Goal: Information Seeking & Learning: Learn about a topic

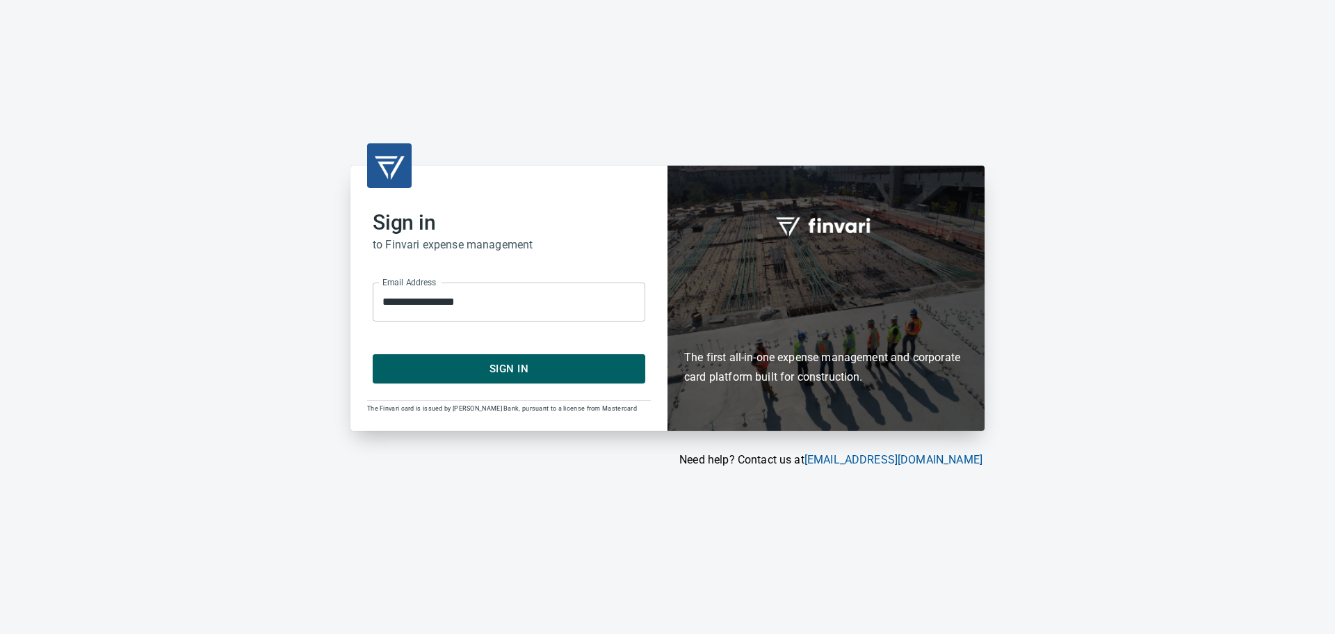
click at [508, 364] on span "Sign In" at bounding box center [509, 369] width 242 height 18
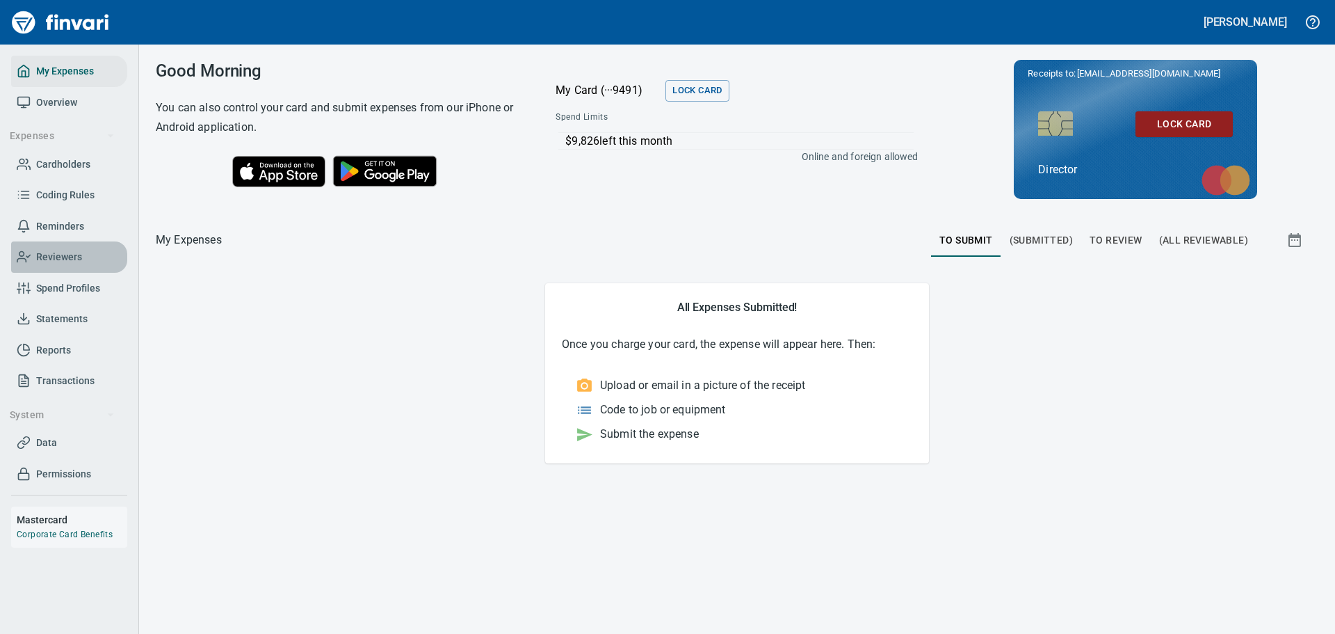
click at [57, 250] on span "Reviewers" at bounding box center [59, 256] width 46 height 17
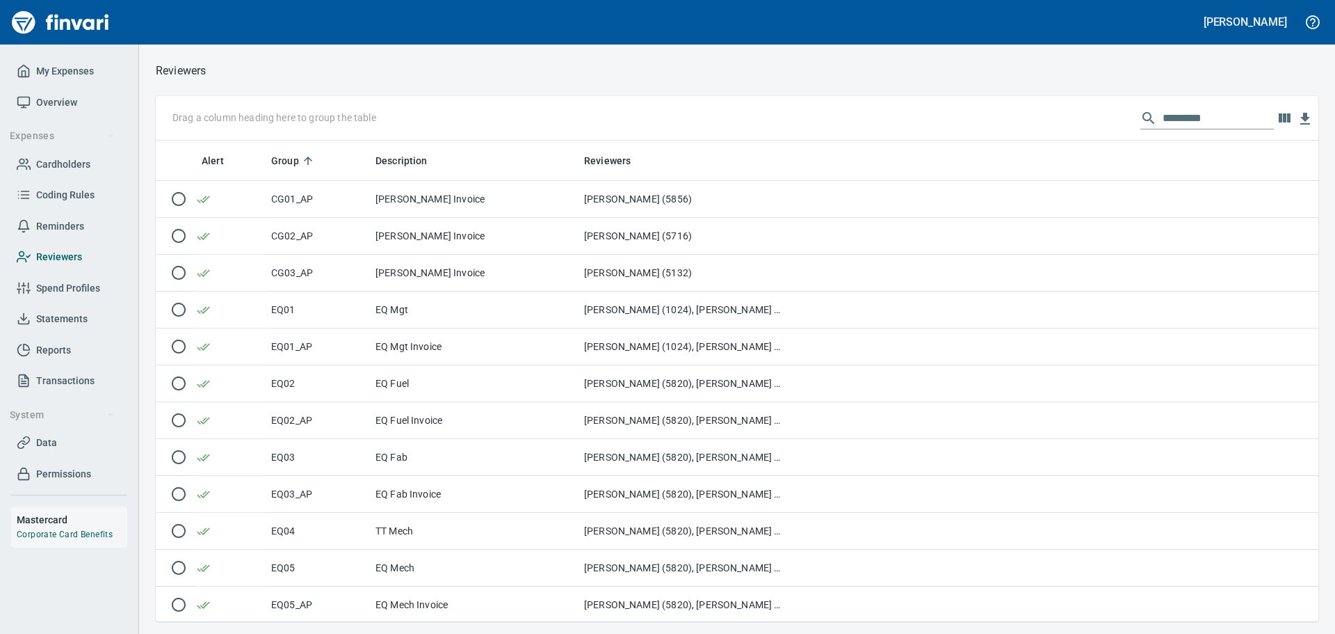
scroll to position [470, 1142]
click at [50, 289] on span "Spend Profiles" at bounding box center [68, 288] width 64 height 17
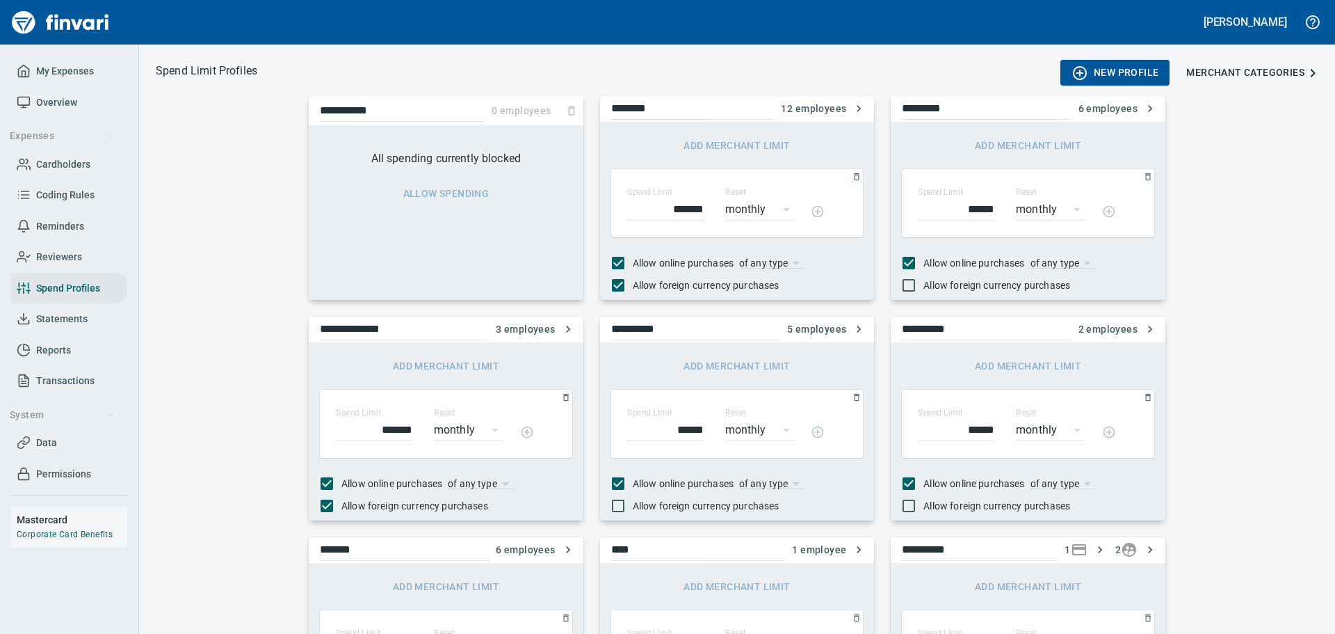
click at [53, 317] on span "Statements" at bounding box center [61, 318] width 51 height 17
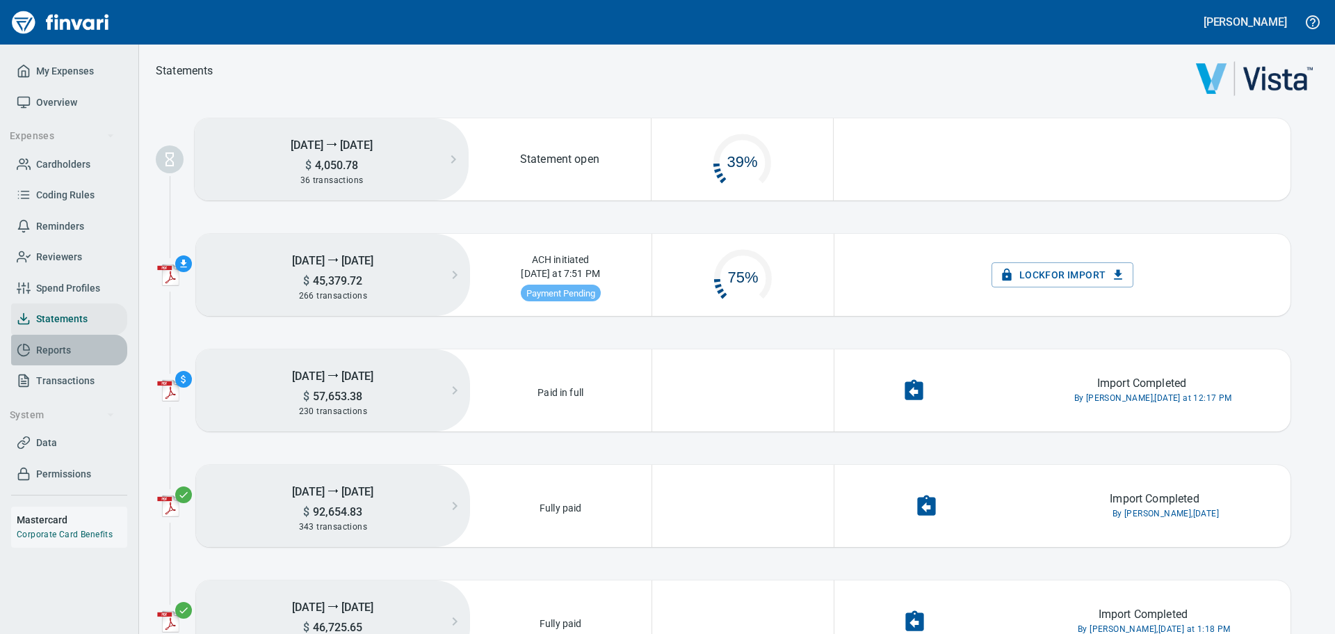
scroll to position [70, 170]
click at [48, 348] on span "Reports" at bounding box center [53, 349] width 35 height 17
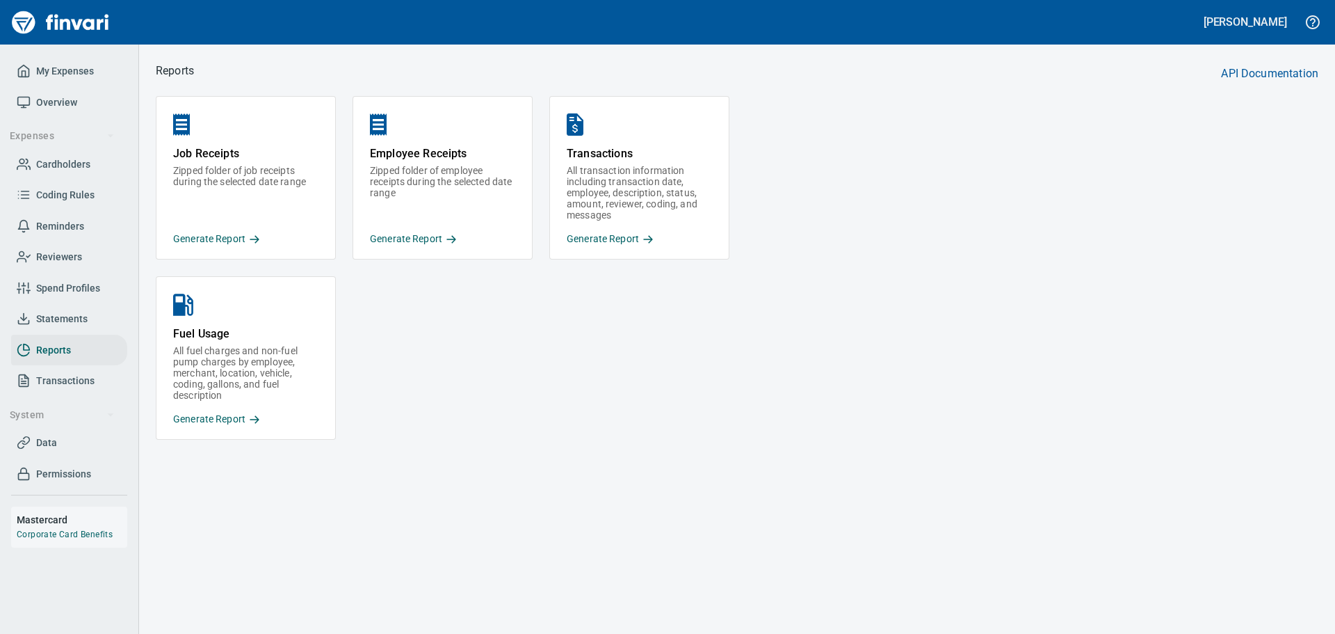
click at [45, 380] on span "Transactions" at bounding box center [65, 380] width 58 height 17
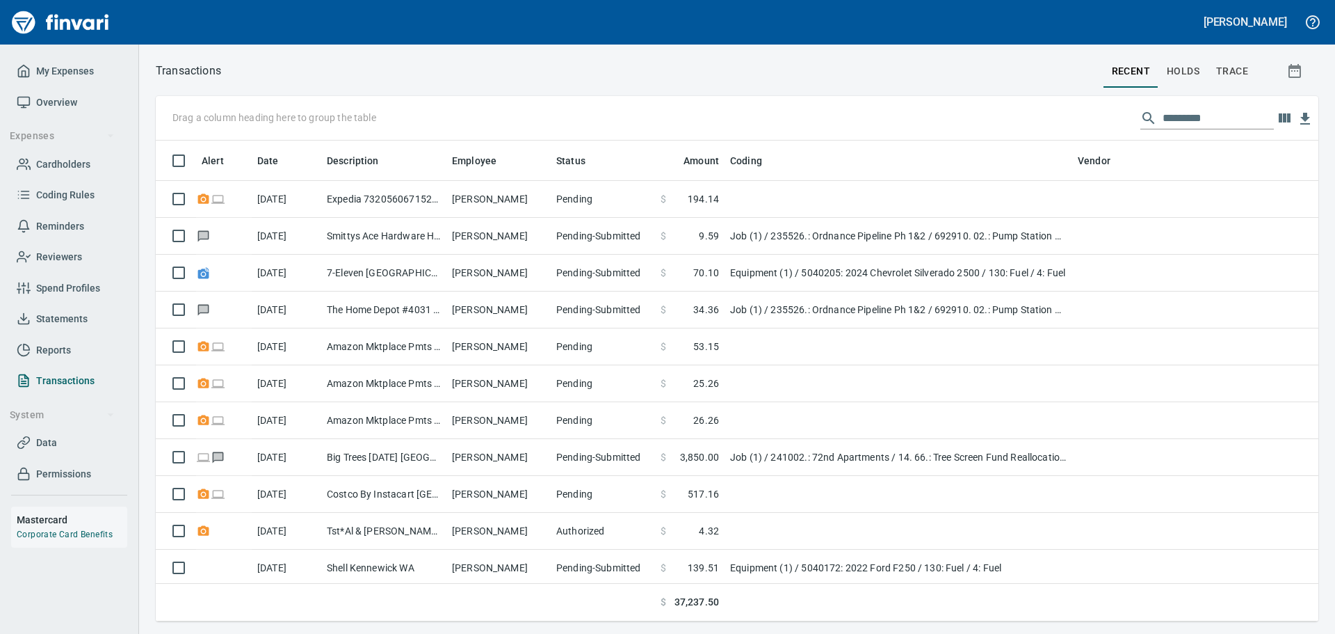
scroll to position [470, 1142]
click at [73, 15] on img "Finvari" at bounding box center [60, 22] width 104 height 33
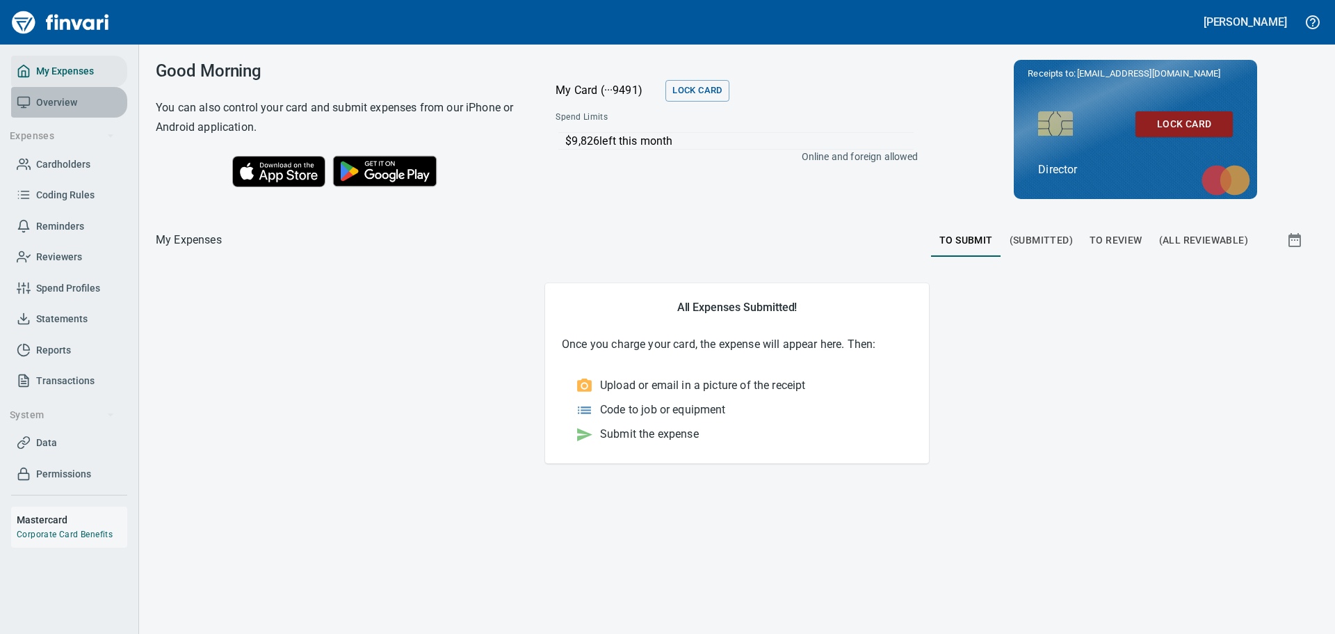
click at [54, 102] on span "Overview" at bounding box center [56, 102] width 41 height 17
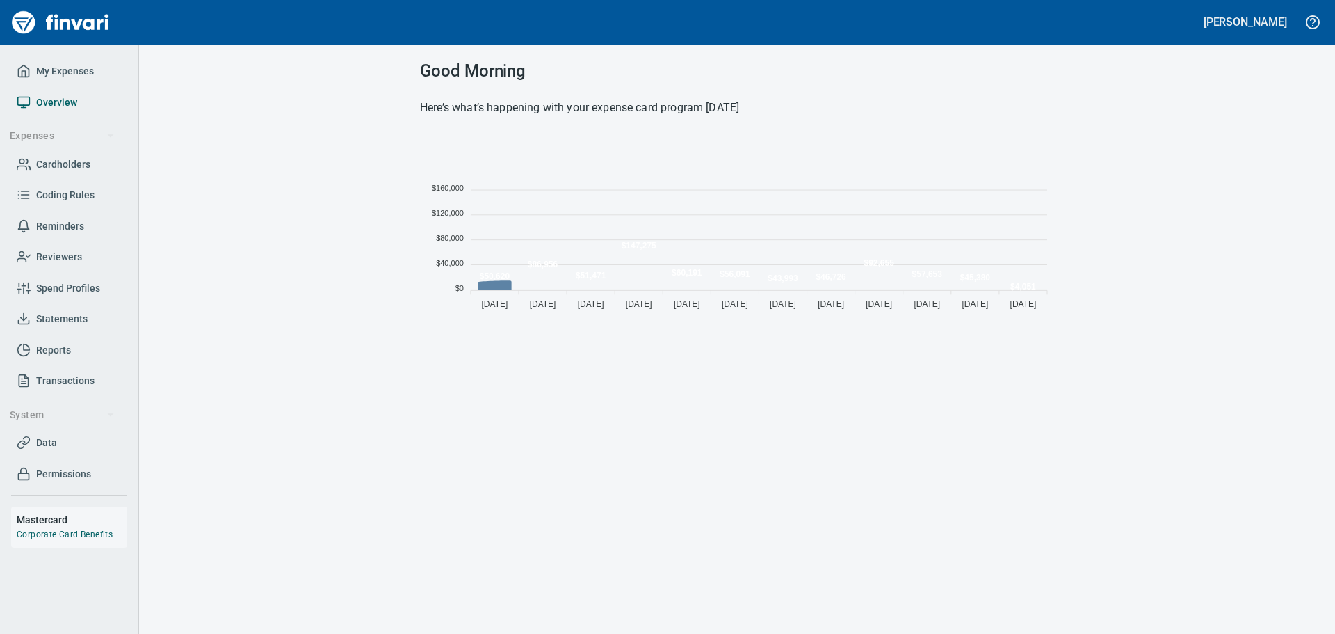
scroll to position [182, 624]
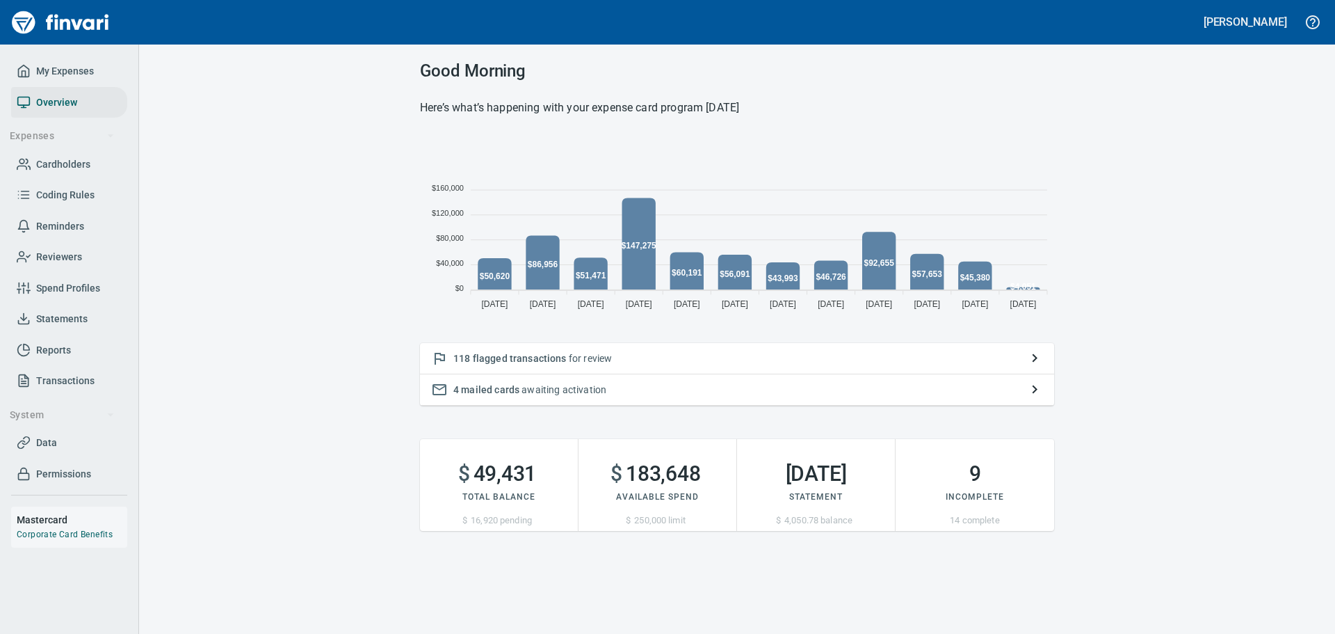
click at [66, 225] on span "Reminders" at bounding box center [60, 226] width 48 height 17
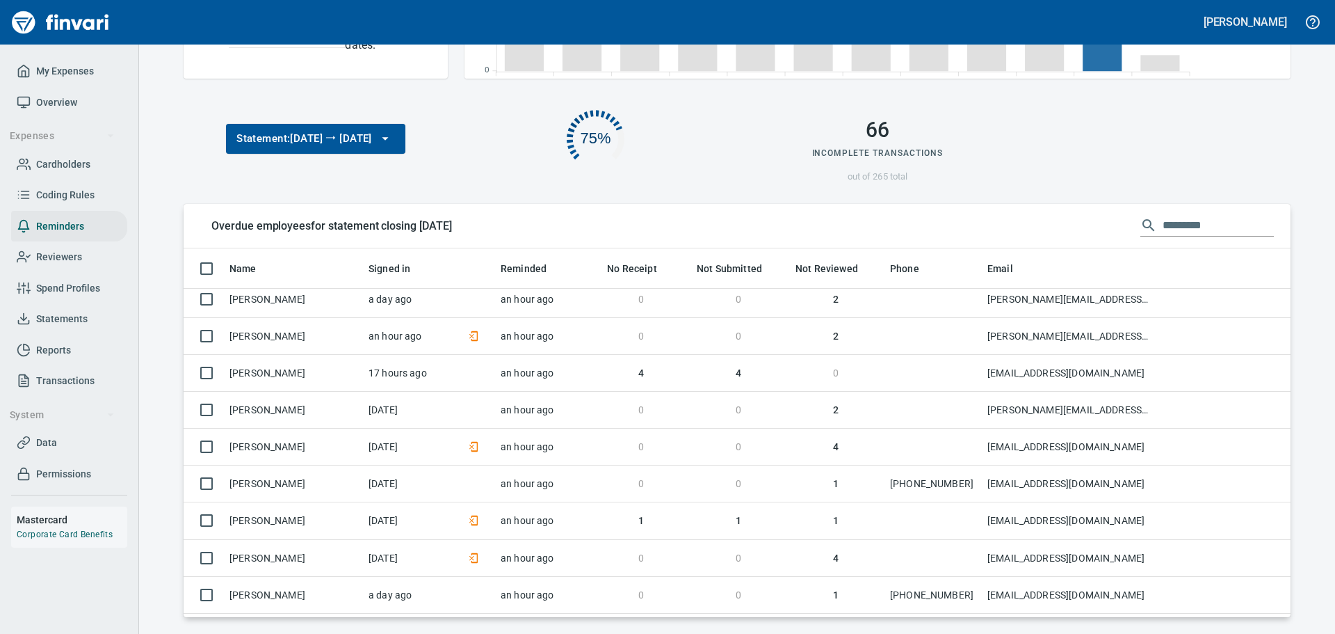
scroll to position [626, 0]
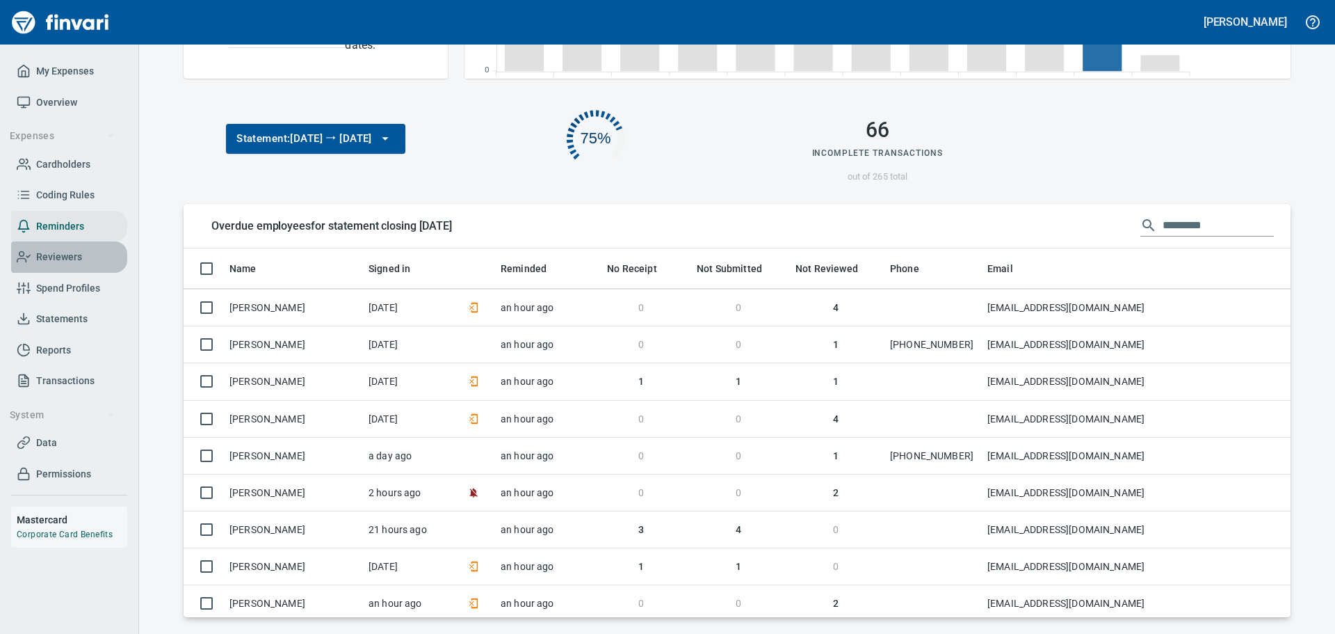
click at [57, 256] on span "Reviewers" at bounding box center [59, 256] width 46 height 17
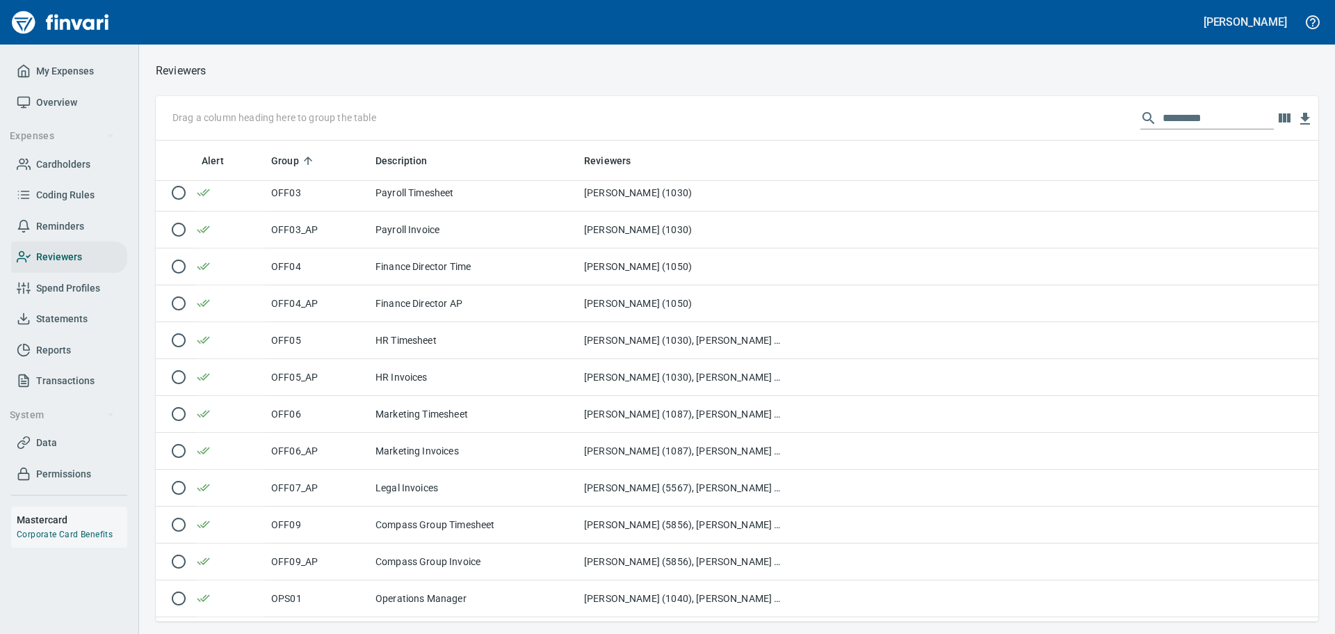
scroll to position [1182, 0]
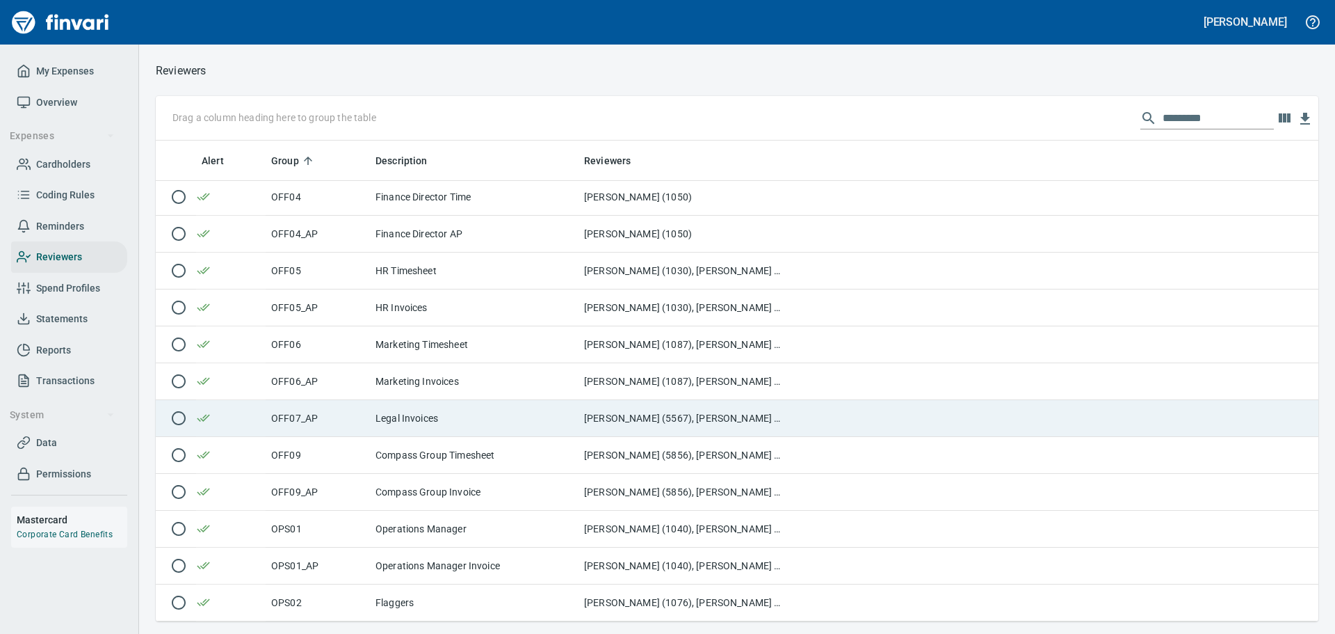
click at [401, 423] on td "Legal Invoices" at bounding box center [474, 418] width 209 height 37
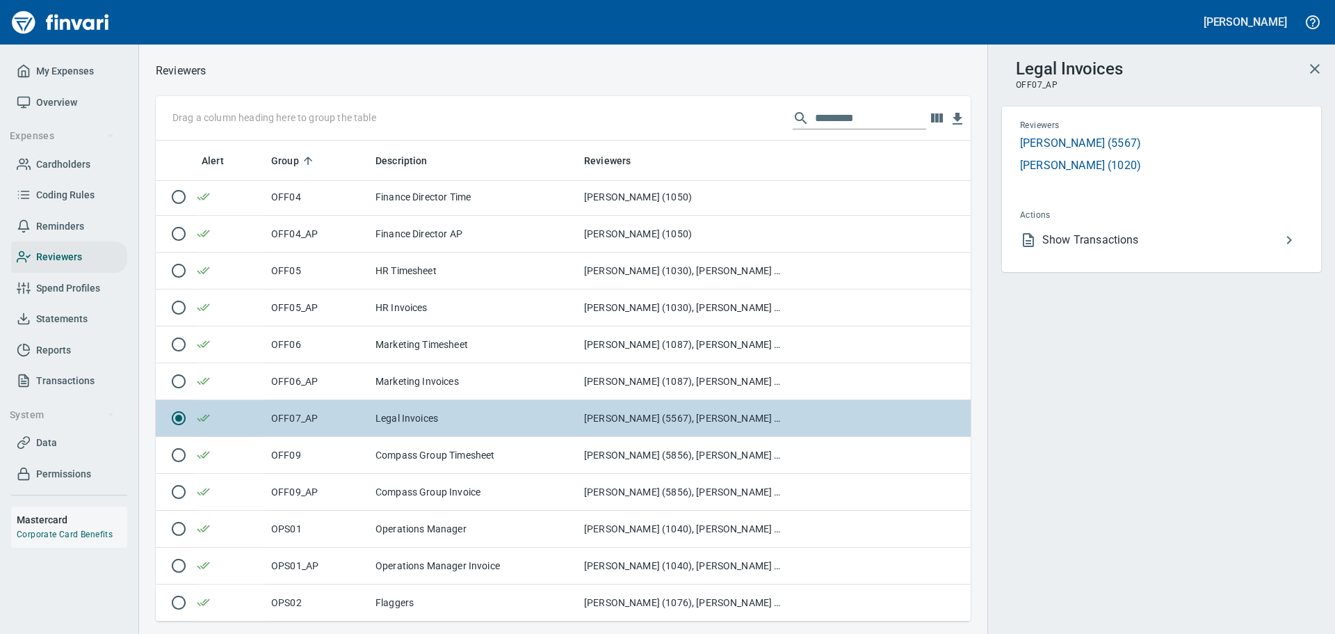
scroll to position [470, 794]
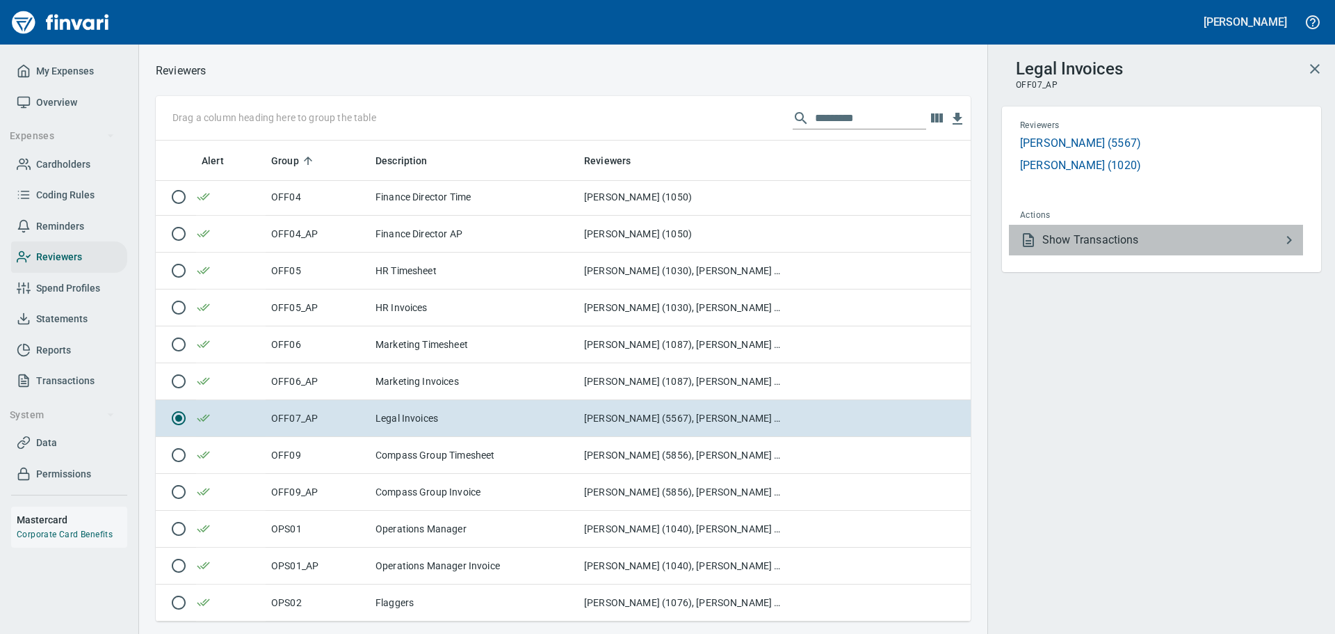
click at [1117, 241] on span "Show Transactions" at bounding box center [1162, 240] width 239 height 17
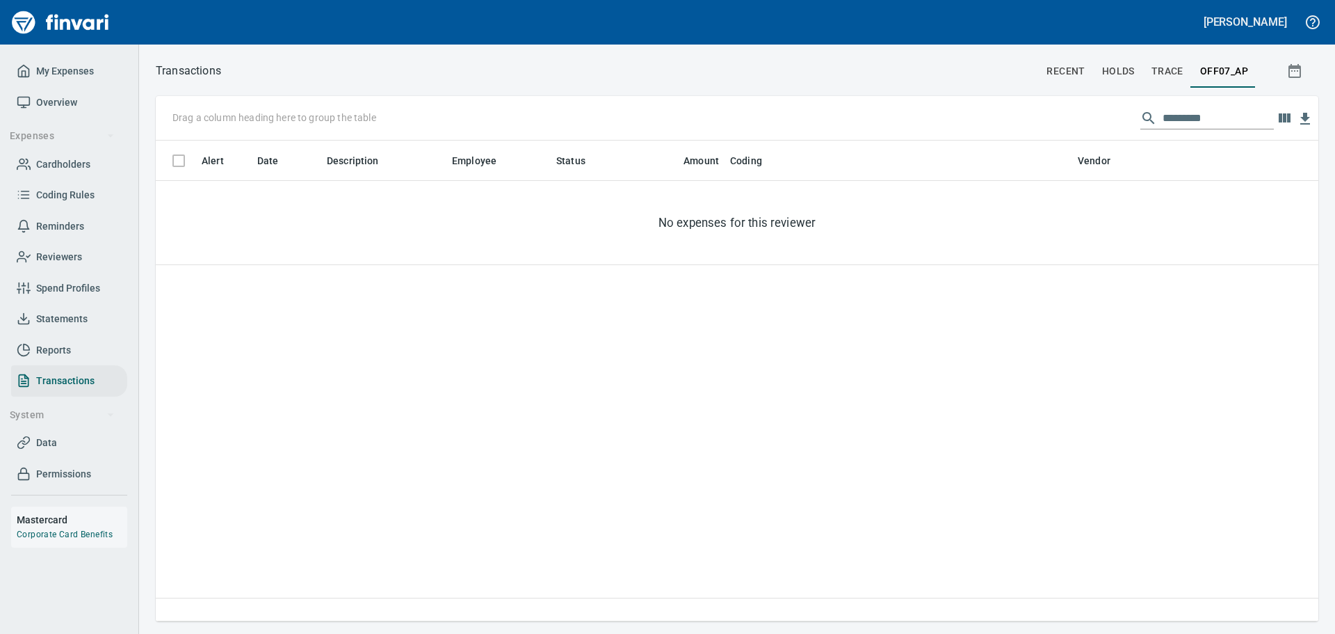
scroll to position [470, 1152]
click at [67, 164] on span "Cardholders" at bounding box center [63, 164] width 54 height 17
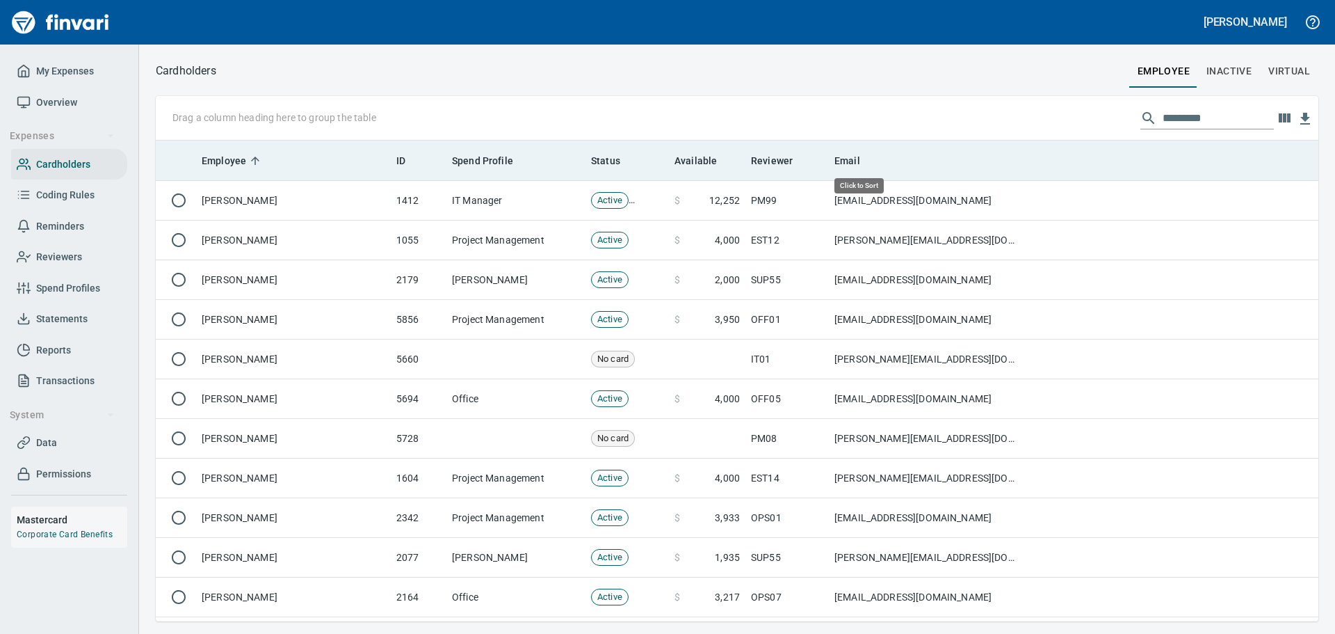
scroll to position [470, 1142]
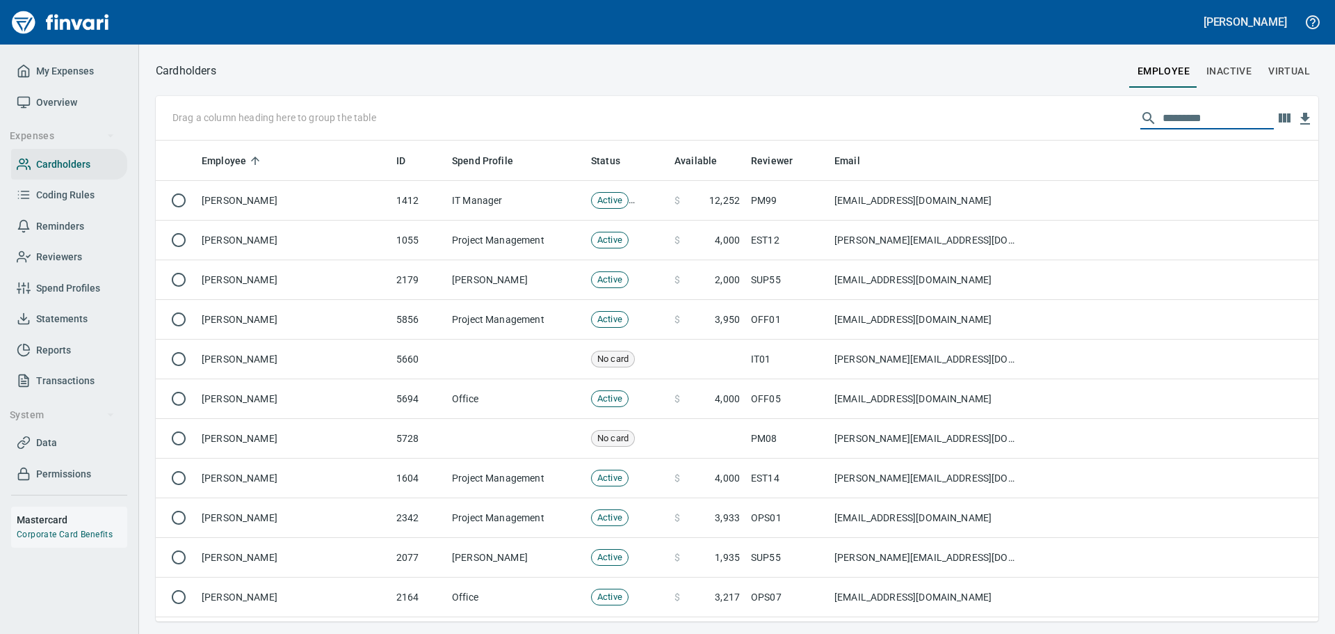
click at [1194, 120] on input "text" at bounding box center [1218, 118] width 111 height 22
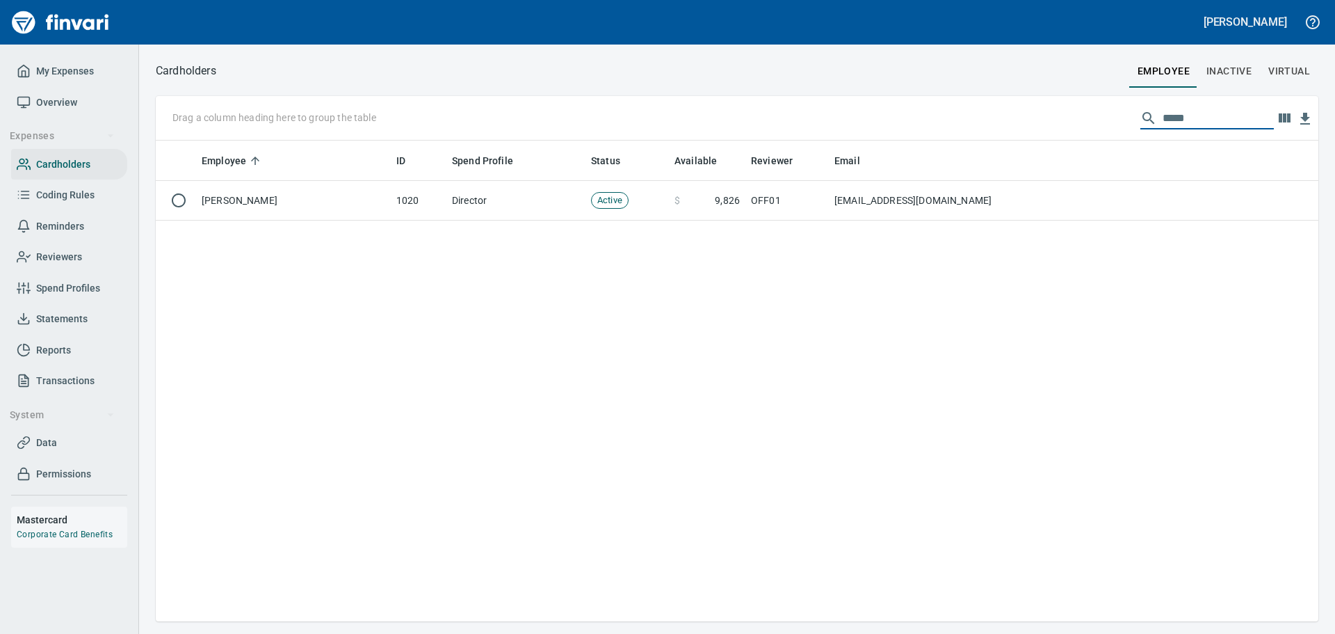
type input "*****"
click at [64, 253] on span "Reviewers" at bounding box center [59, 256] width 46 height 17
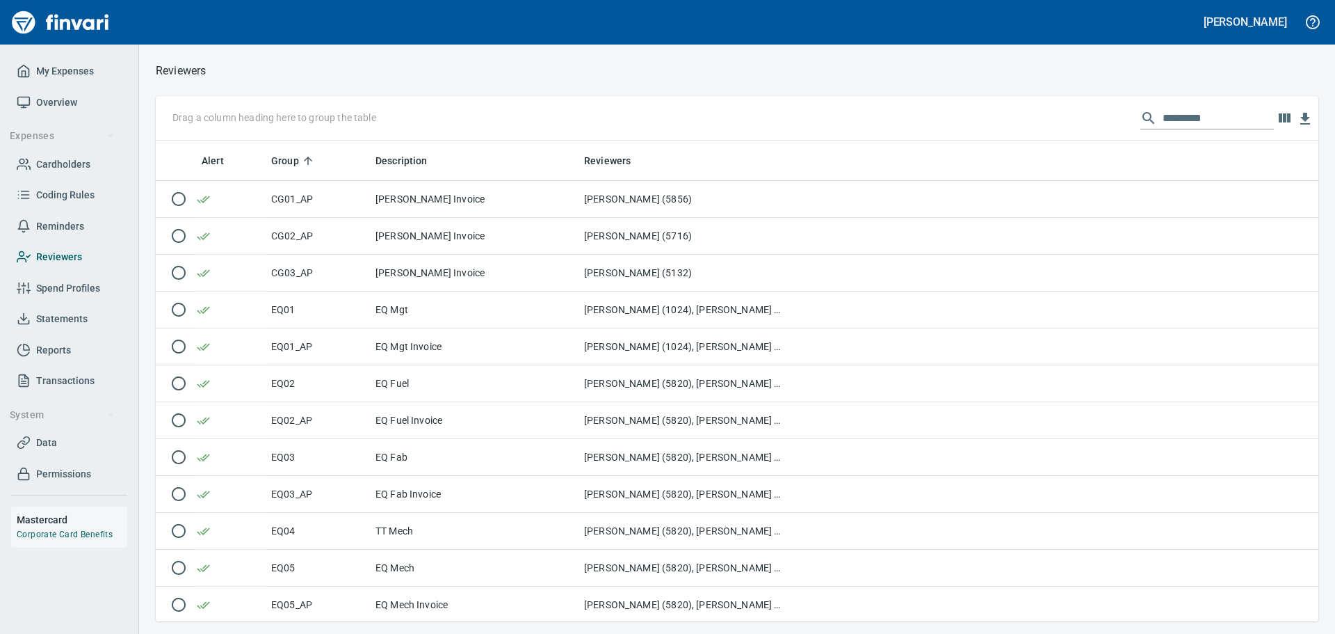
scroll to position [470, 1142]
click at [1175, 119] on input "text" at bounding box center [1218, 118] width 111 height 22
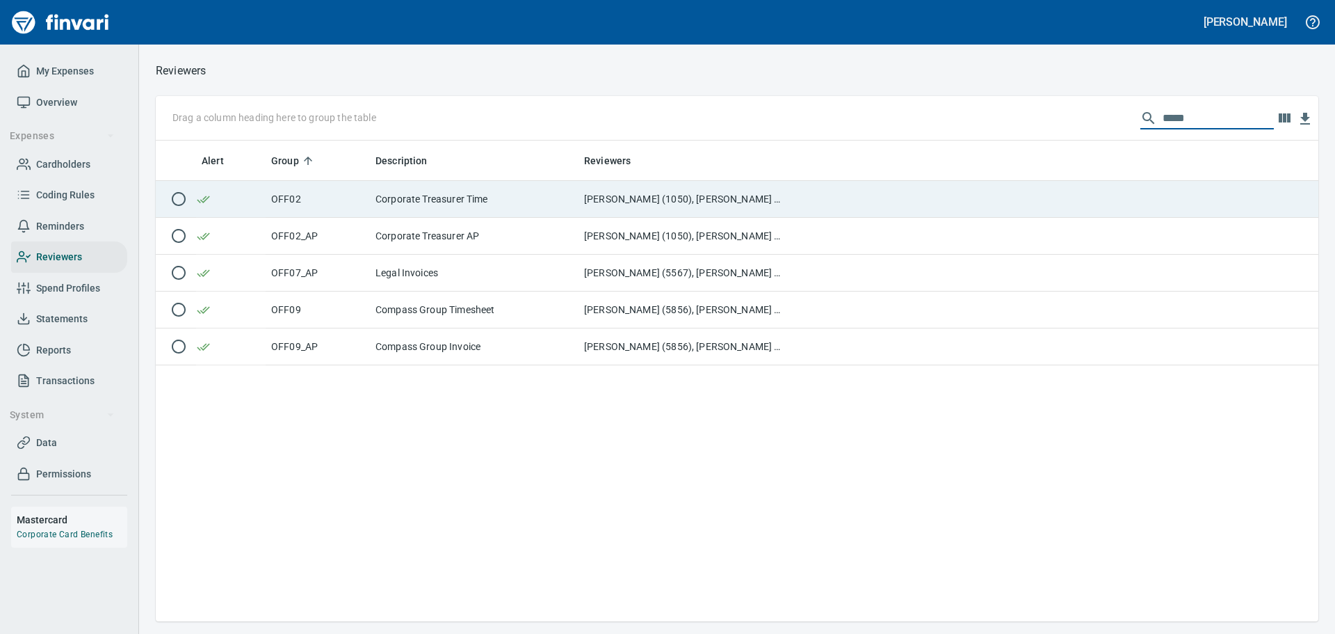
type input "*****"
click at [304, 194] on td "OFF02" at bounding box center [318, 199] width 104 height 37
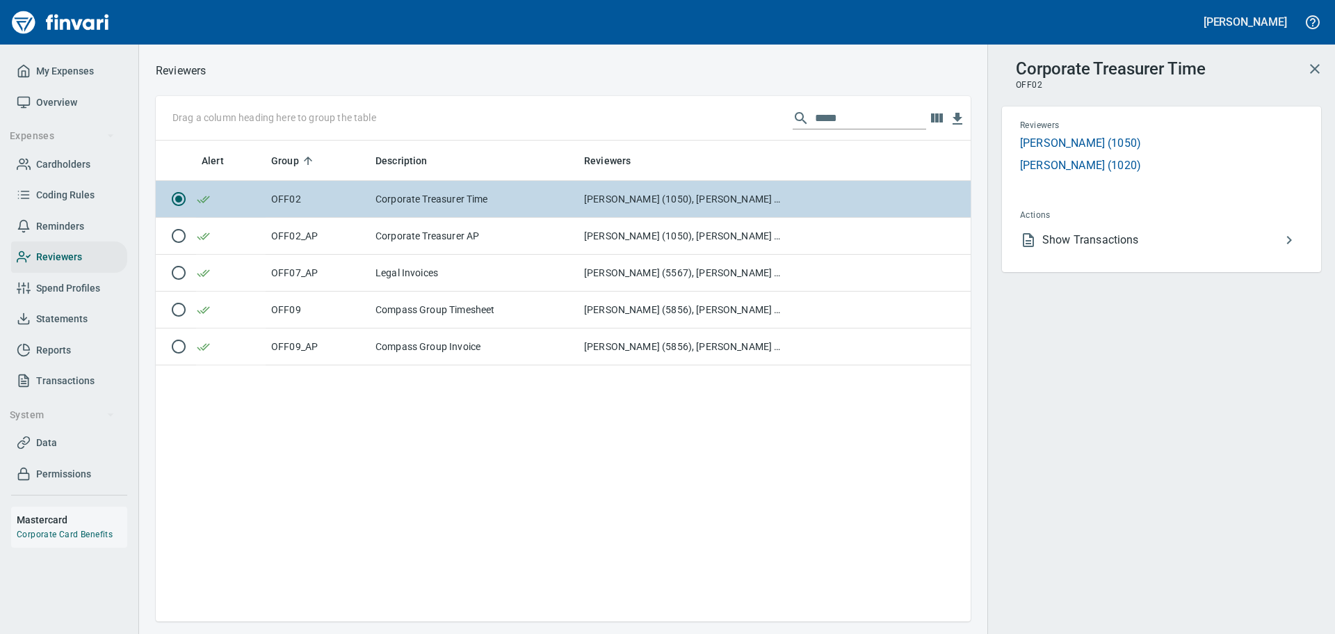
scroll to position [470, 805]
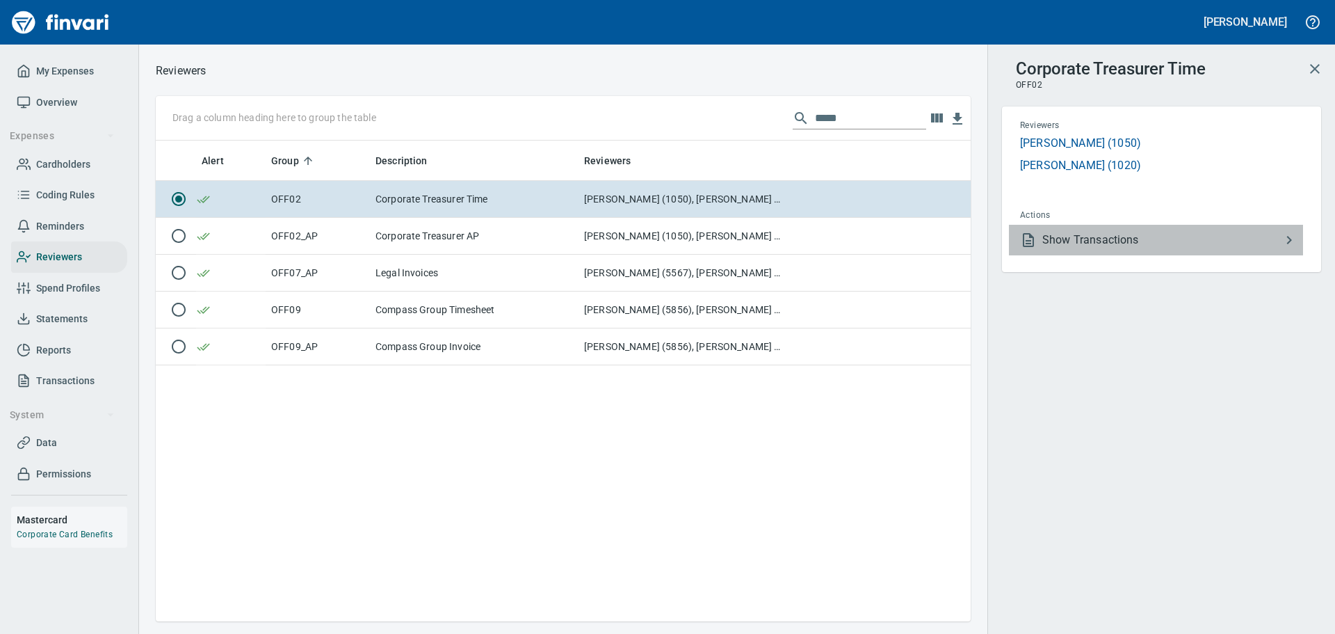
click at [1071, 241] on span "Show Transactions" at bounding box center [1162, 240] width 239 height 17
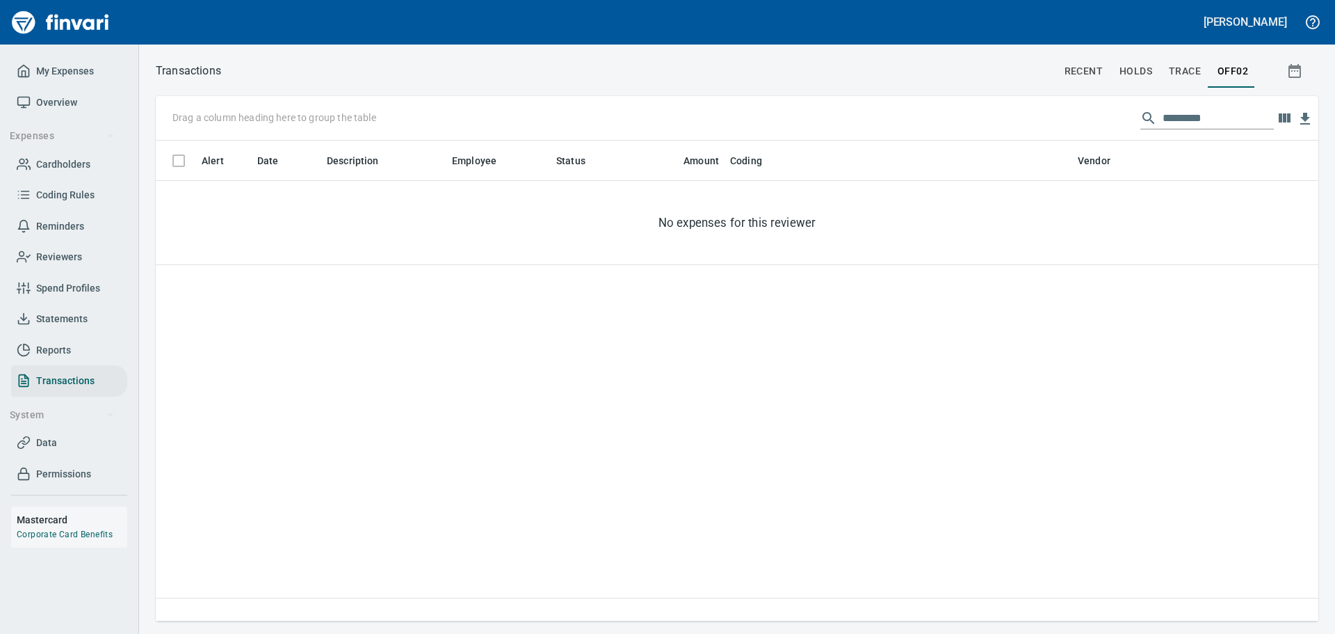
scroll to position [470, 1152]
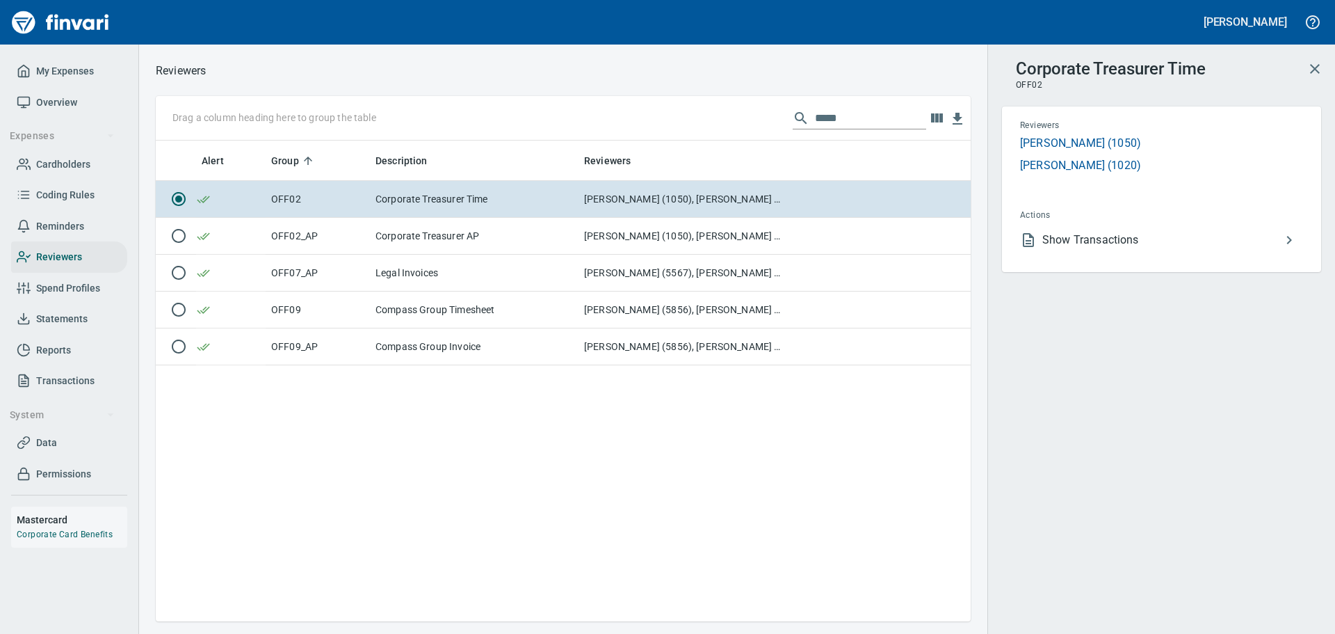
scroll to position [470, 805]
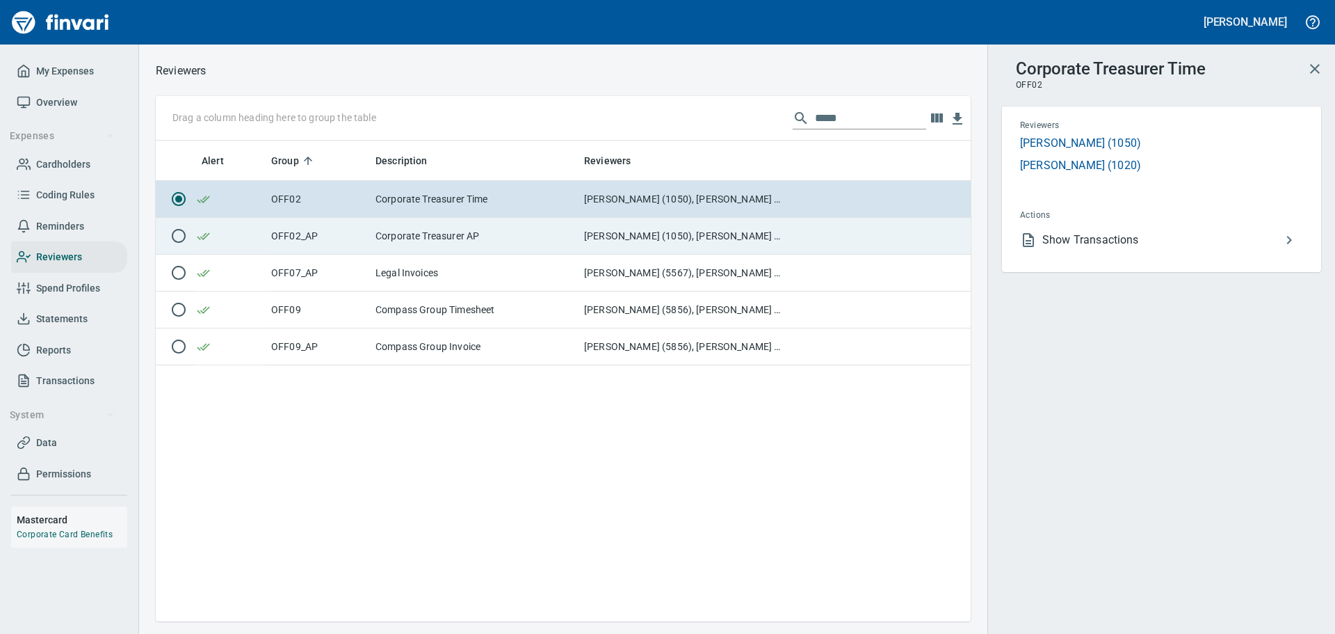
click at [298, 236] on td "OFF02_AP" at bounding box center [318, 236] width 104 height 37
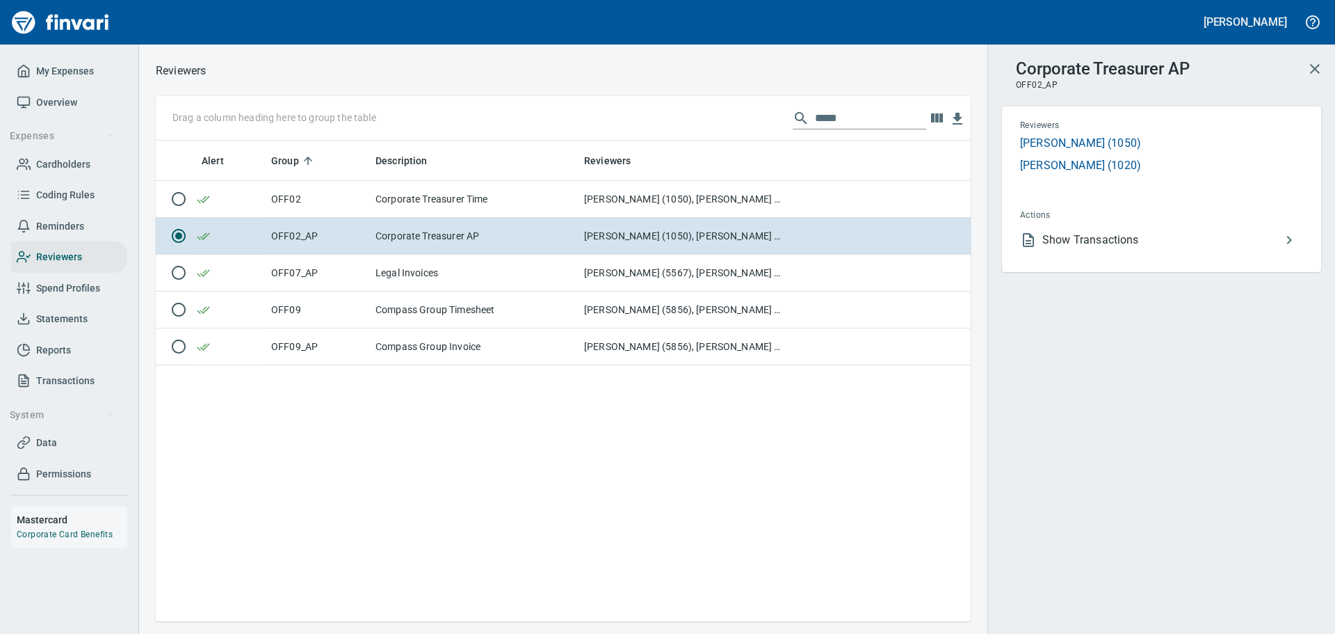
click at [1102, 238] on span "Show Transactions" at bounding box center [1162, 240] width 239 height 17
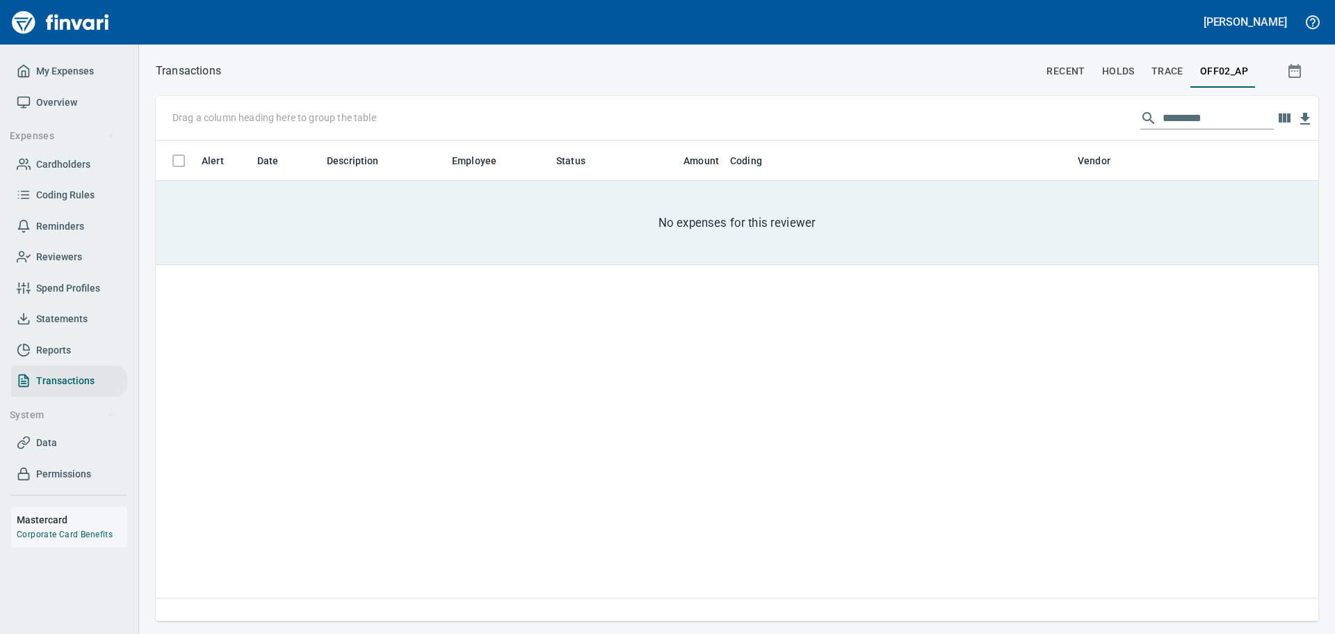
scroll to position [470, 1152]
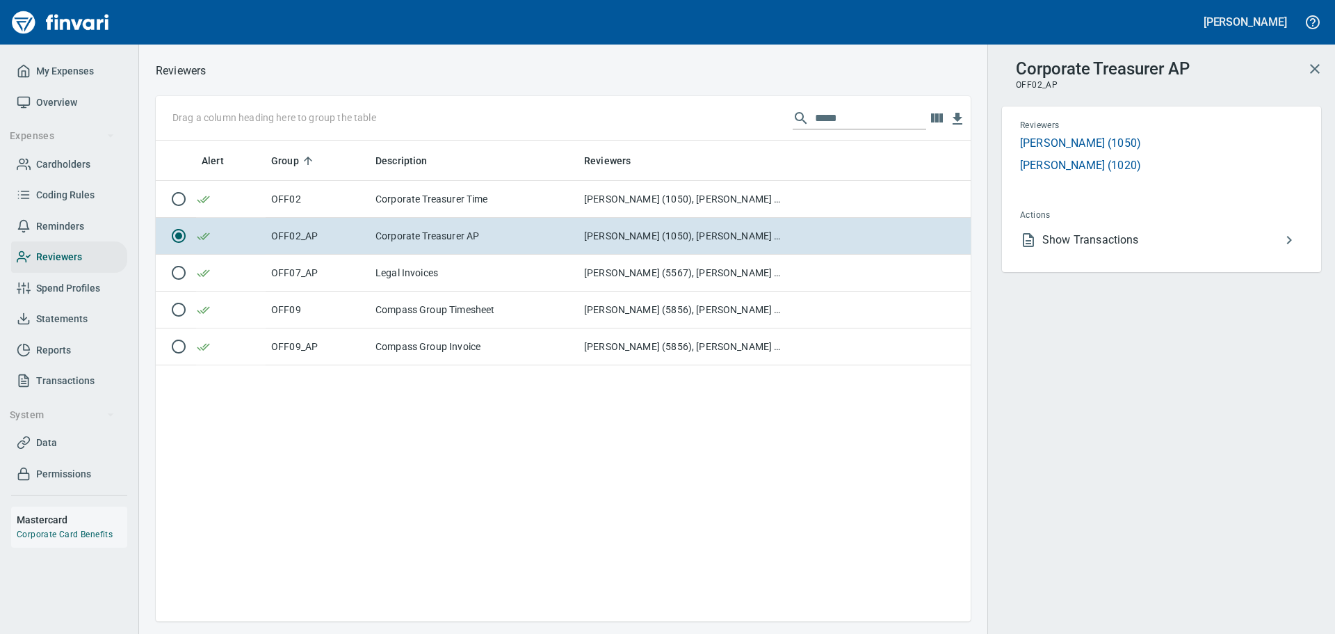
scroll to position [470, 805]
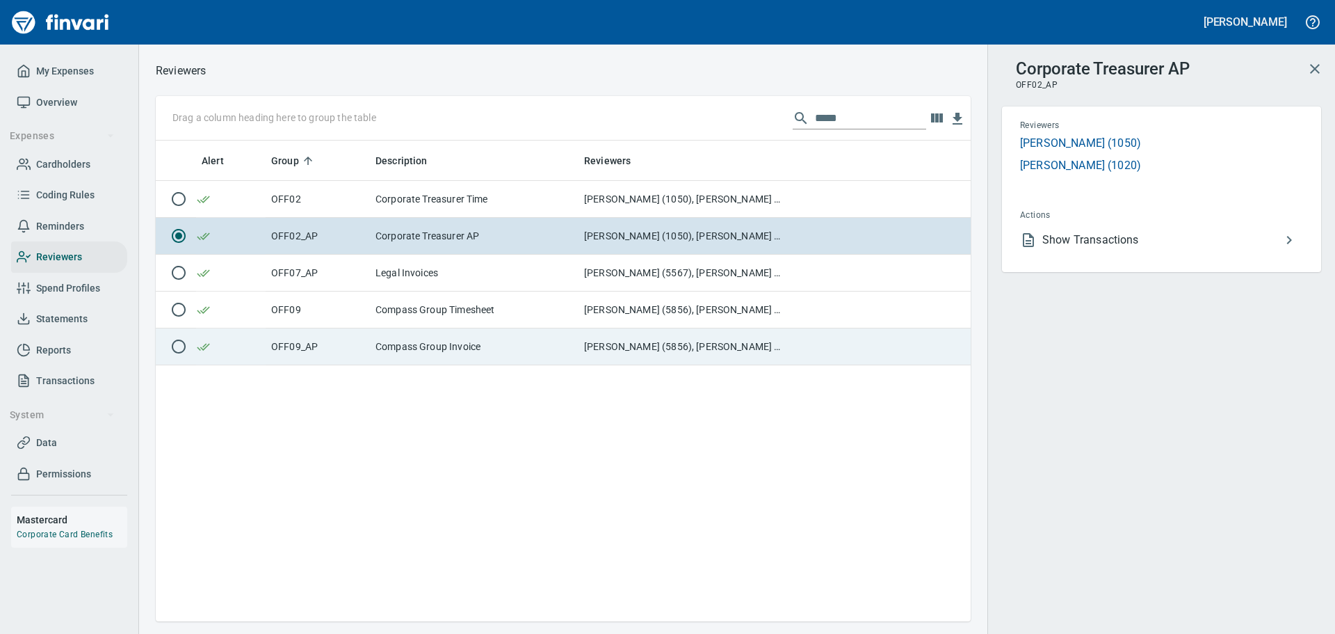
click at [424, 337] on td "Compass Group Invoice" at bounding box center [474, 346] width 209 height 37
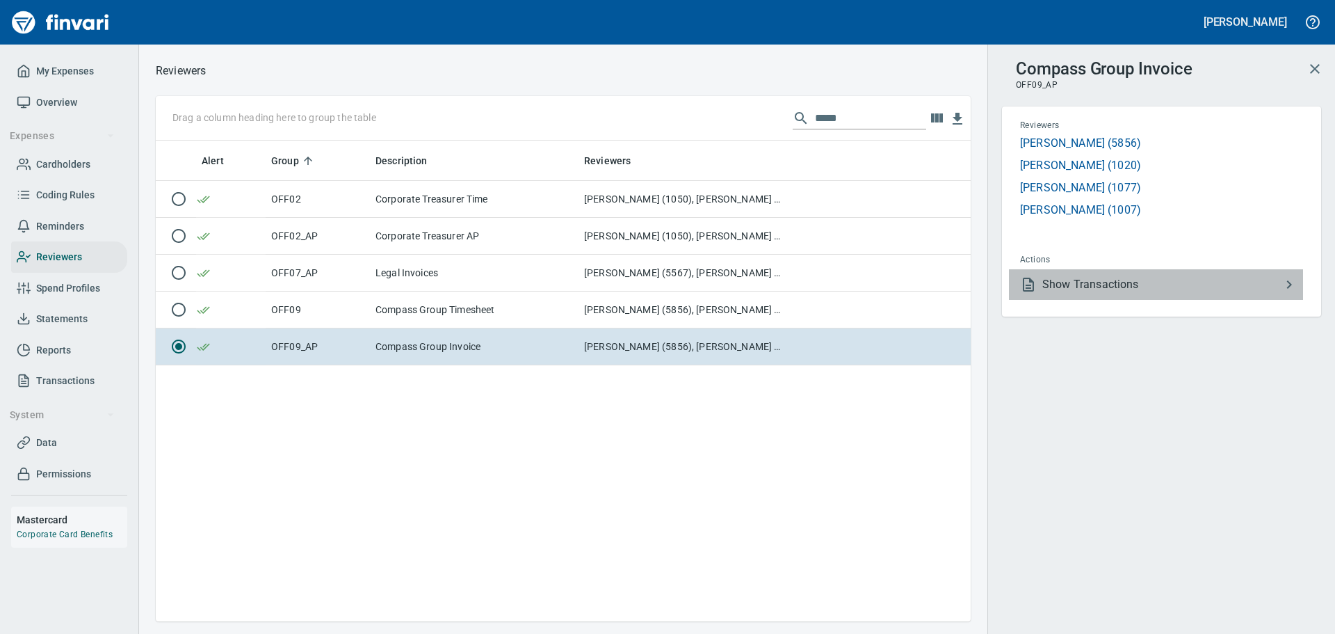
click at [1096, 280] on span "Show Transactions" at bounding box center [1162, 284] width 239 height 17
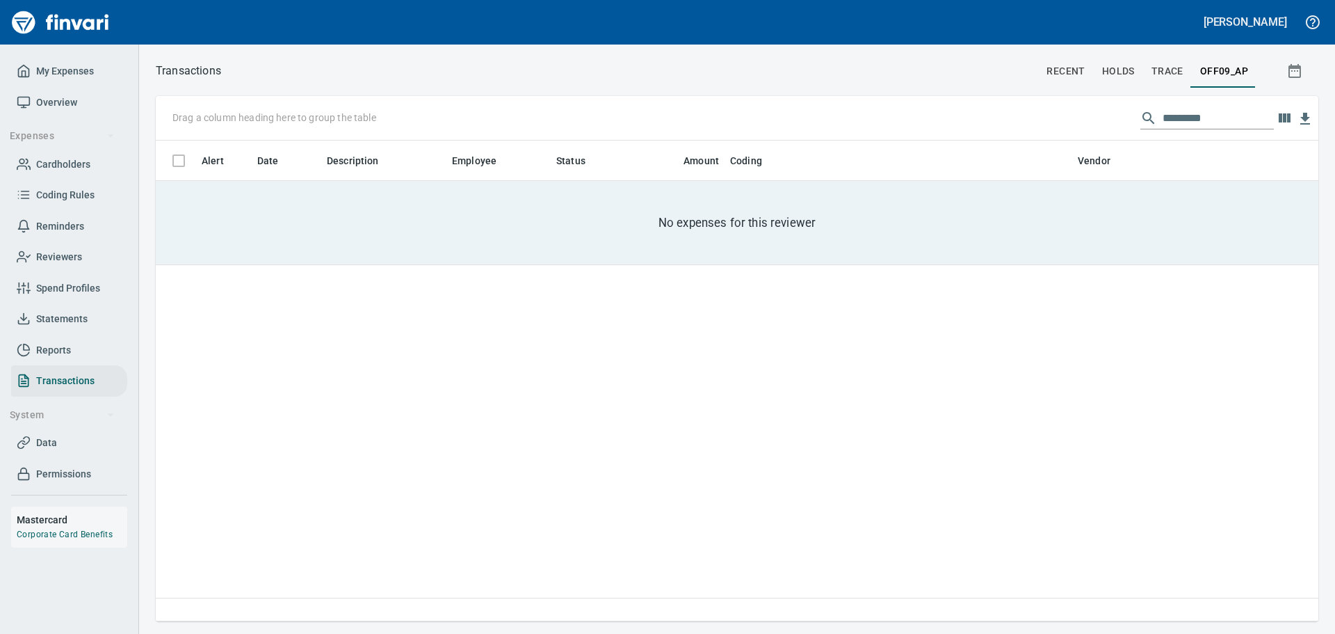
scroll to position [470, 1152]
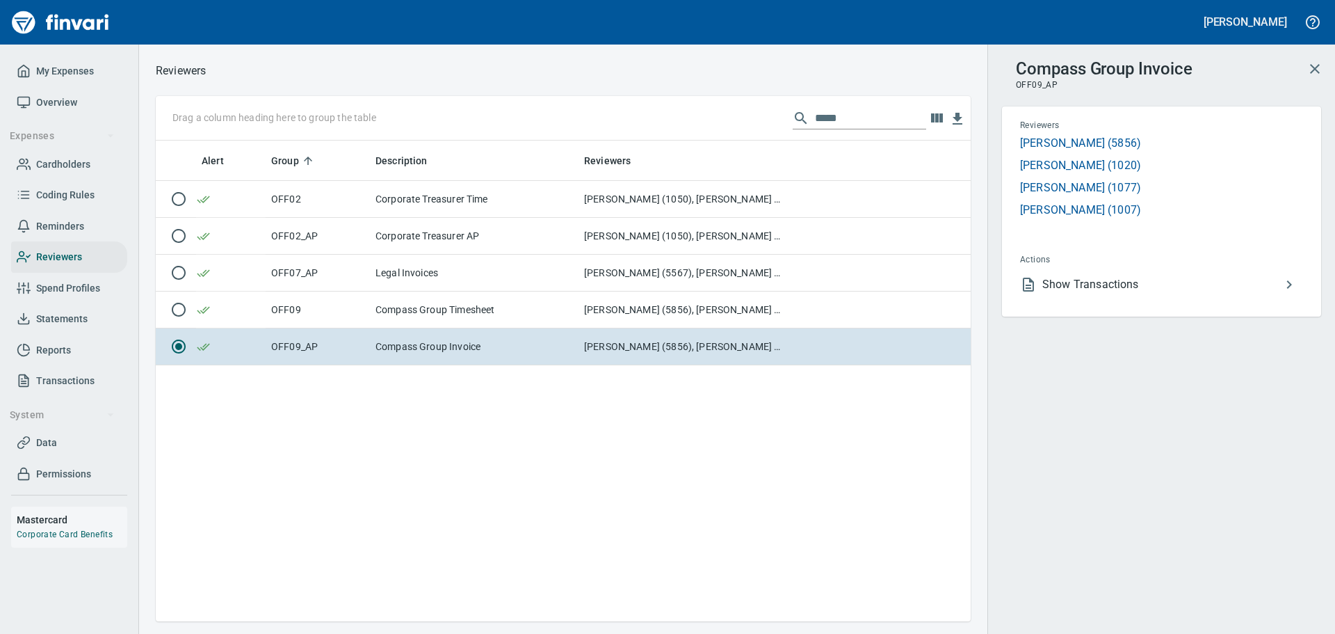
scroll to position [470, 805]
click at [58, 379] on span "Transactions" at bounding box center [65, 380] width 58 height 17
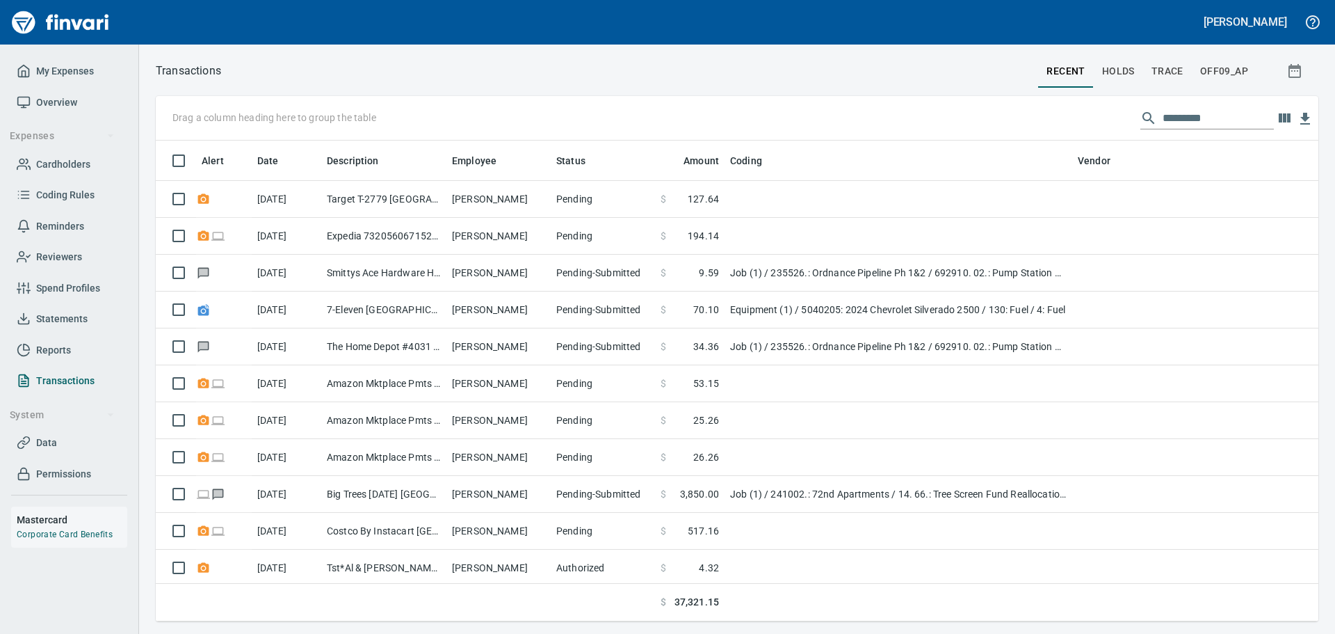
scroll to position [470, 1142]
click at [1229, 74] on span "OFF09_AP" at bounding box center [1224, 71] width 48 height 17
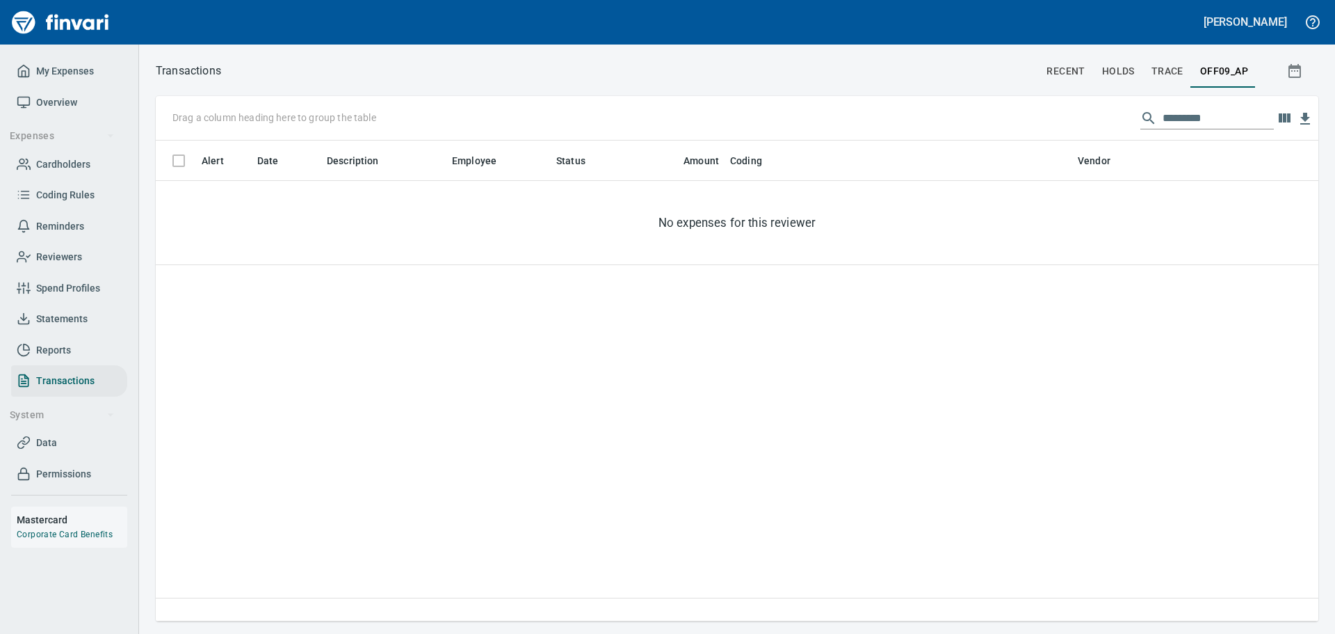
scroll to position [470, 1152]
click at [1068, 72] on span "recent" at bounding box center [1066, 71] width 38 height 17
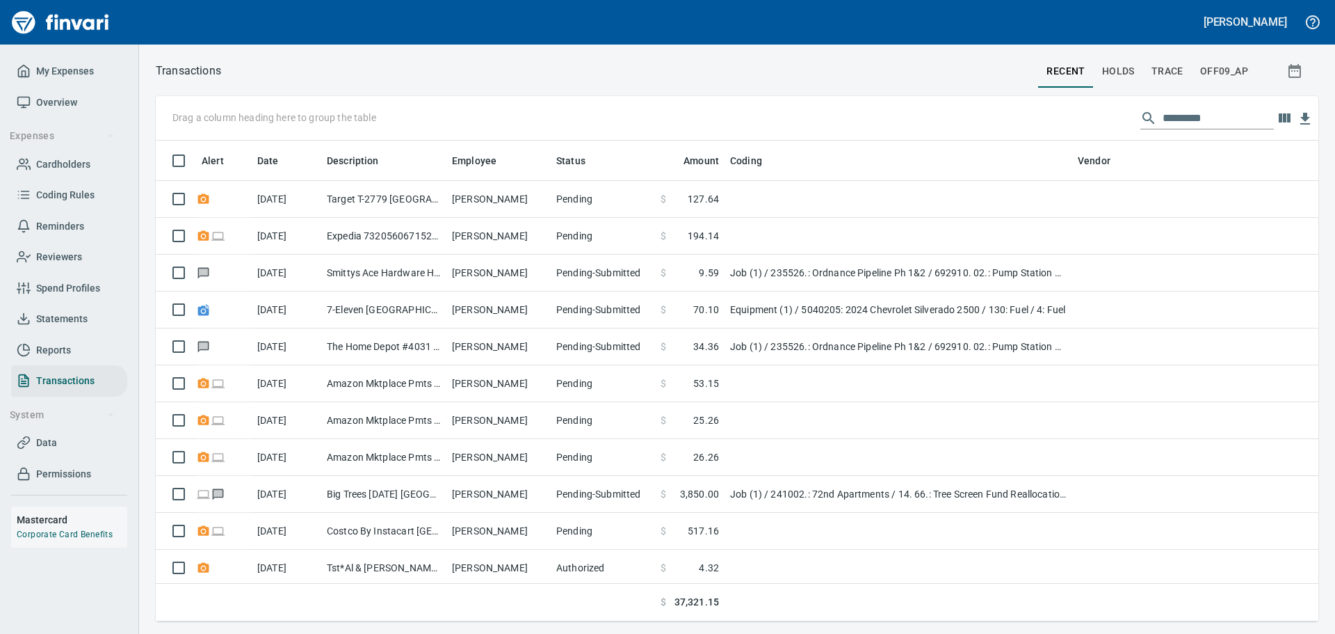
scroll to position [470, 1142]
click at [1120, 72] on span "holds" at bounding box center [1118, 71] width 33 height 17
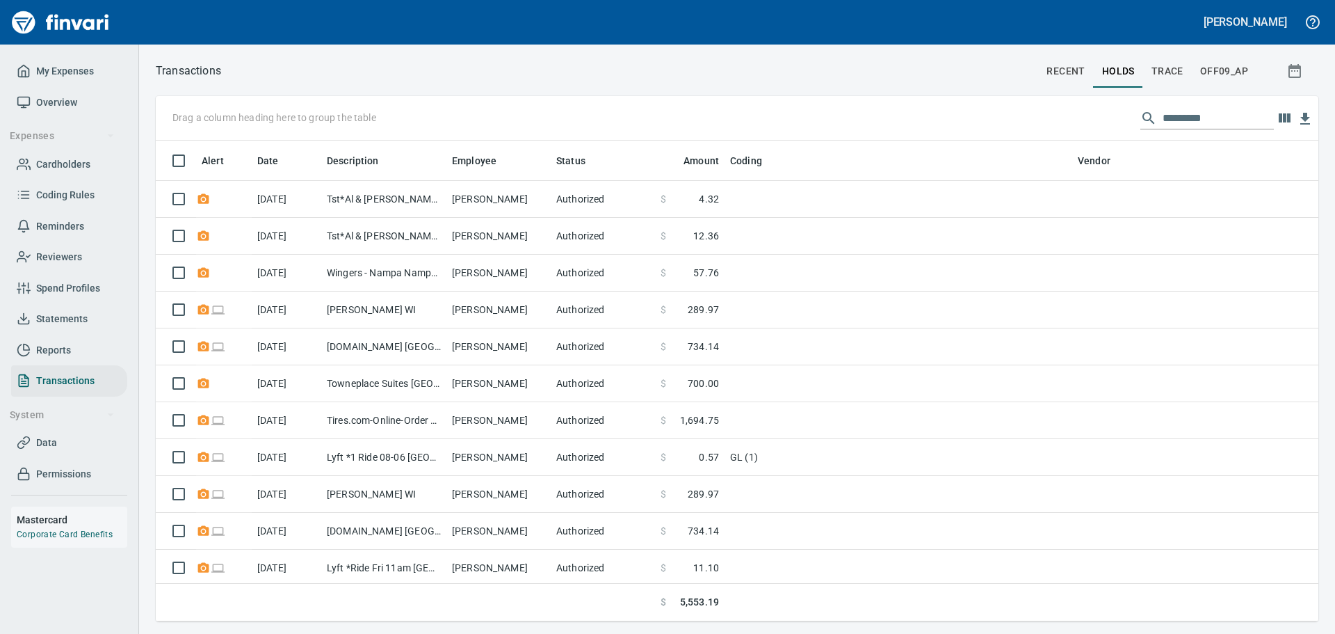
scroll to position [470, 1142]
click at [1161, 67] on span "trace" at bounding box center [1168, 71] width 32 height 17
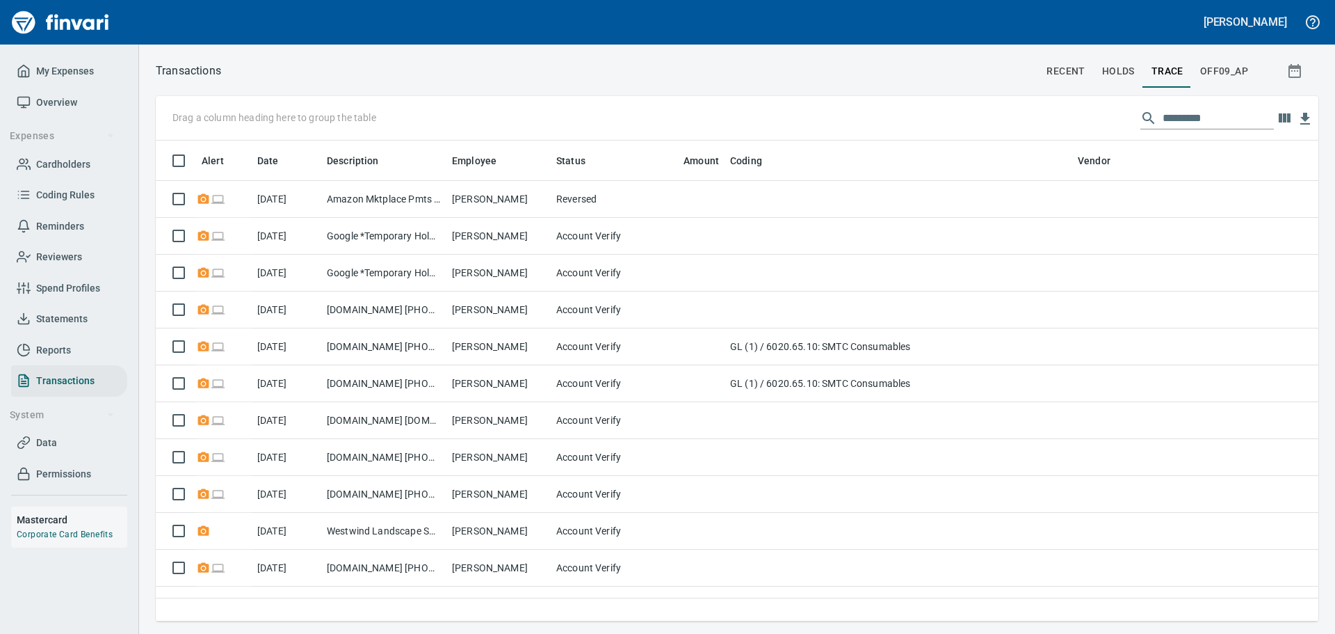
click at [1211, 72] on span "OFF09_AP" at bounding box center [1224, 71] width 48 height 17
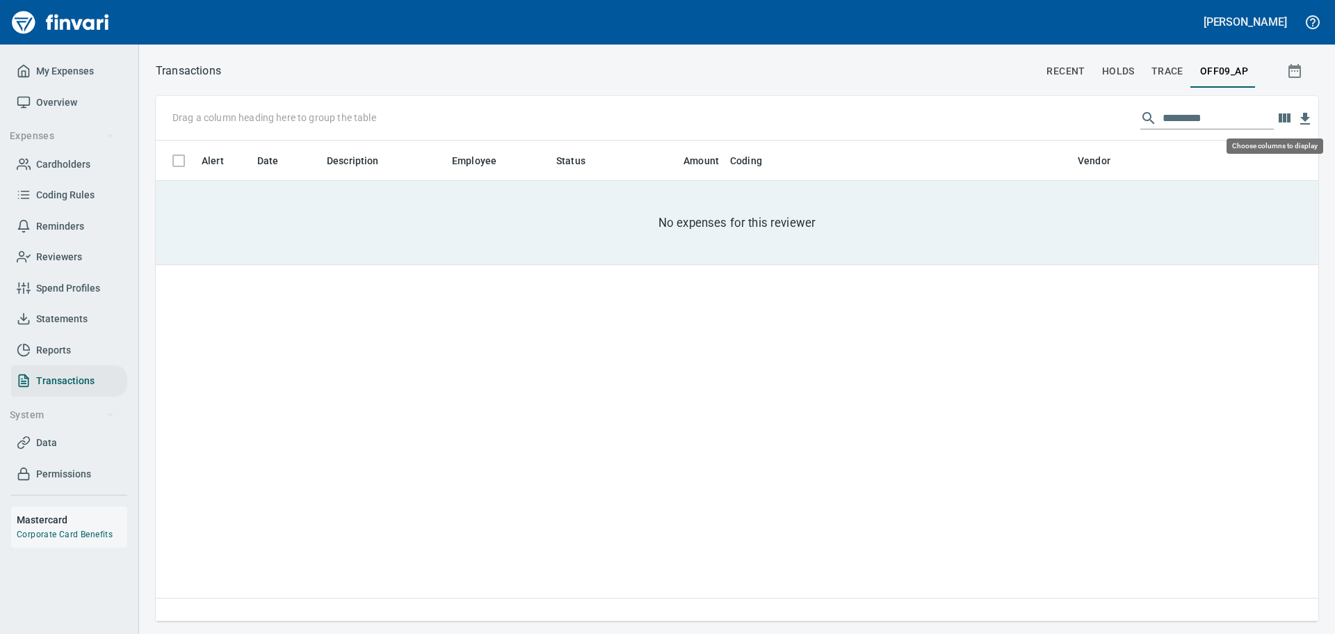
scroll to position [470, 1152]
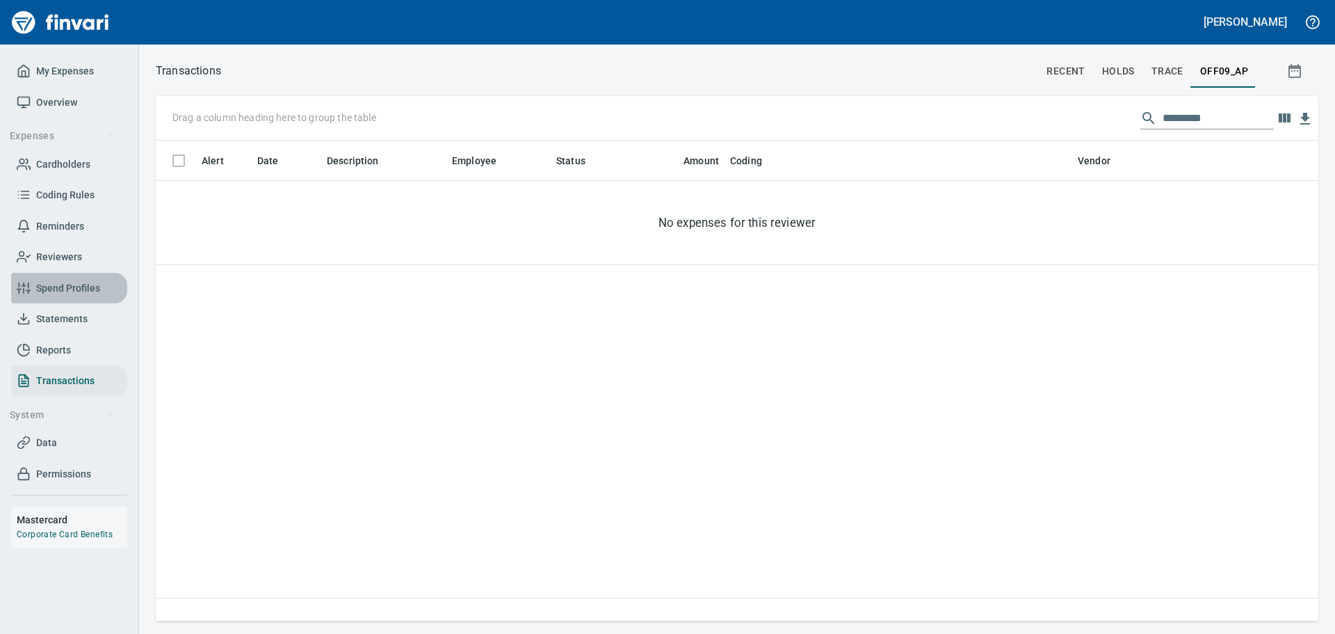
click at [64, 282] on span "Spend Profiles" at bounding box center [68, 288] width 64 height 17
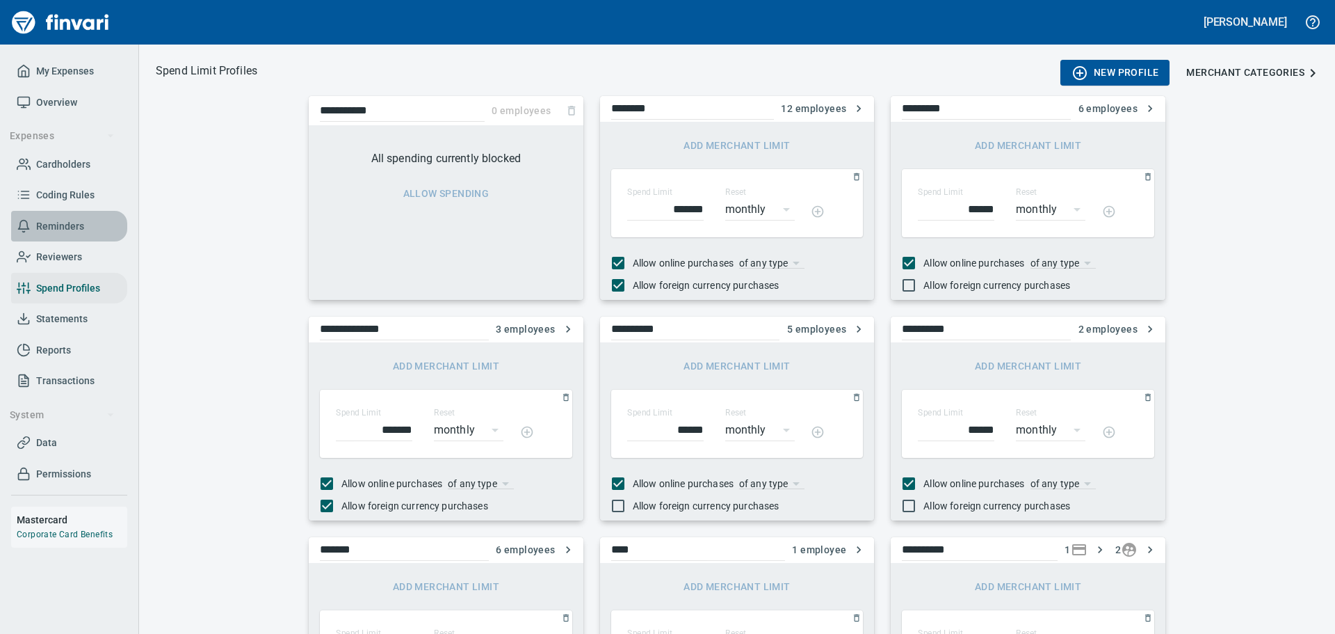
click at [67, 221] on span "Reminders" at bounding box center [60, 226] width 48 height 17
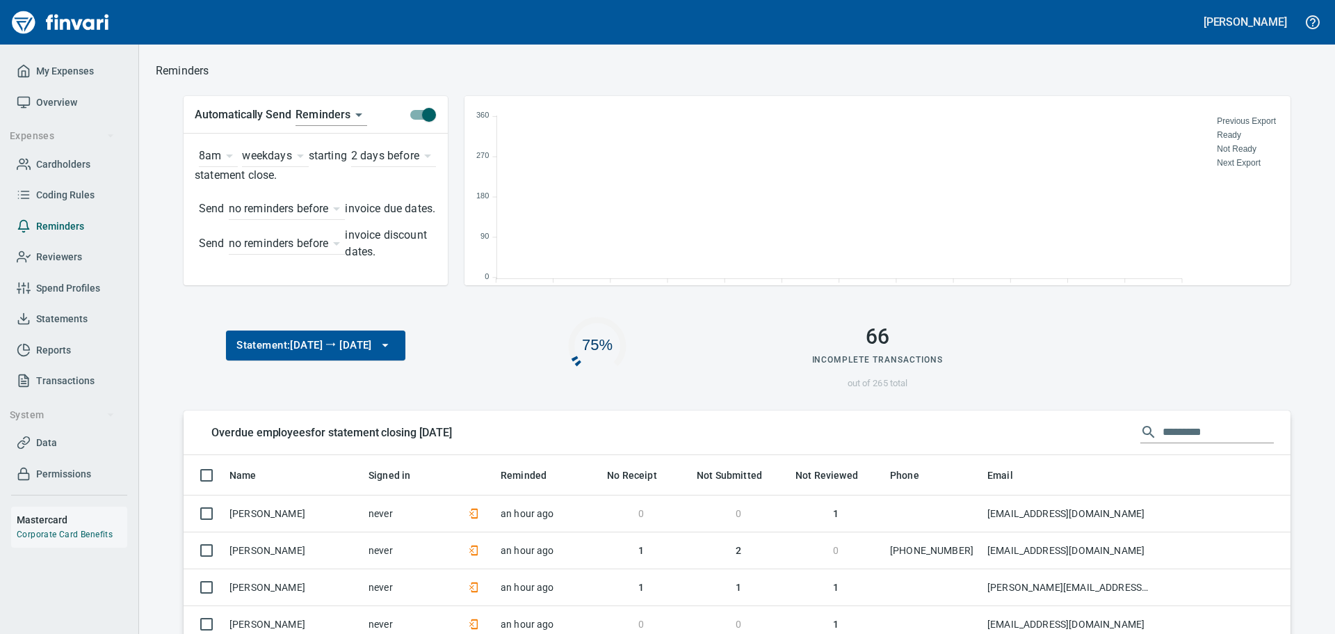
scroll to position [195, 808]
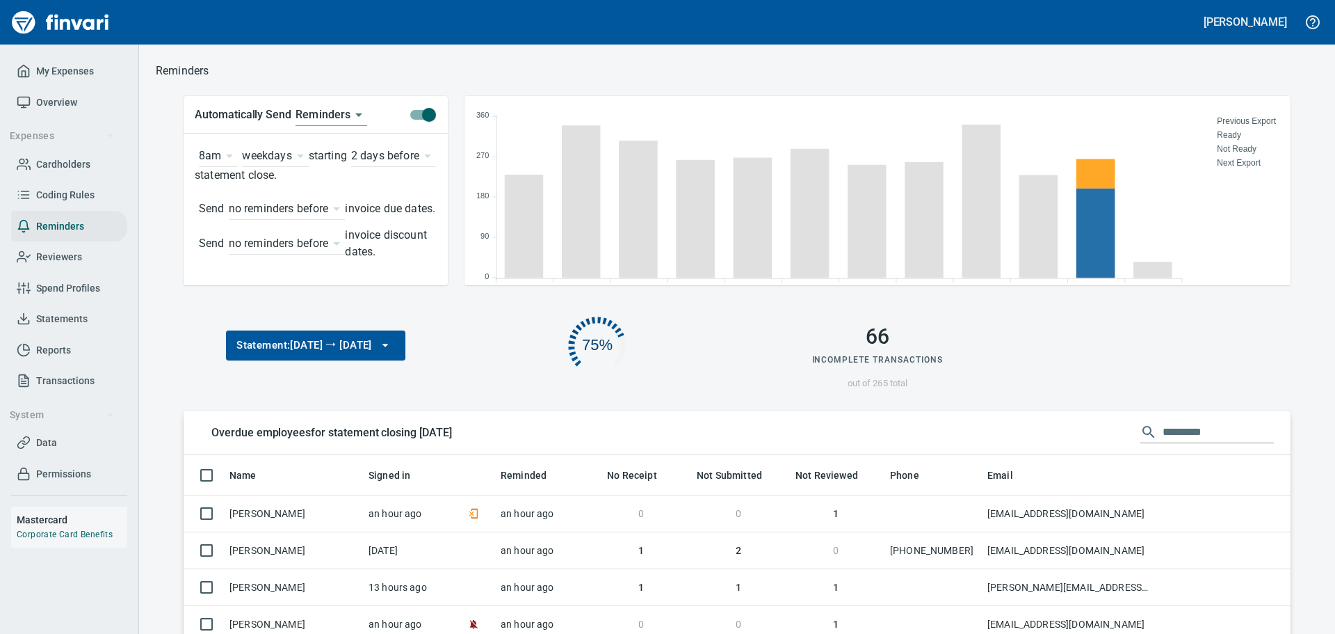
click at [67, 74] on span "My Expenses" at bounding box center [65, 71] width 58 height 17
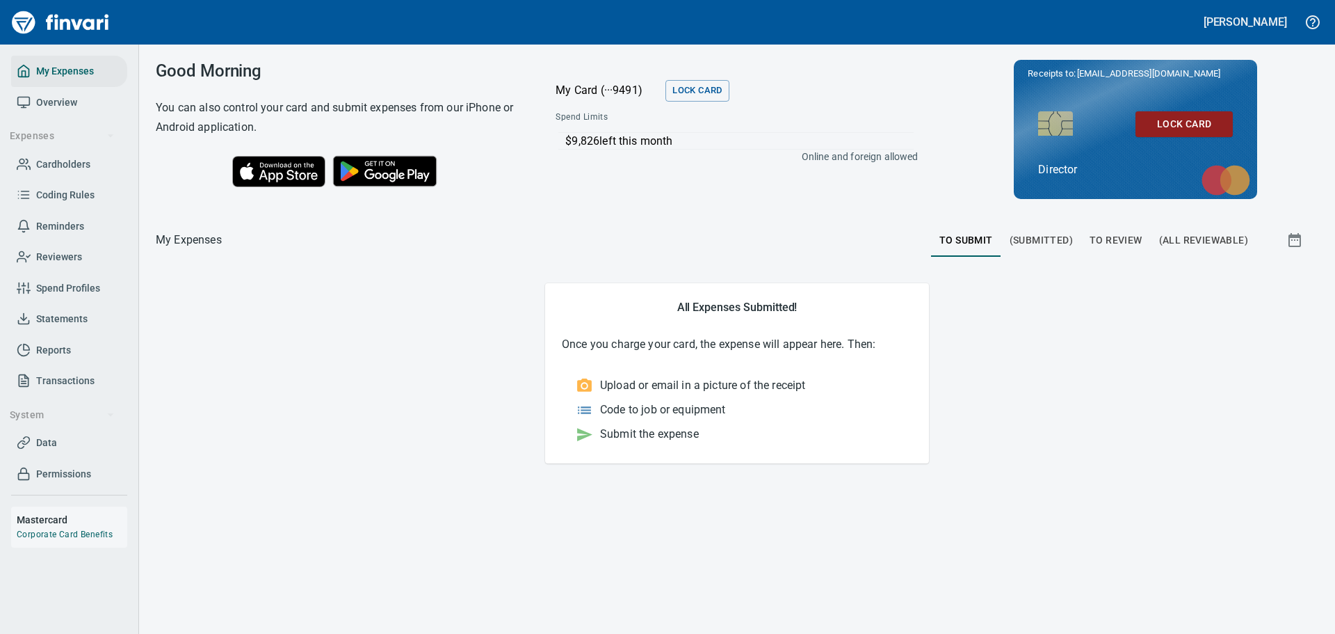
click at [1102, 235] on span "To Review" at bounding box center [1116, 240] width 53 height 17
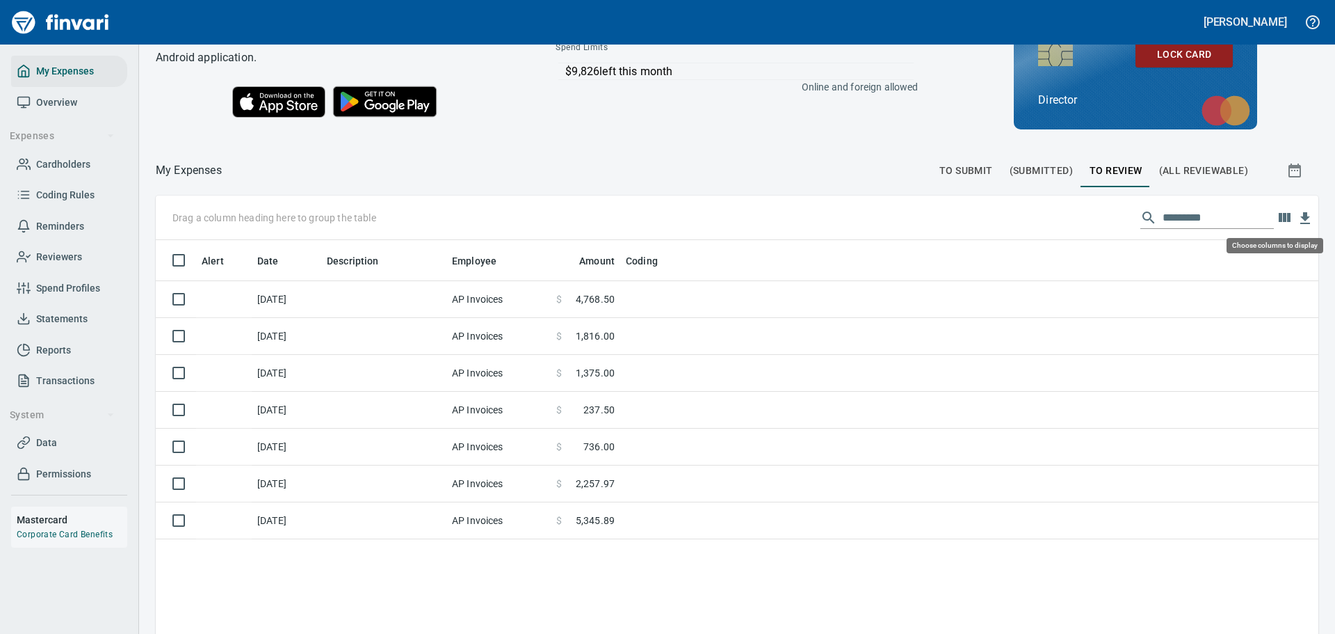
scroll to position [470, 1142]
click at [1279, 218] on icon "button" at bounding box center [1285, 217] width 12 height 9
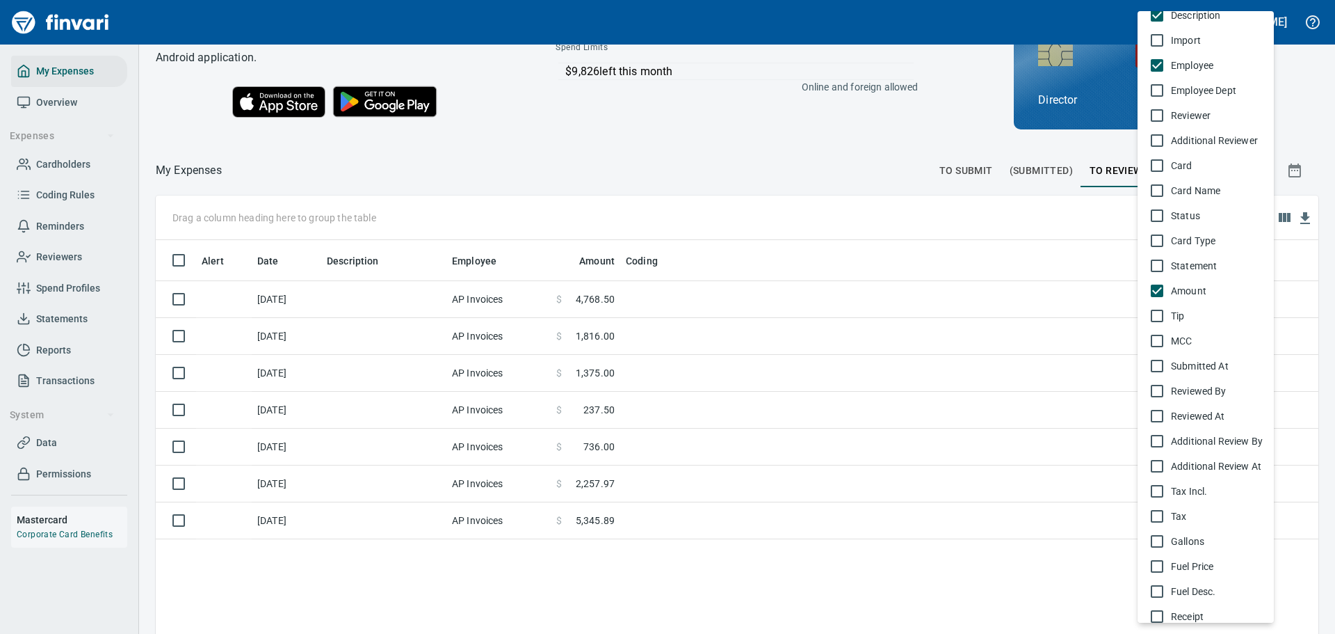
scroll to position [209, 0]
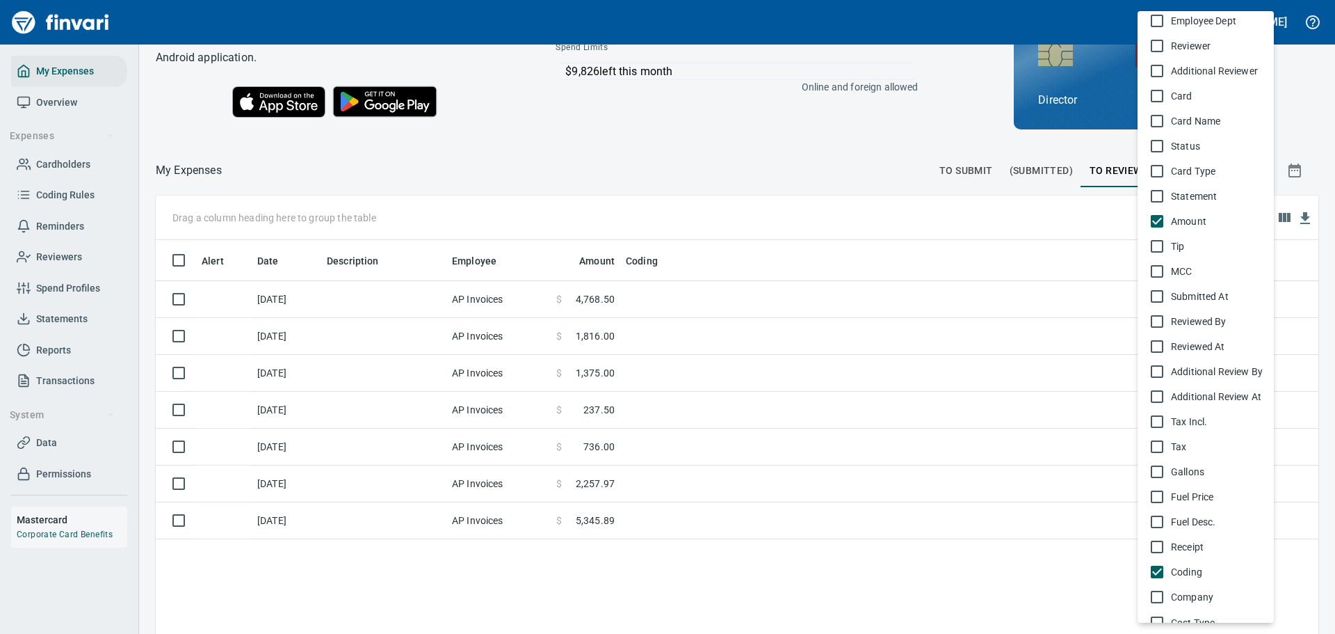
click at [1207, 321] on span "Reviewed By" at bounding box center [1217, 321] width 92 height 14
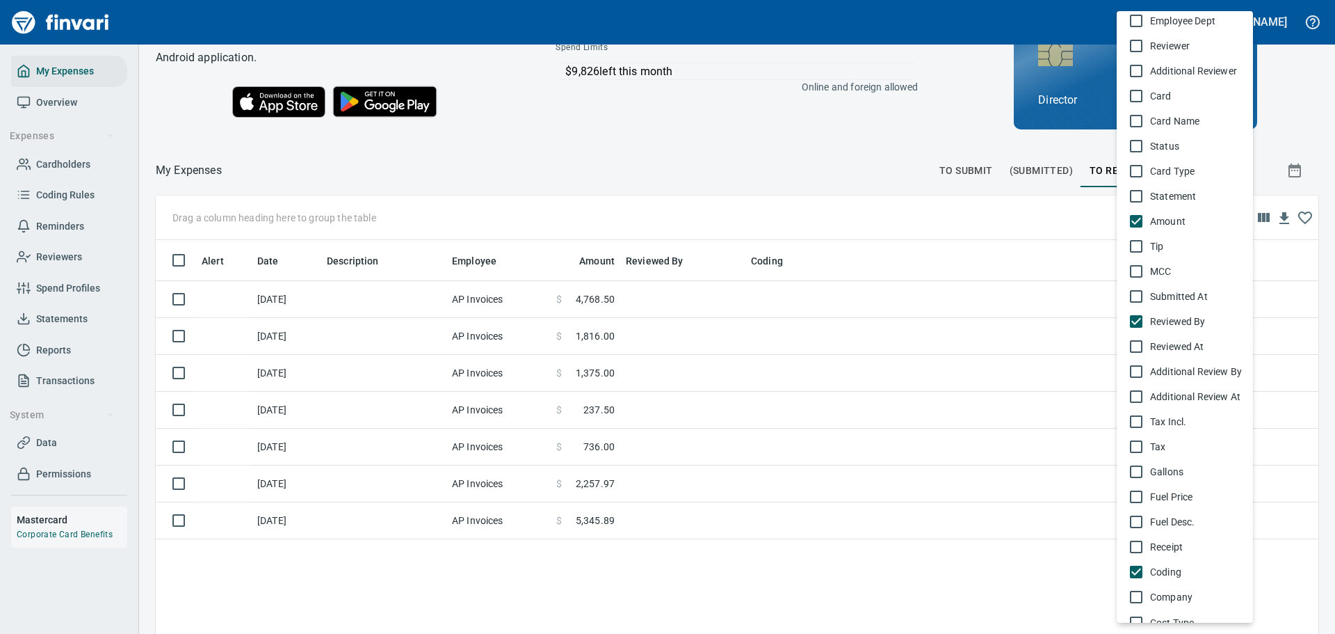
scroll to position [278, 0]
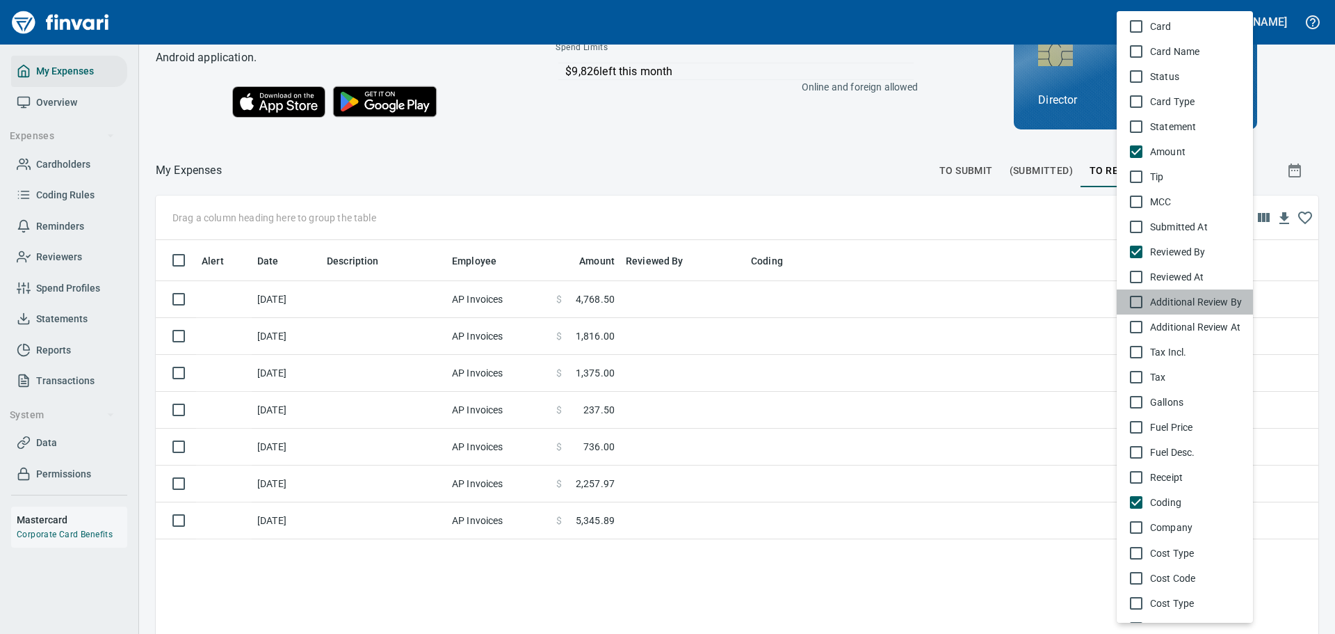
click at [1191, 300] on span "Additional Review By" at bounding box center [1196, 302] width 92 height 14
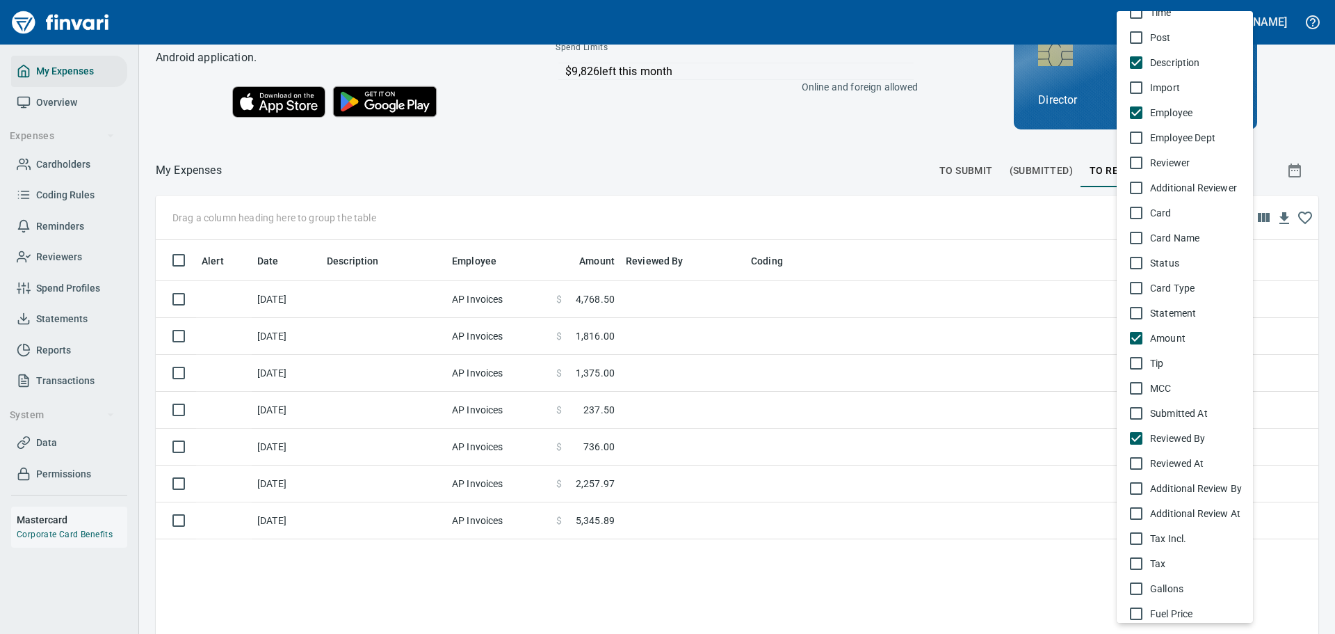
scroll to position [0, 0]
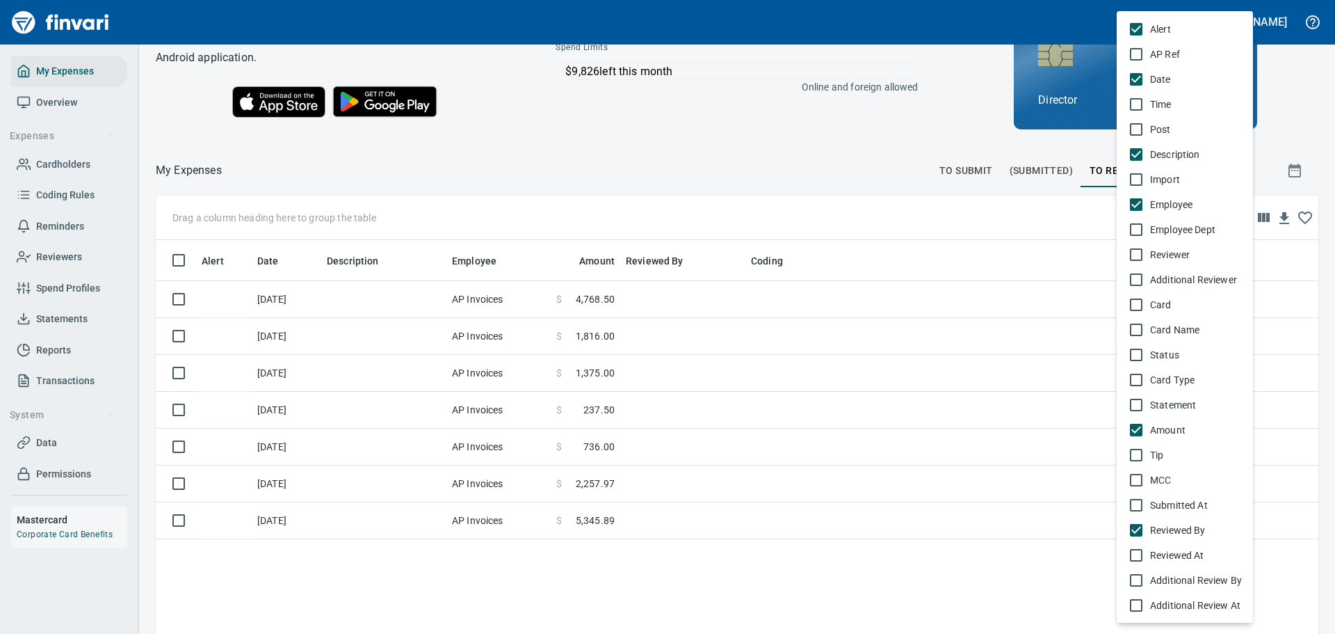
click at [1191, 248] on span "Reviewer" at bounding box center [1196, 255] width 92 height 14
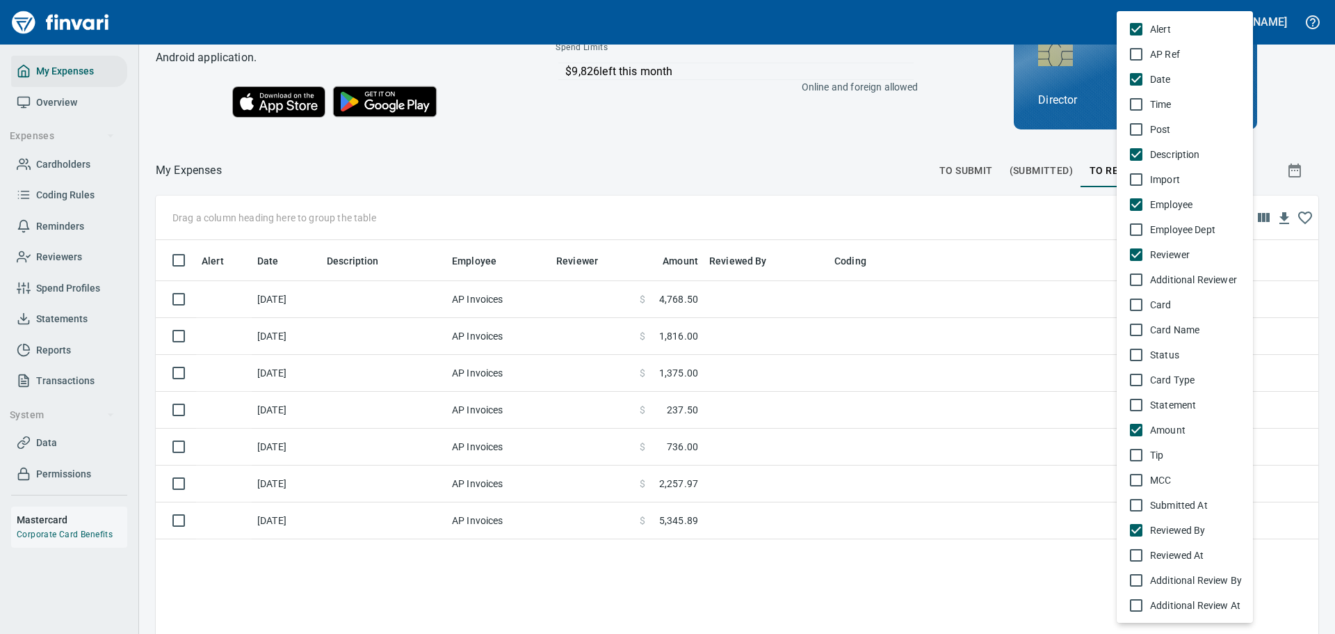
scroll to position [470, 1142]
click at [1191, 248] on span "Reviewer" at bounding box center [1196, 255] width 92 height 14
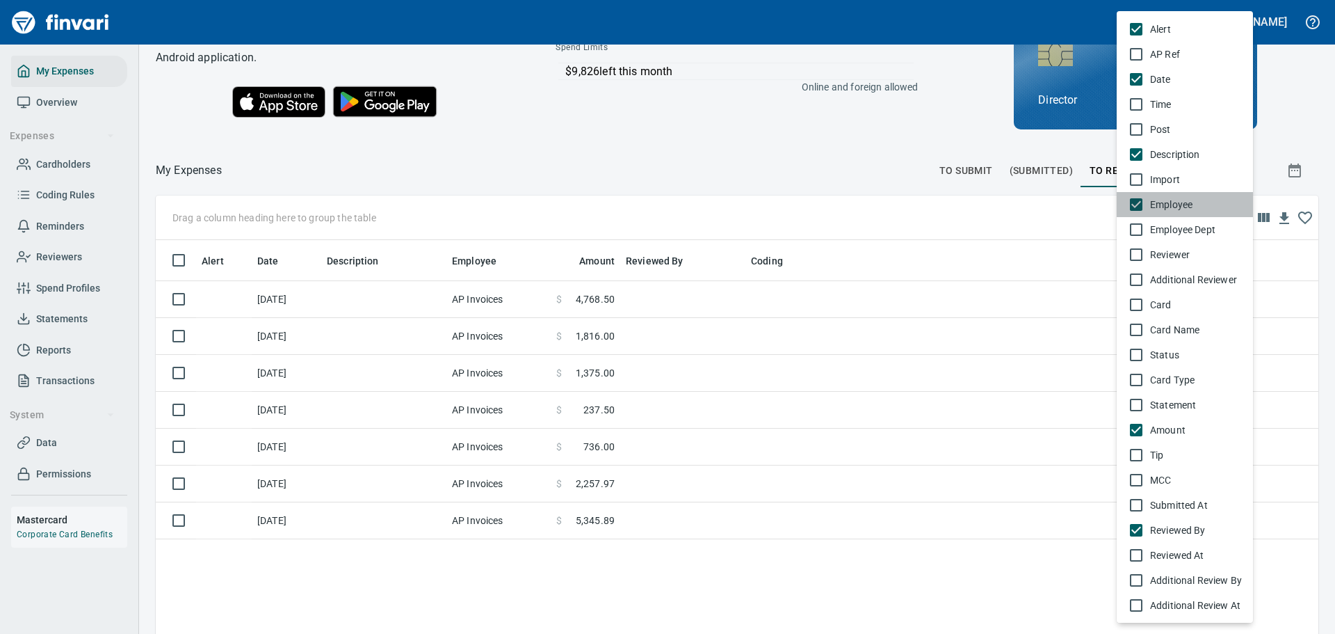
click at [1191, 204] on span "Employee" at bounding box center [1196, 205] width 92 height 14
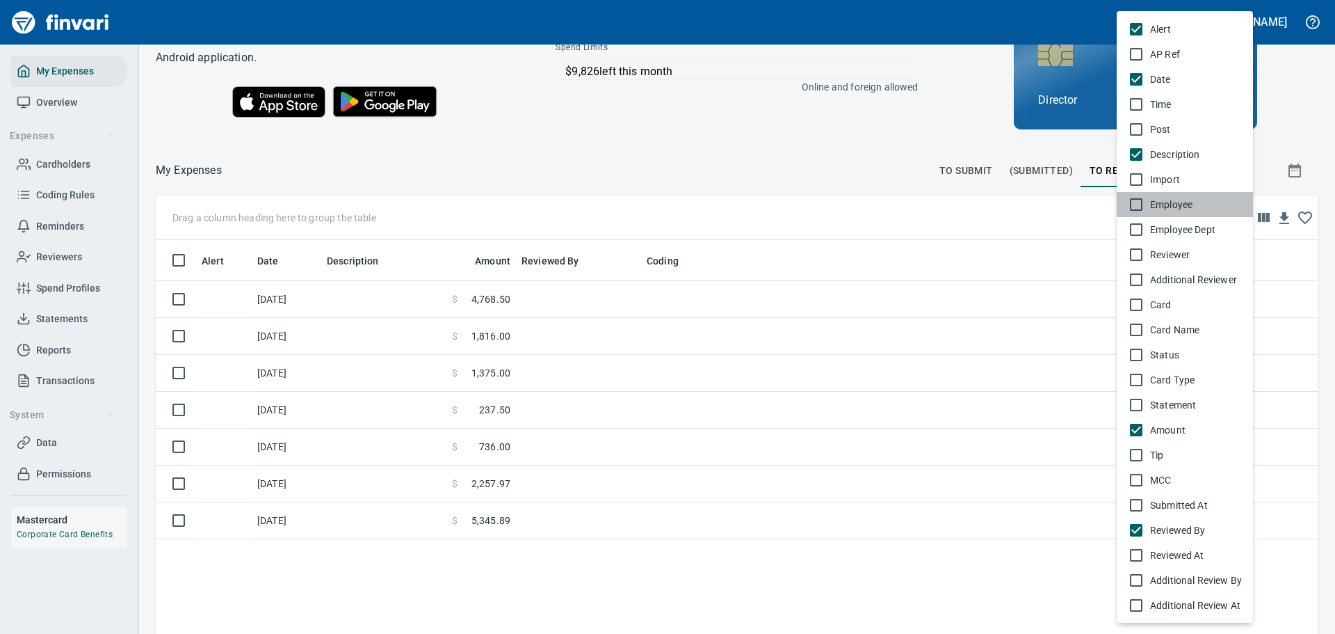
click at [1191, 204] on span "Employee" at bounding box center [1196, 205] width 92 height 14
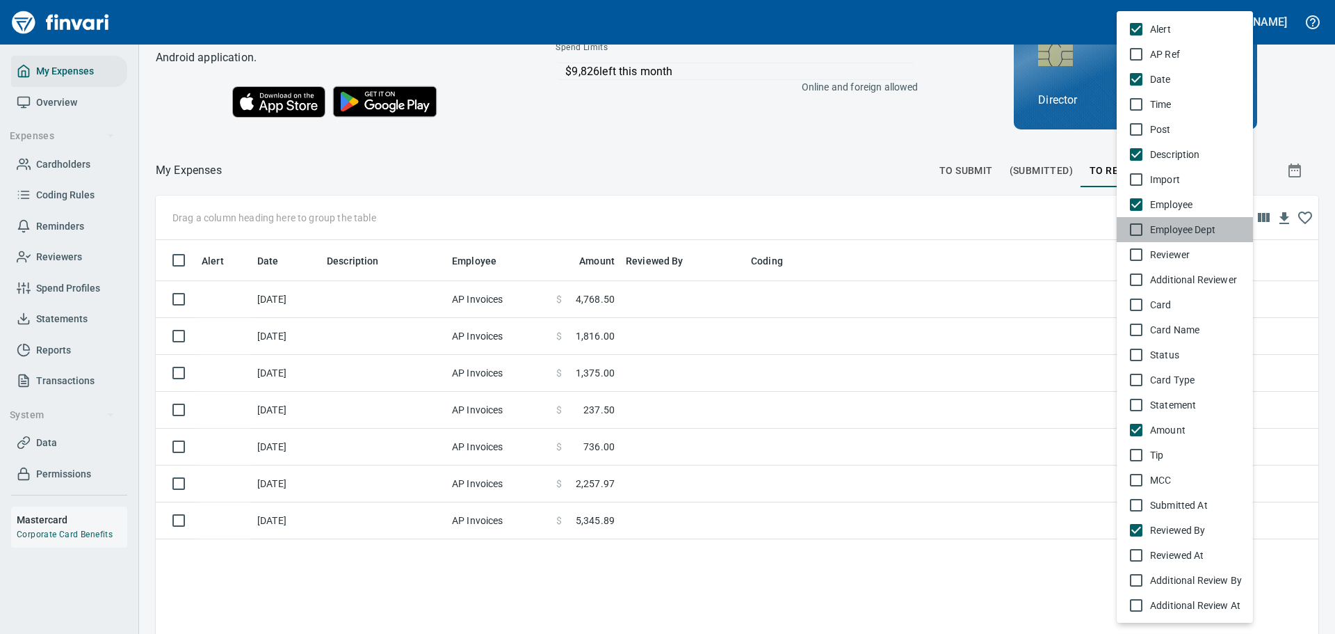
click at [1188, 225] on span "Employee Dept" at bounding box center [1196, 230] width 92 height 14
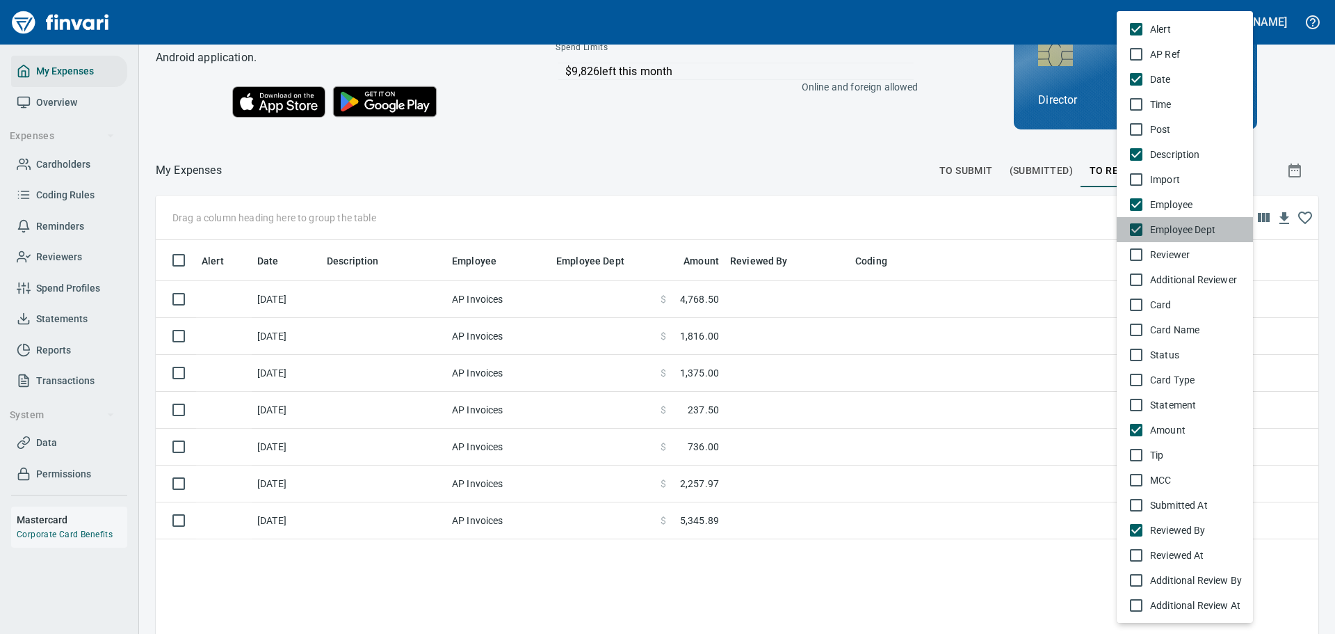
click at [1188, 225] on span "Employee Dept" at bounding box center [1196, 230] width 92 height 14
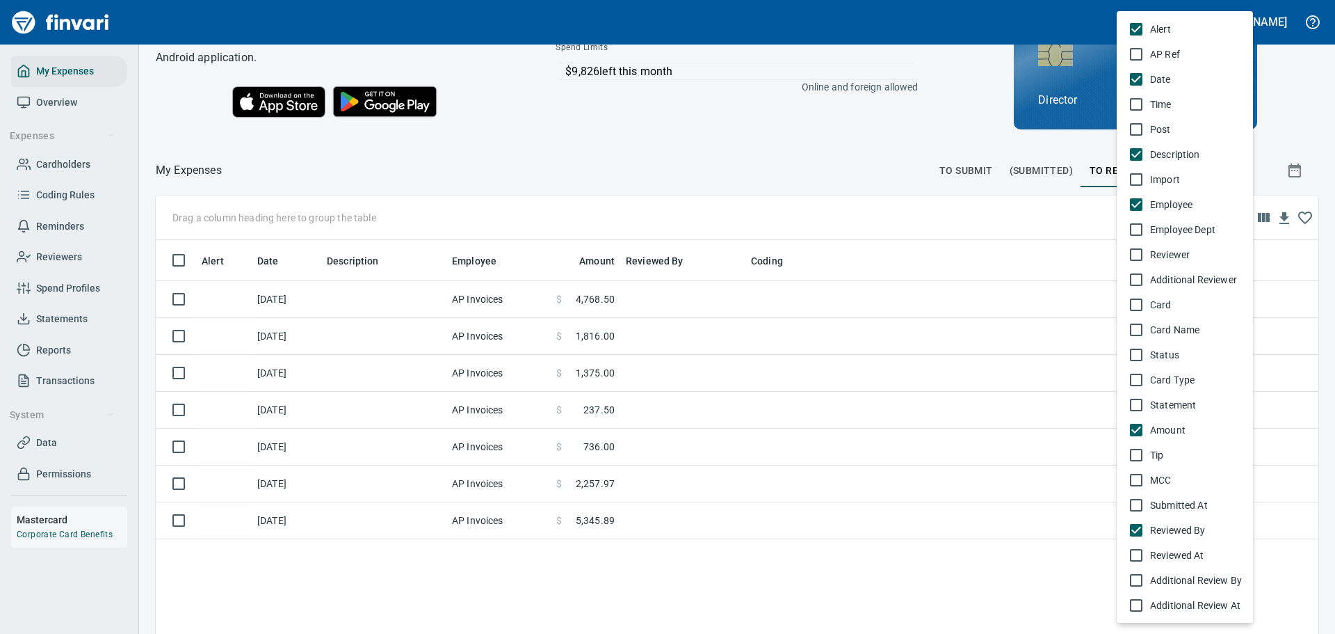
click at [1177, 253] on span "Reviewer" at bounding box center [1196, 255] width 92 height 14
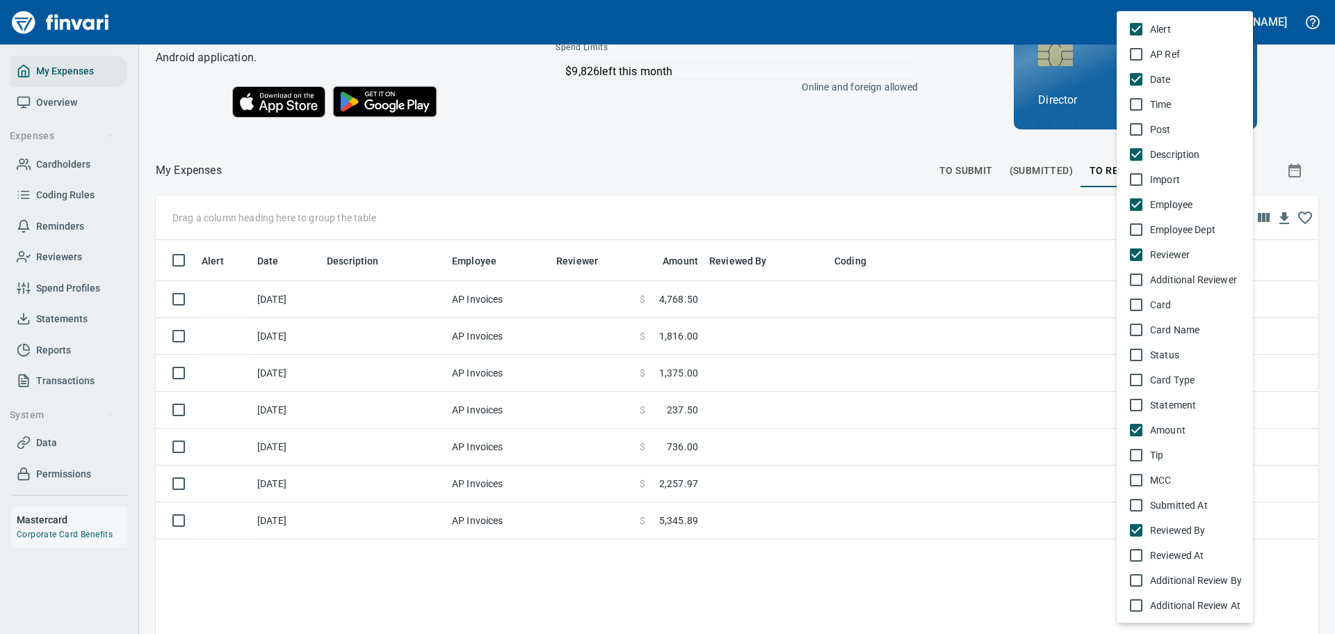
click at [1177, 253] on span "Reviewer" at bounding box center [1196, 255] width 92 height 14
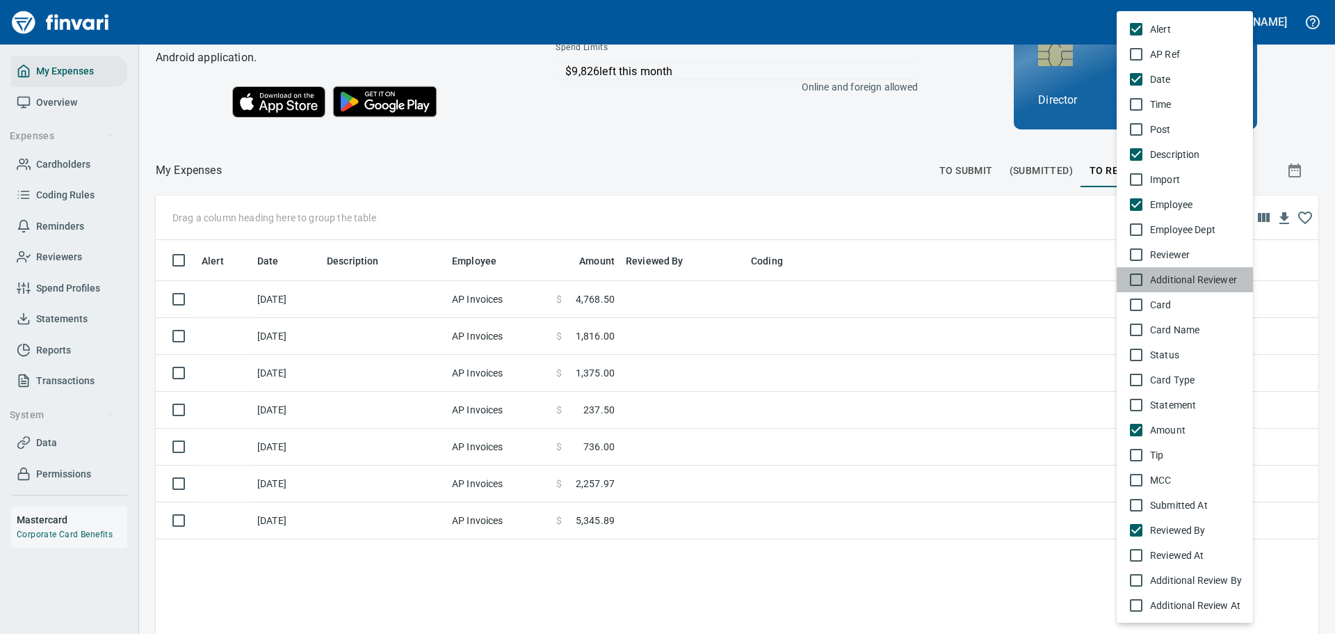
click at [1177, 279] on span "Additional Reviewer" at bounding box center [1196, 280] width 92 height 14
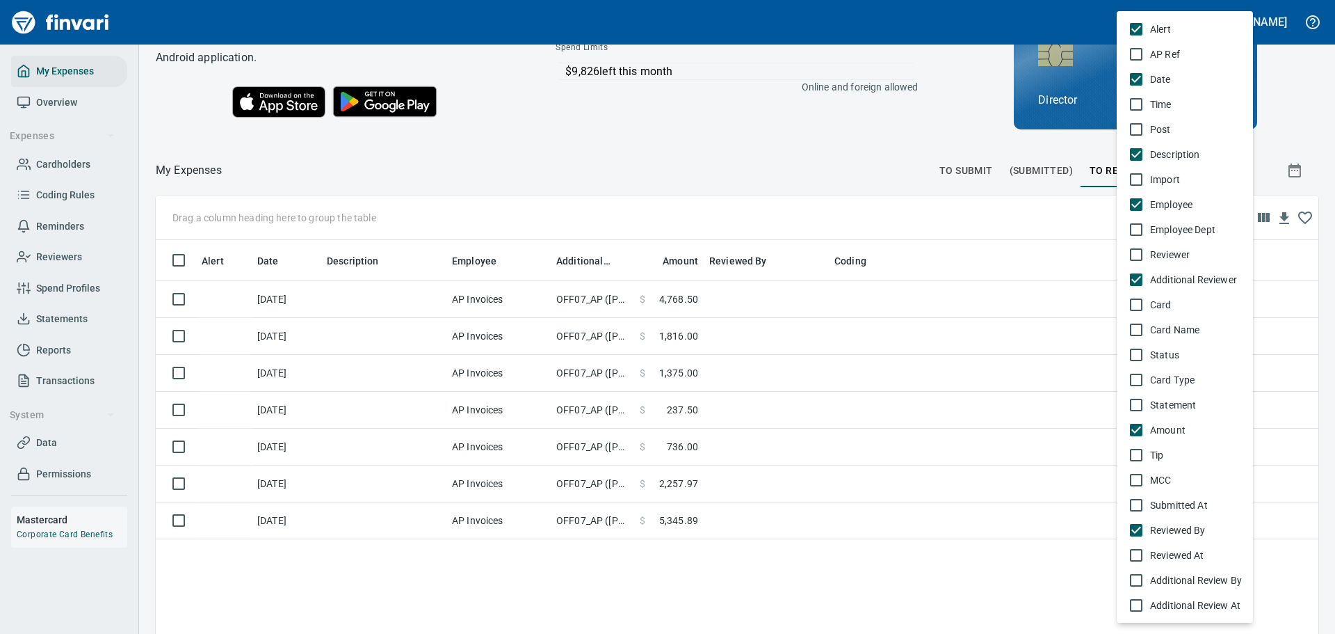
click at [594, 298] on div at bounding box center [667, 317] width 1335 height 634
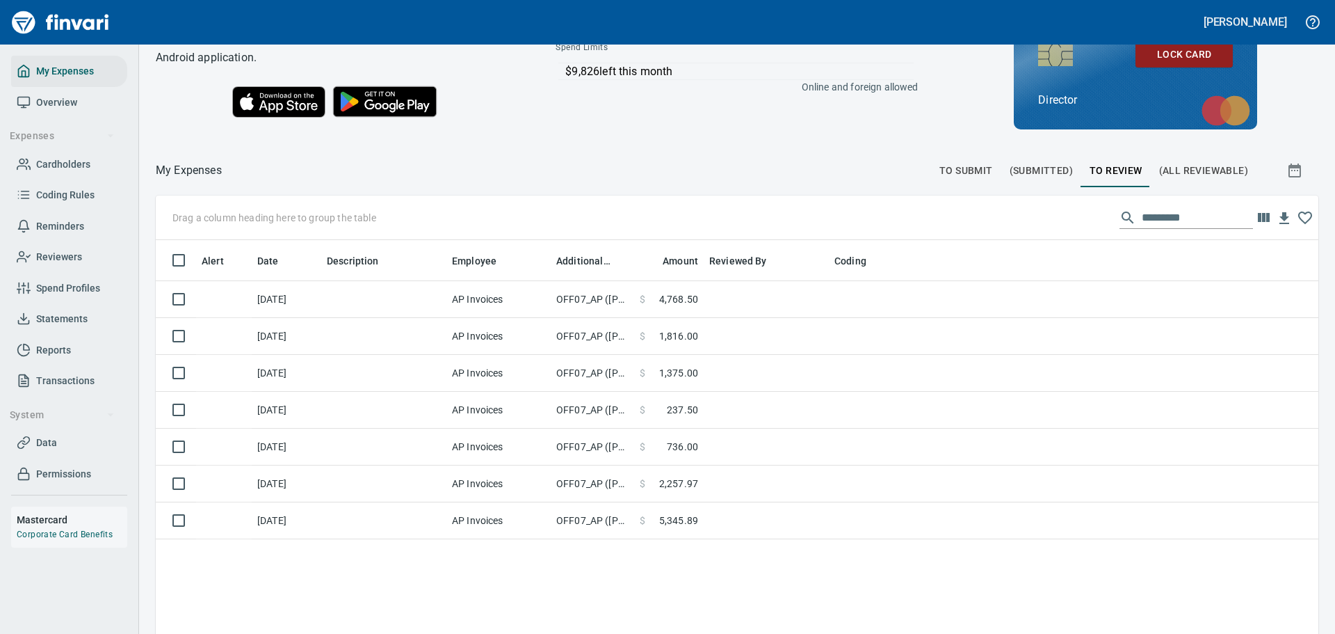
click at [594, 298] on td "OFF07_AP ([PERSON_NAME])" at bounding box center [592, 299] width 83 height 37
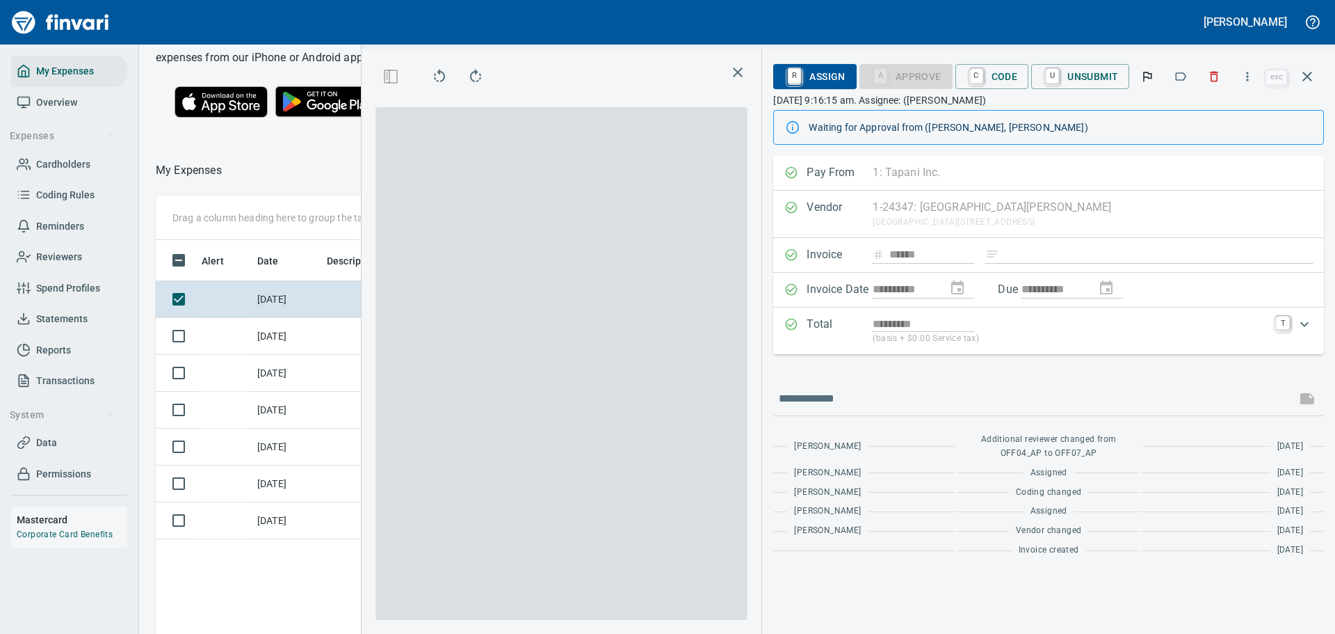
scroll to position [460, 787]
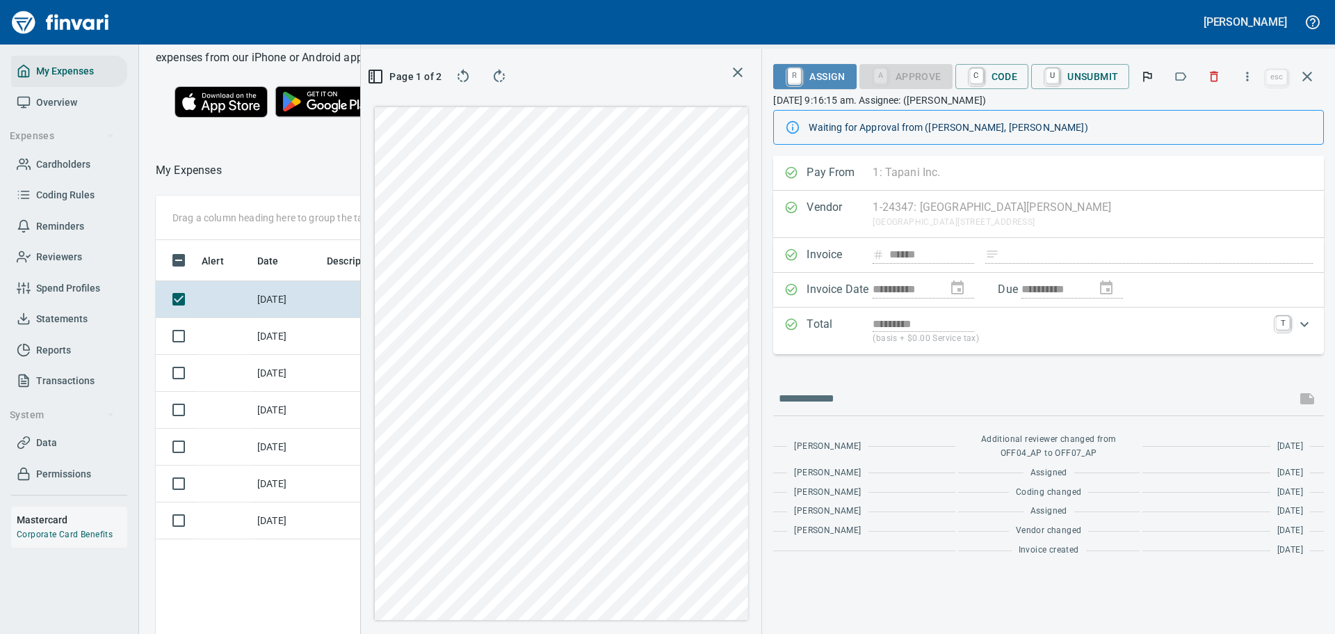
click at [823, 73] on span "R Assign" at bounding box center [815, 77] width 61 height 24
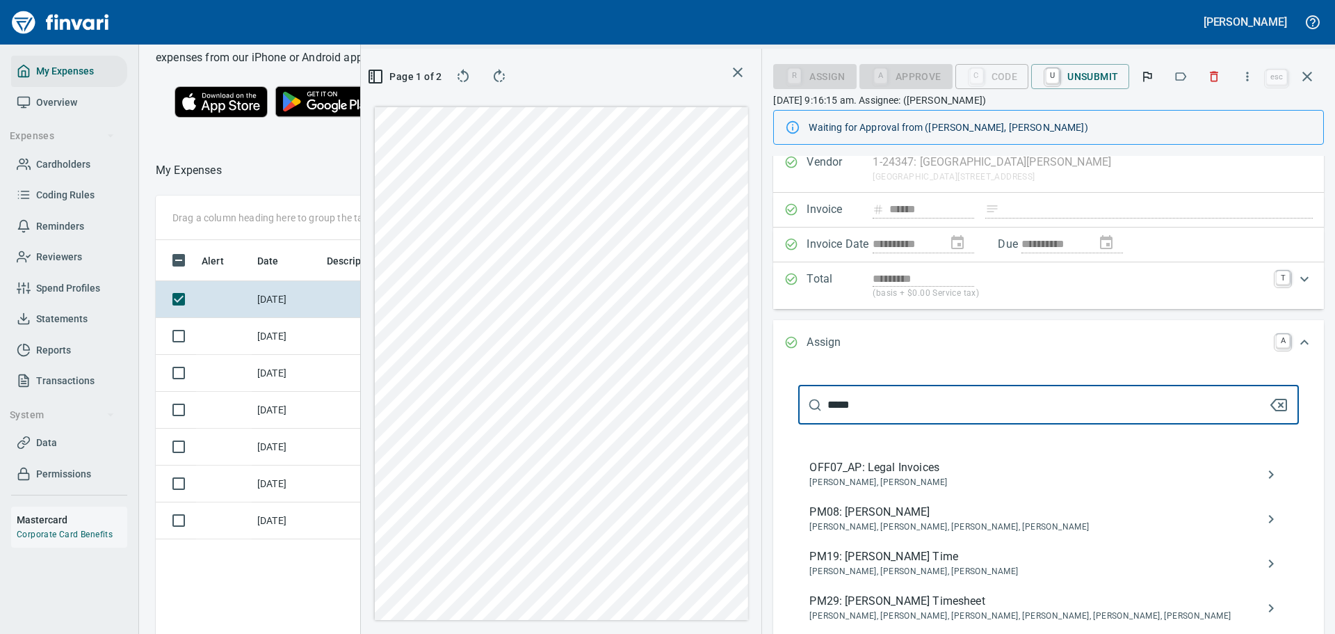
scroll to position [70, 0]
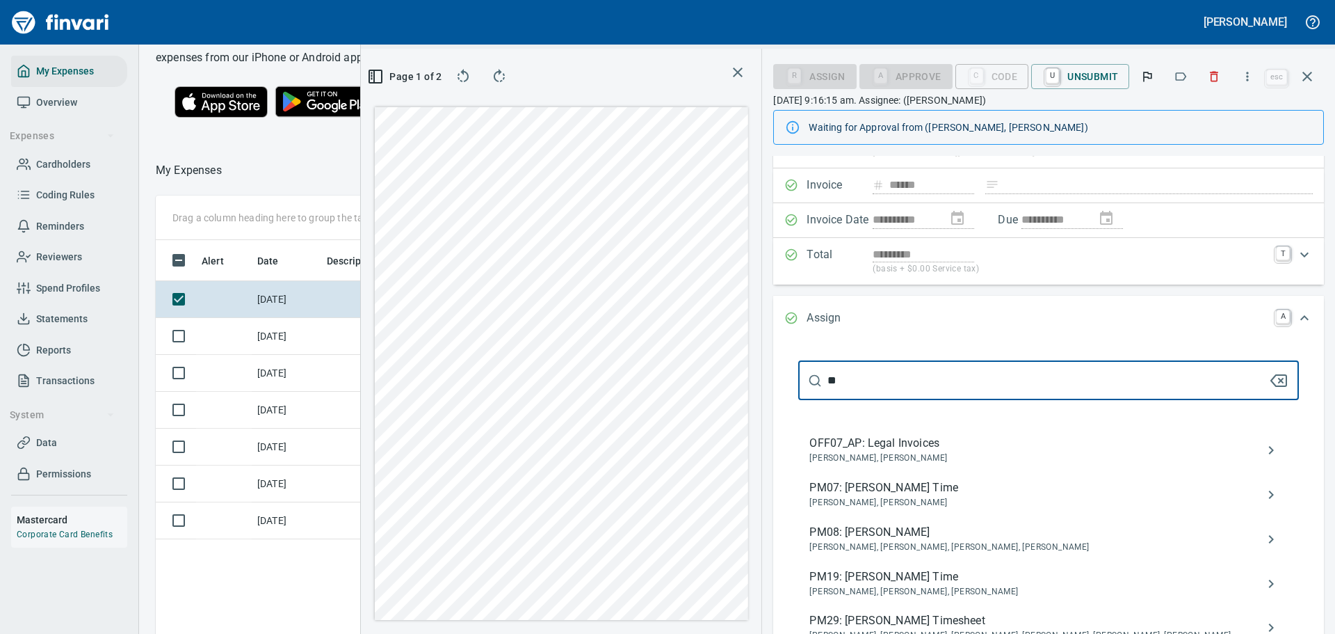
type input "*"
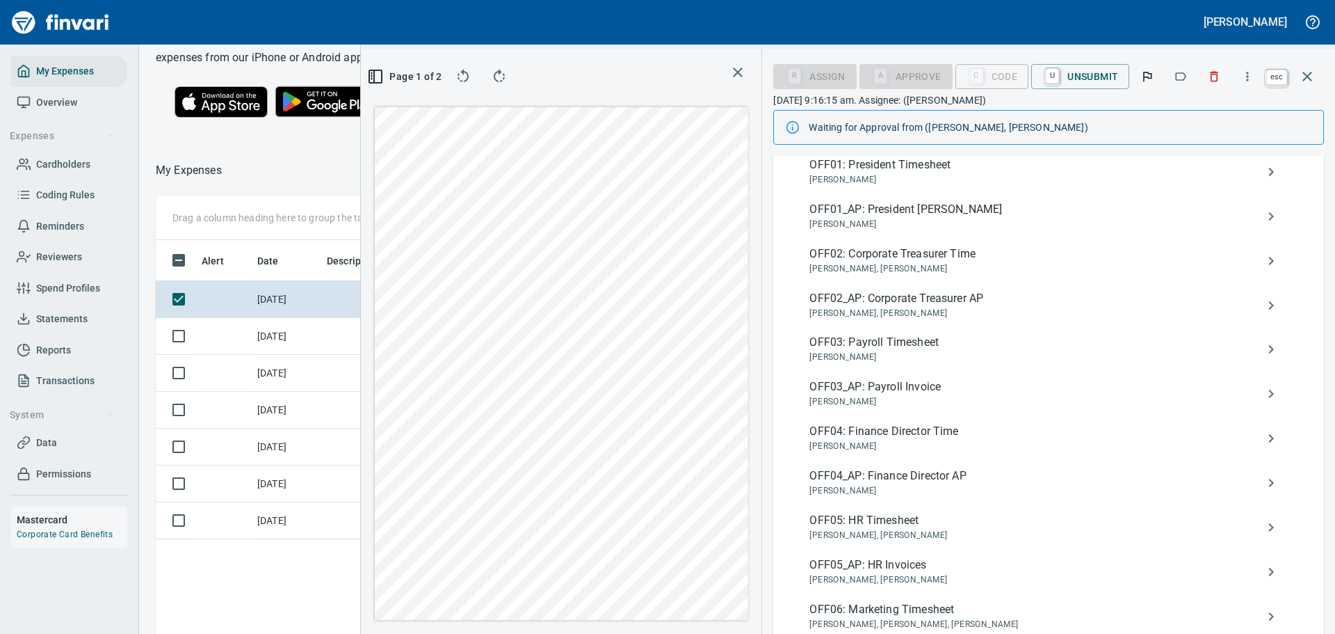
scroll to position [460, 794]
type input "***"
click at [1305, 79] on icon "button" at bounding box center [1308, 77] width 10 height 10
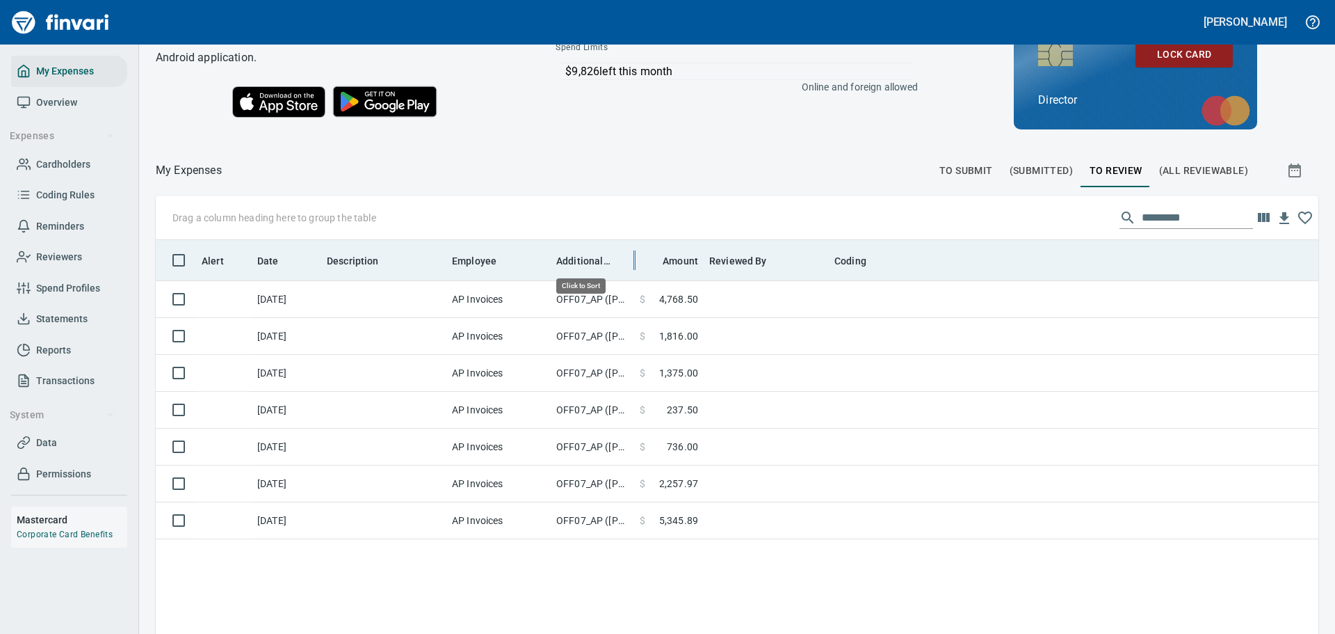
scroll to position [470, 1142]
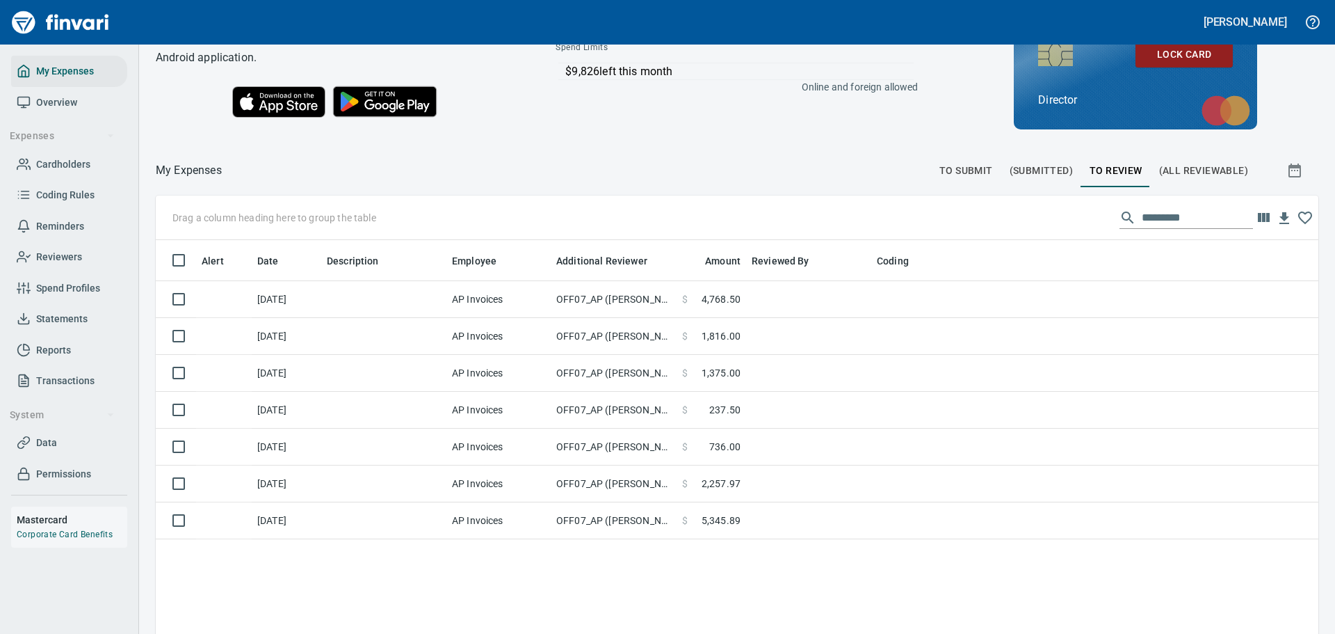
drag, startPoint x: 636, startPoint y: 258, endPoint x: 679, endPoint y: 265, distance: 43.0
click at [679, 265] on body "[PERSON_NAME] My Expenses Overview Expenses Cardholders Coding Rules Reminders …" at bounding box center [667, 317] width 1335 height 634
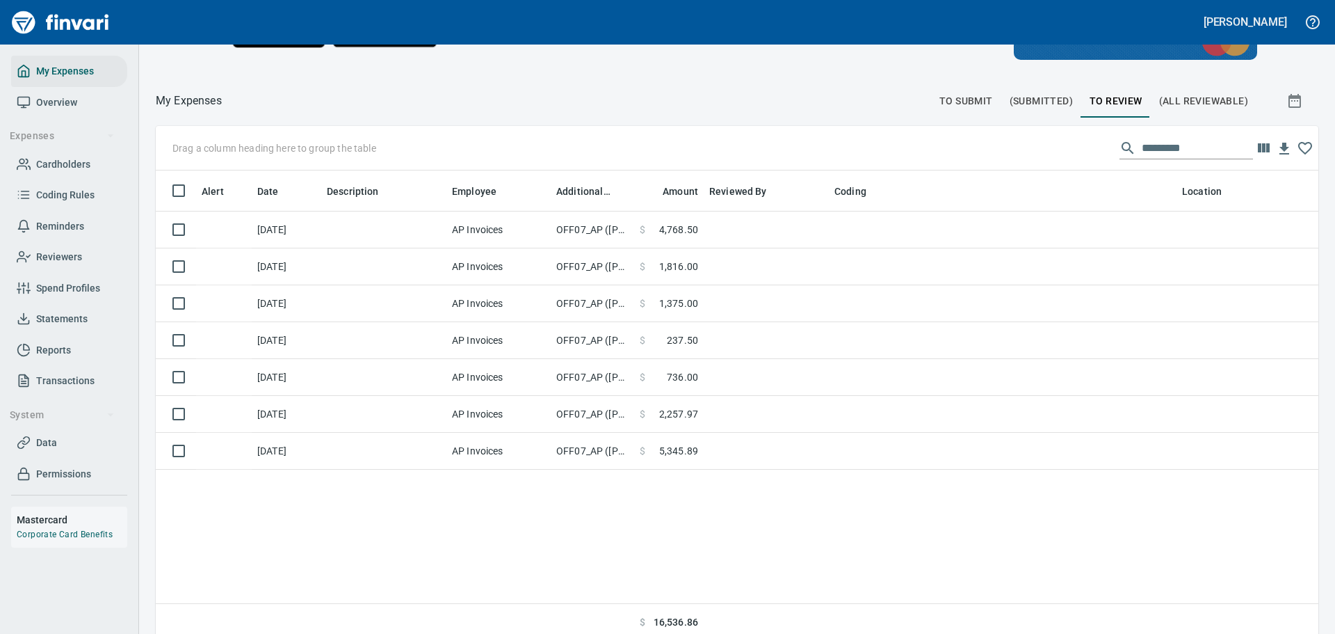
scroll to position [460, 1142]
click at [1258, 152] on icon "button" at bounding box center [1264, 147] width 12 height 9
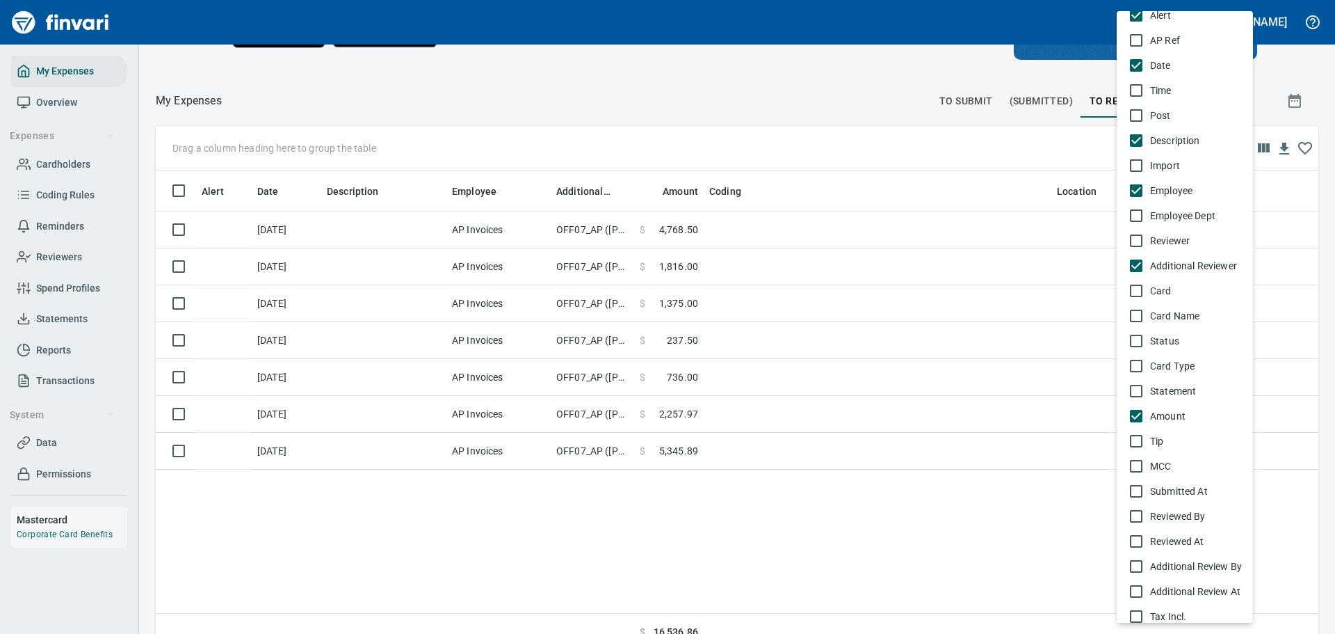
scroll to position [0, 0]
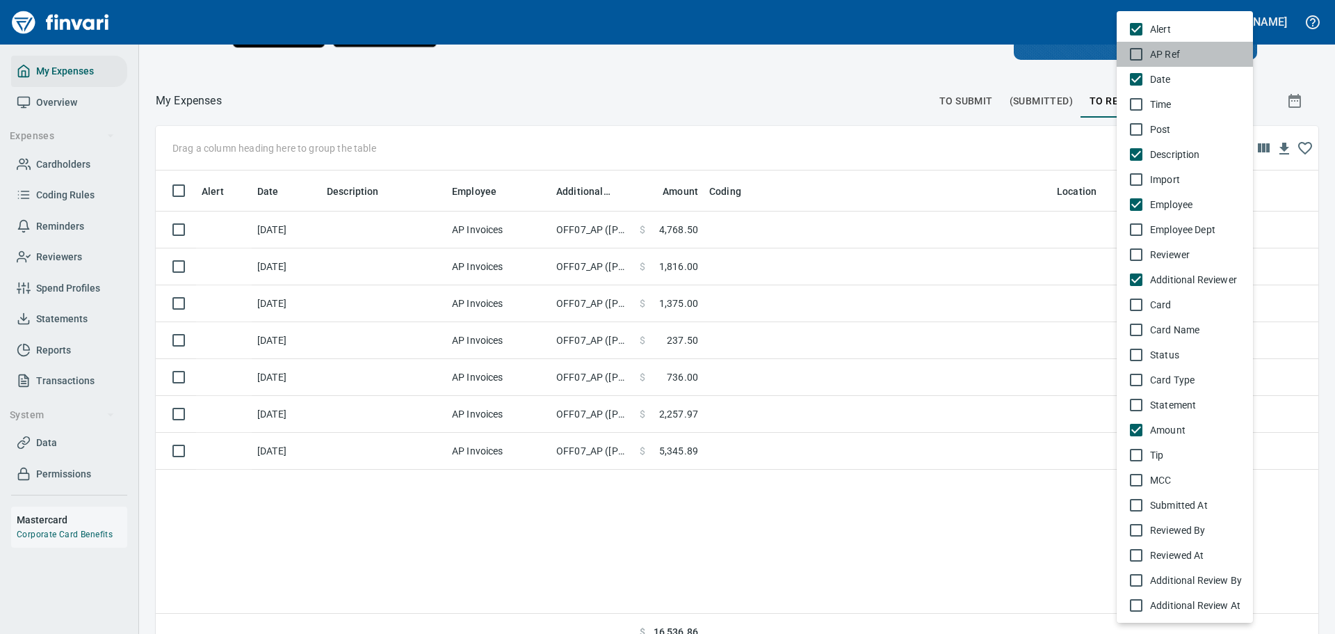
click at [1150, 51] on div "AP Ref" at bounding box center [1193, 54] width 97 height 14
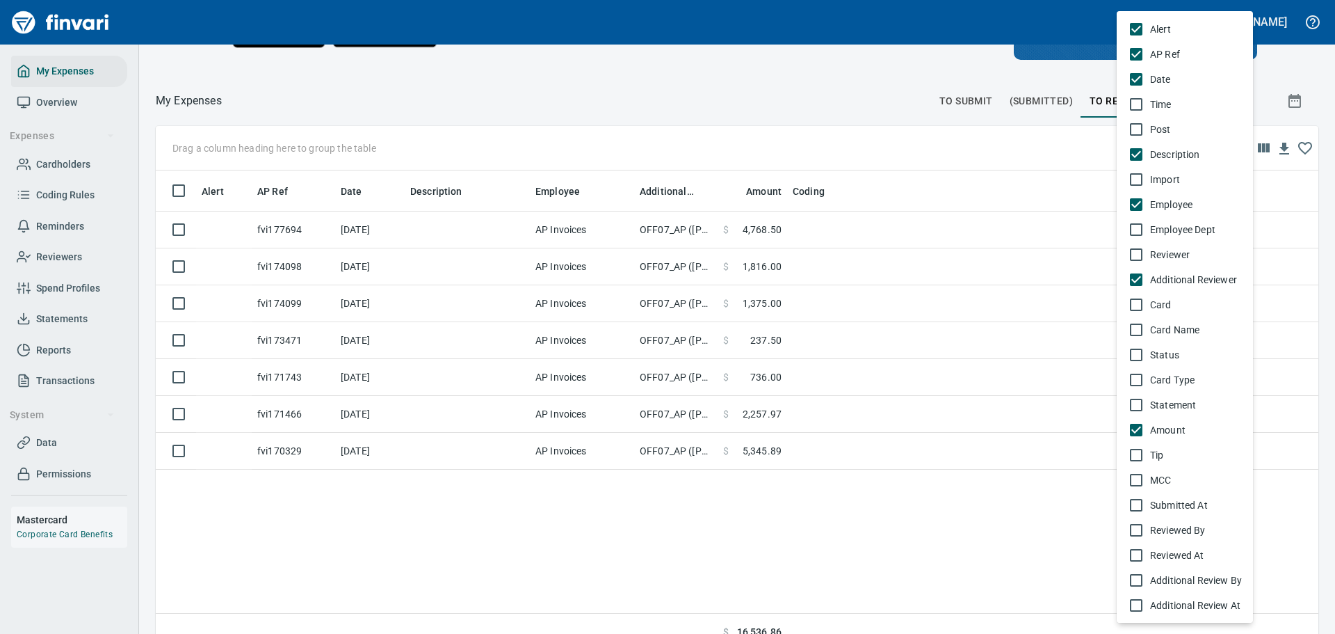
scroll to position [470, 1142]
click at [1150, 51] on div "AP Ref" at bounding box center [1193, 54] width 97 height 14
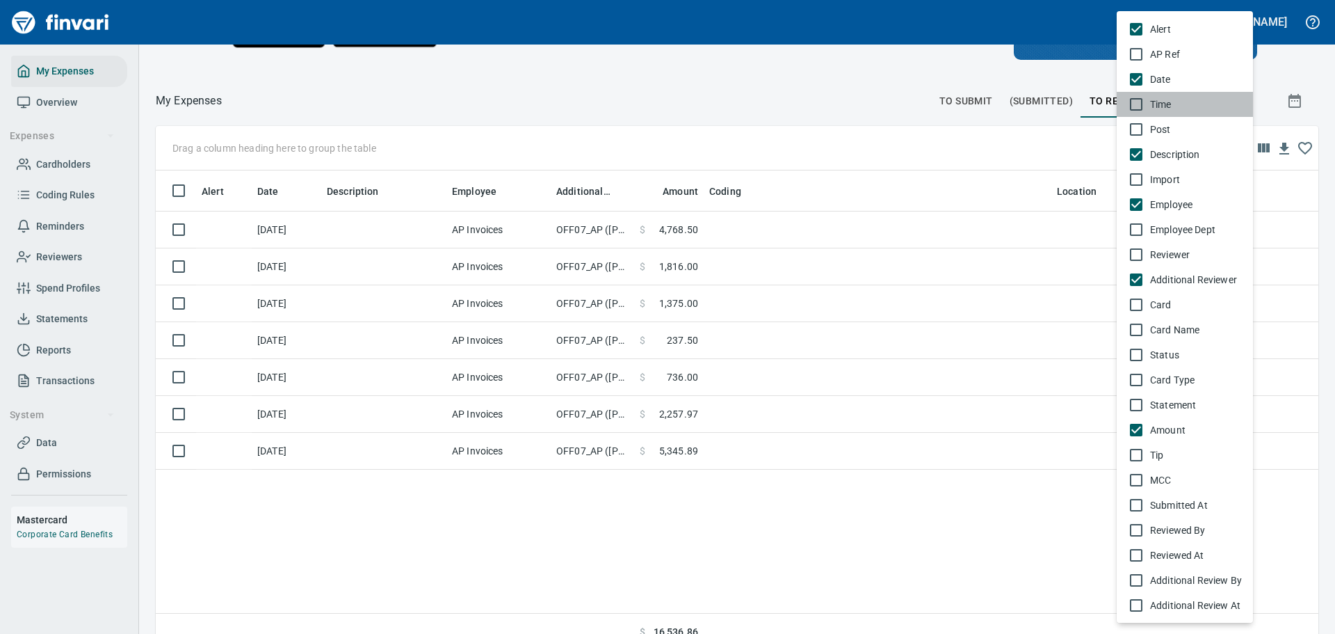
click at [1152, 103] on span "Time" at bounding box center [1196, 104] width 92 height 14
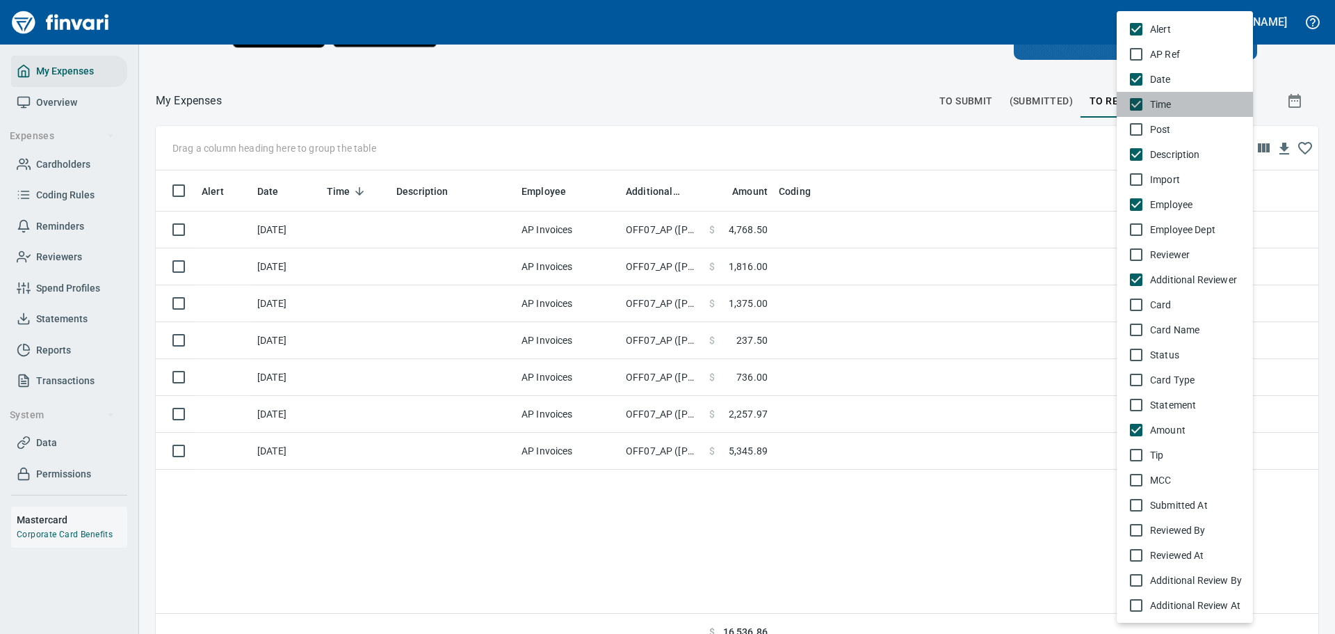
click at [1152, 103] on span "Time" at bounding box center [1196, 104] width 92 height 14
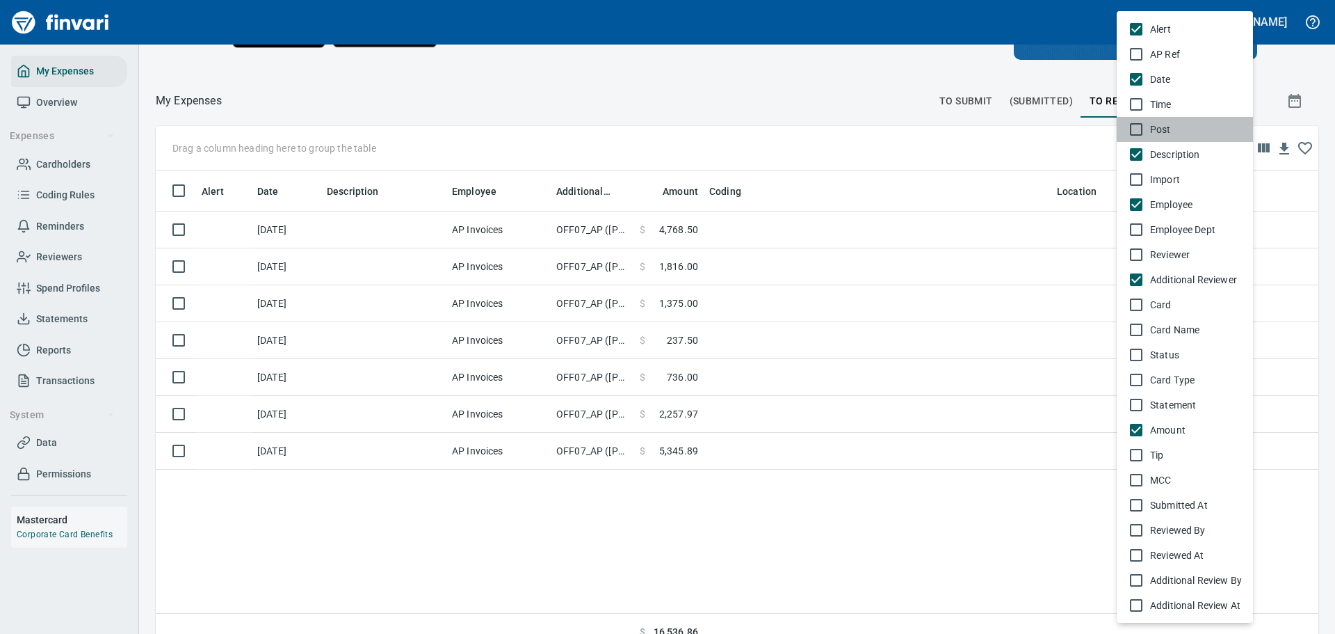
click at [1152, 129] on span "Post" at bounding box center [1196, 129] width 92 height 14
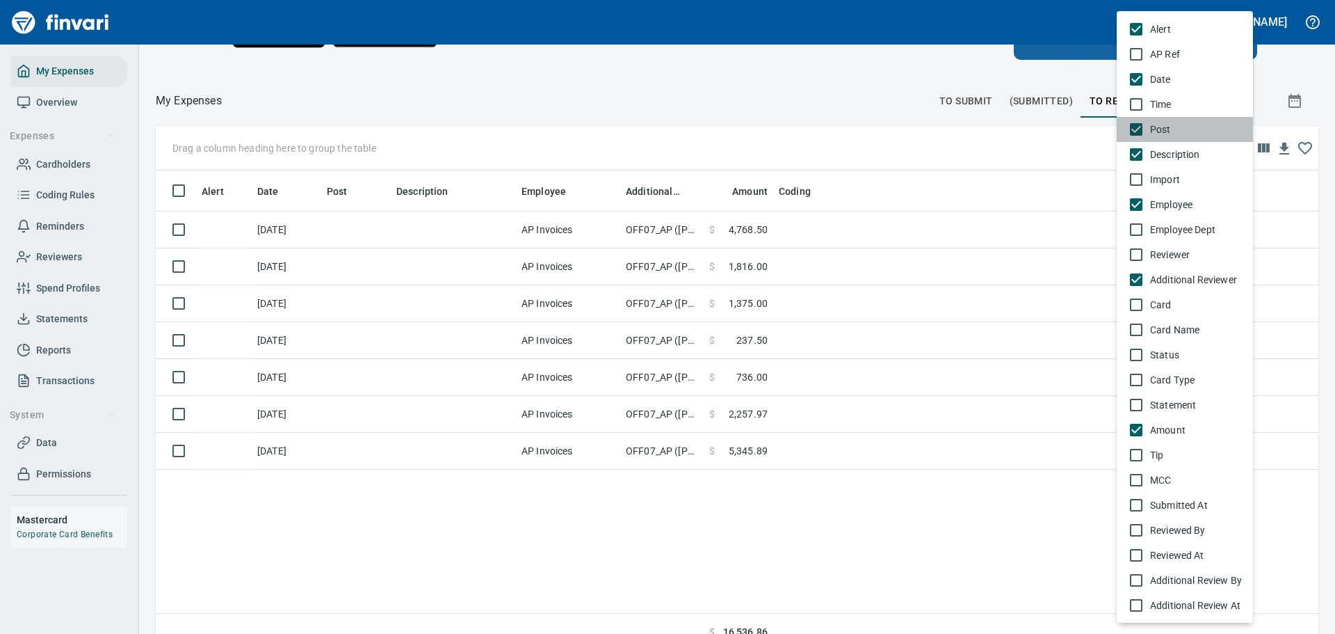
click at [1152, 129] on span "Post" at bounding box center [1196, 129] width 92 height 14
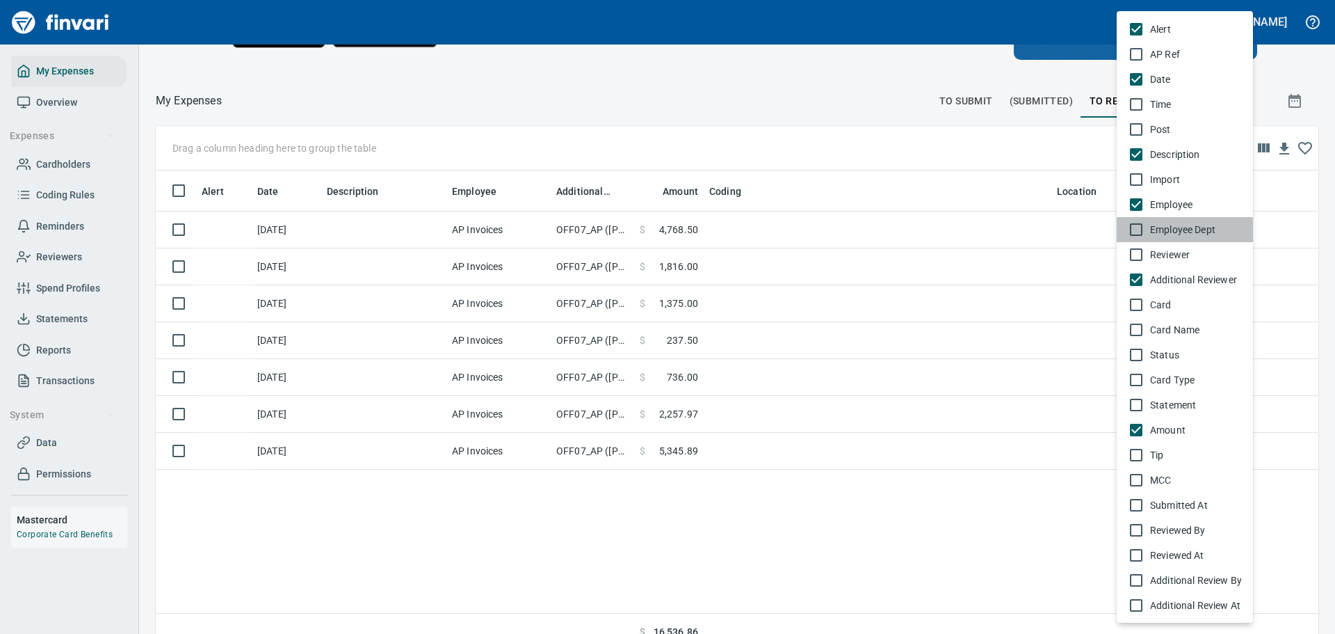
click at [1148, 230] on div "Employee Dept" at bounding box center [1193, 230] width 97 height 14
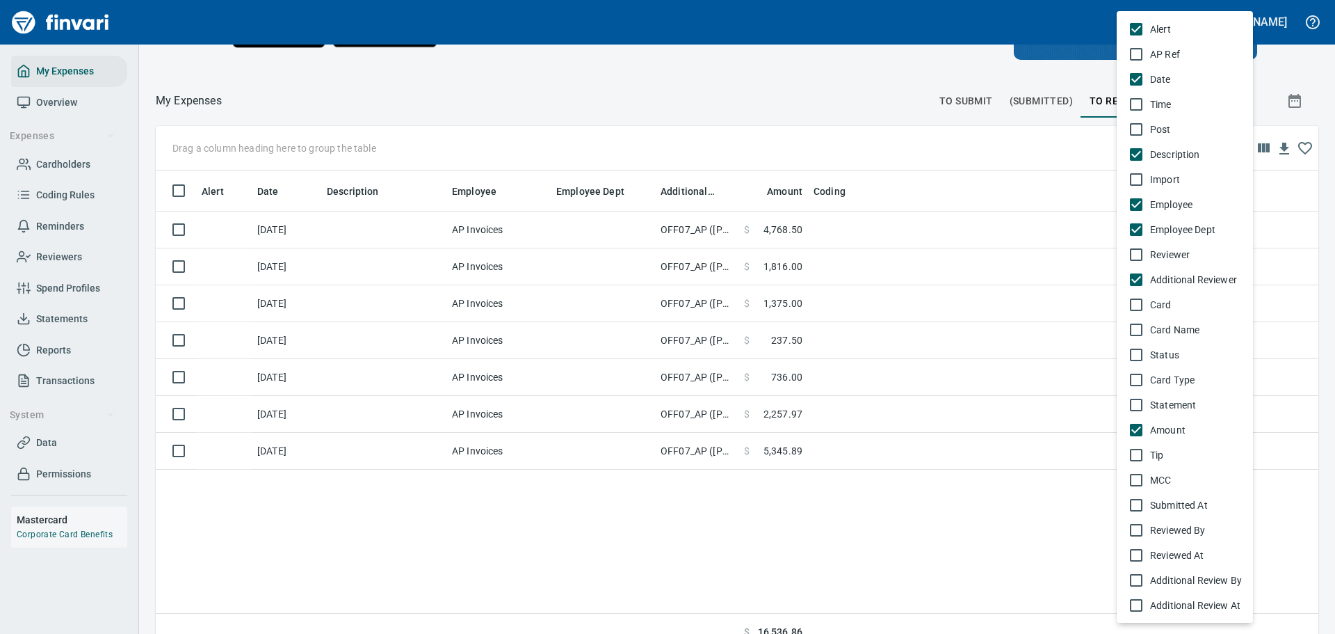
click at [1148, 230] on div "Employee Dept" at bounding box center [1193, 230] width 97 height 14
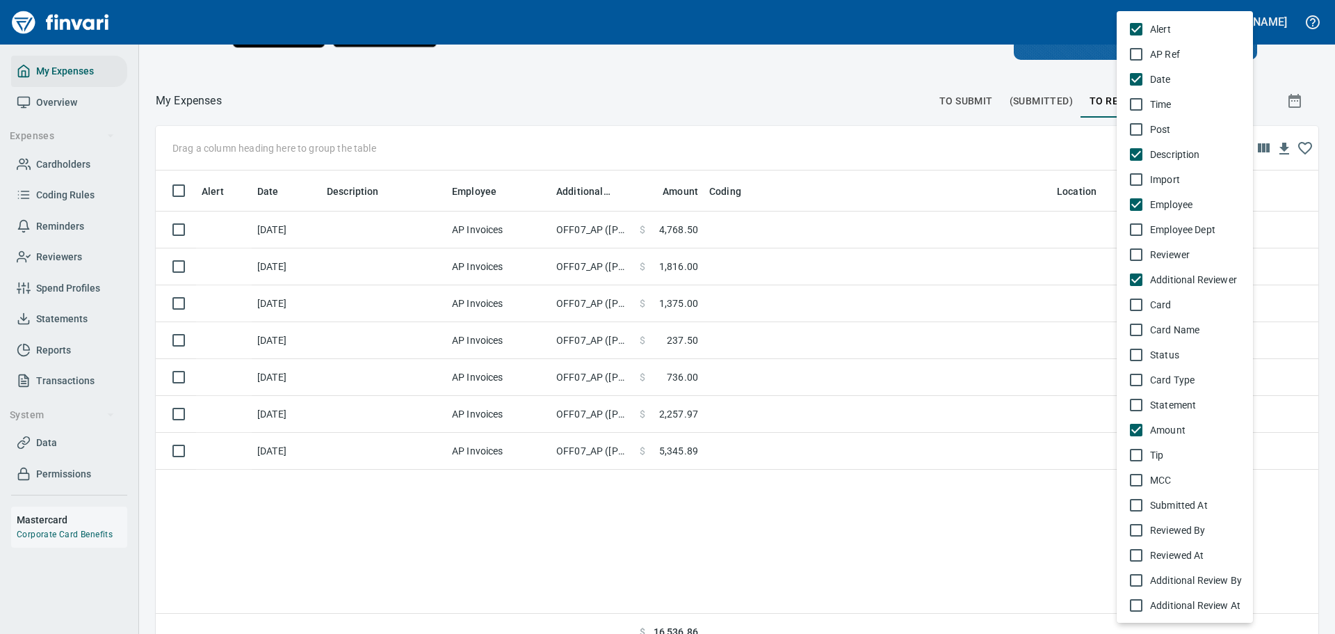
click at [1155, 335] on span "Card Name" at bounding box center [1196, 330] width 92 height 14
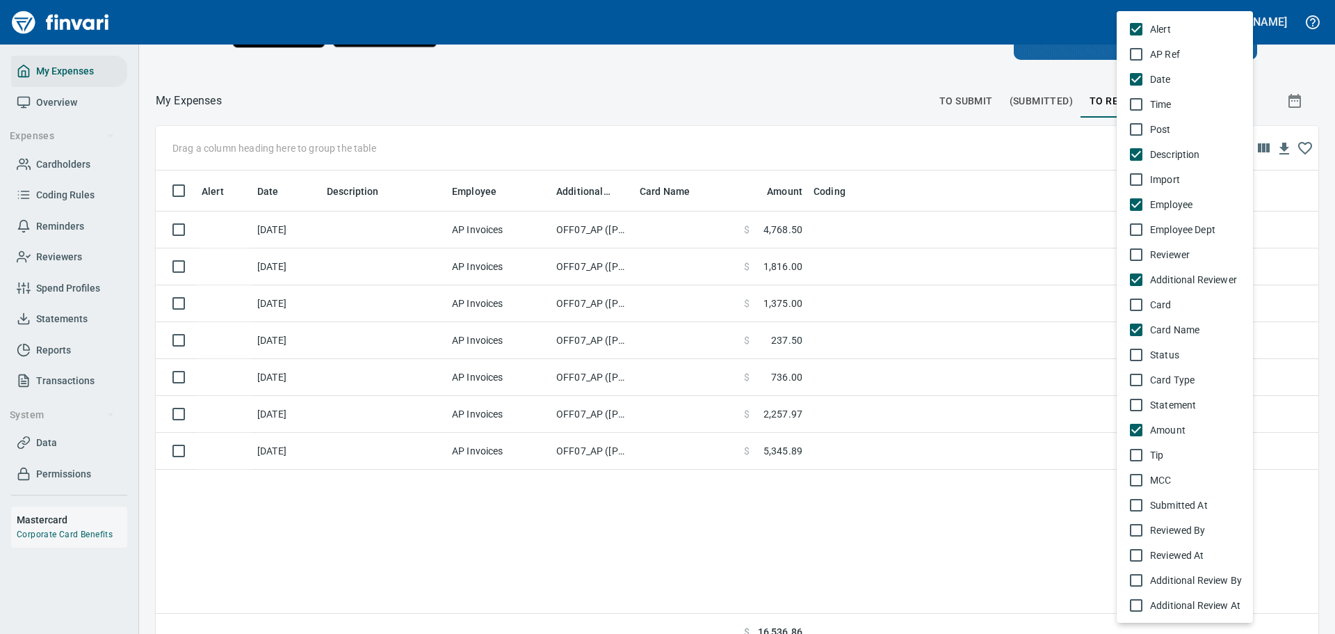
click at [1155, 335] on span "Card Name" at bounding box center [1196, 330] width 92 height 14
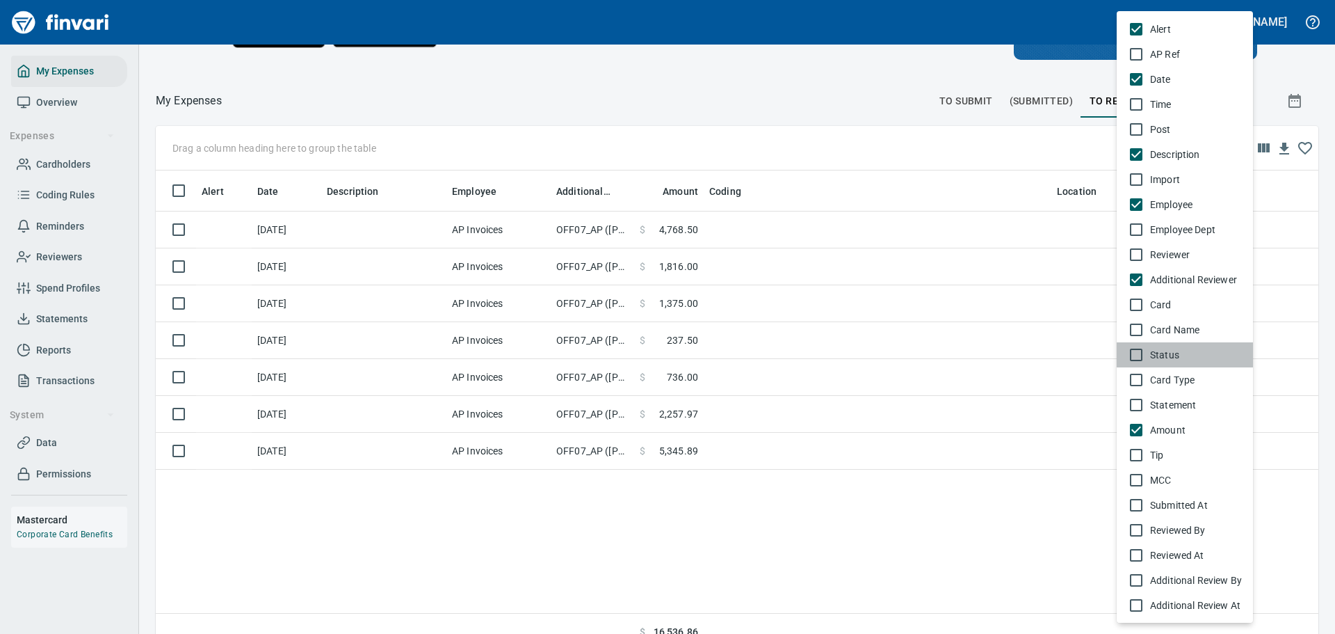
click at [1152, 349] on span "Status" at bounding box center [1196, 355] width 92 height 14
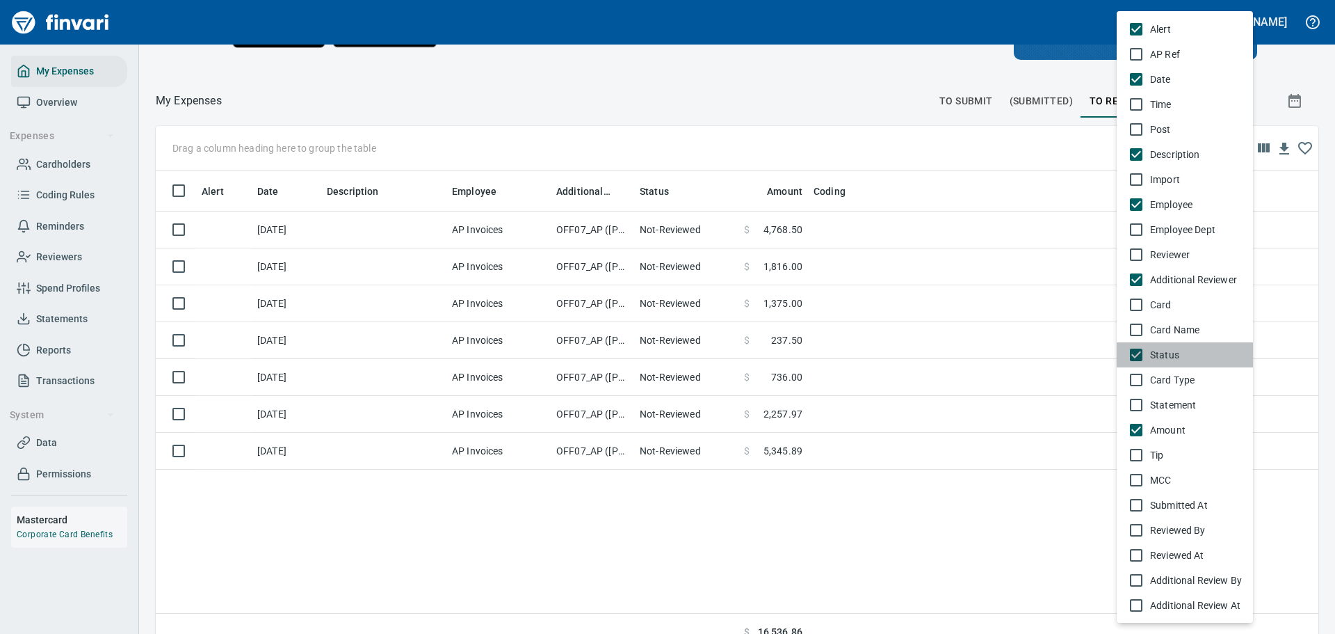
click at [1152, 349] on span "Status" at bounding box center [1196, 355] width 92 height 14
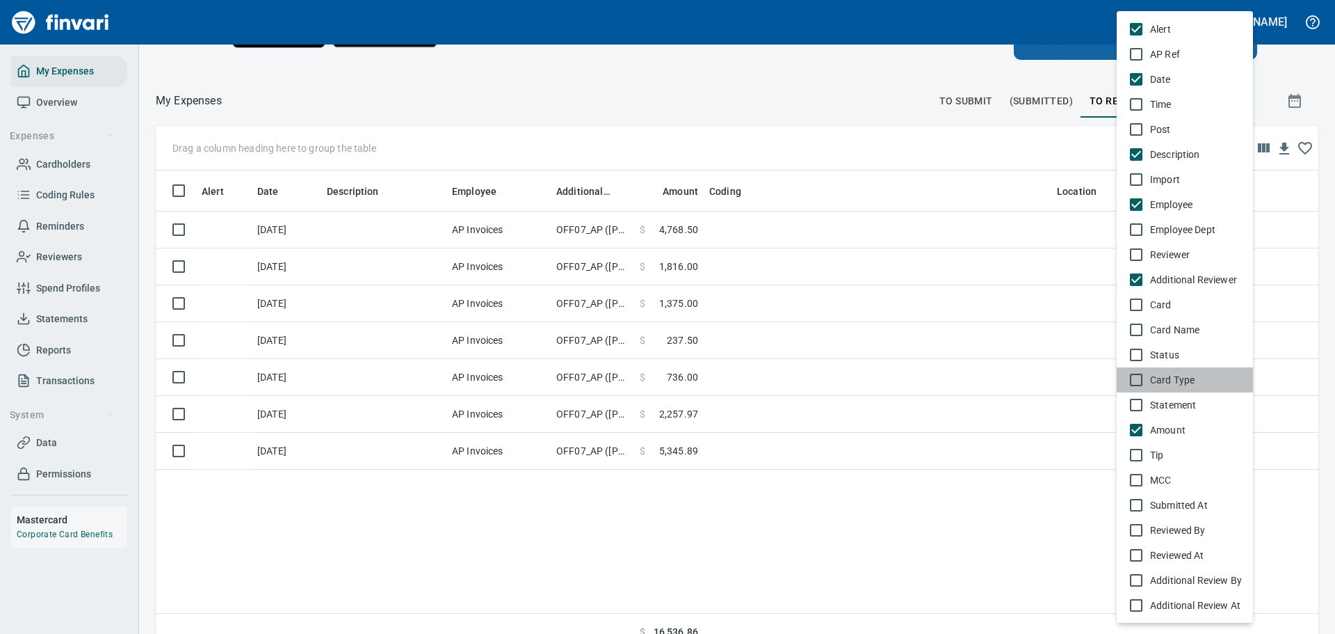
click at [1157, 374] on span "Card Type" at bounding box center [1196, 380] width 92 height 14
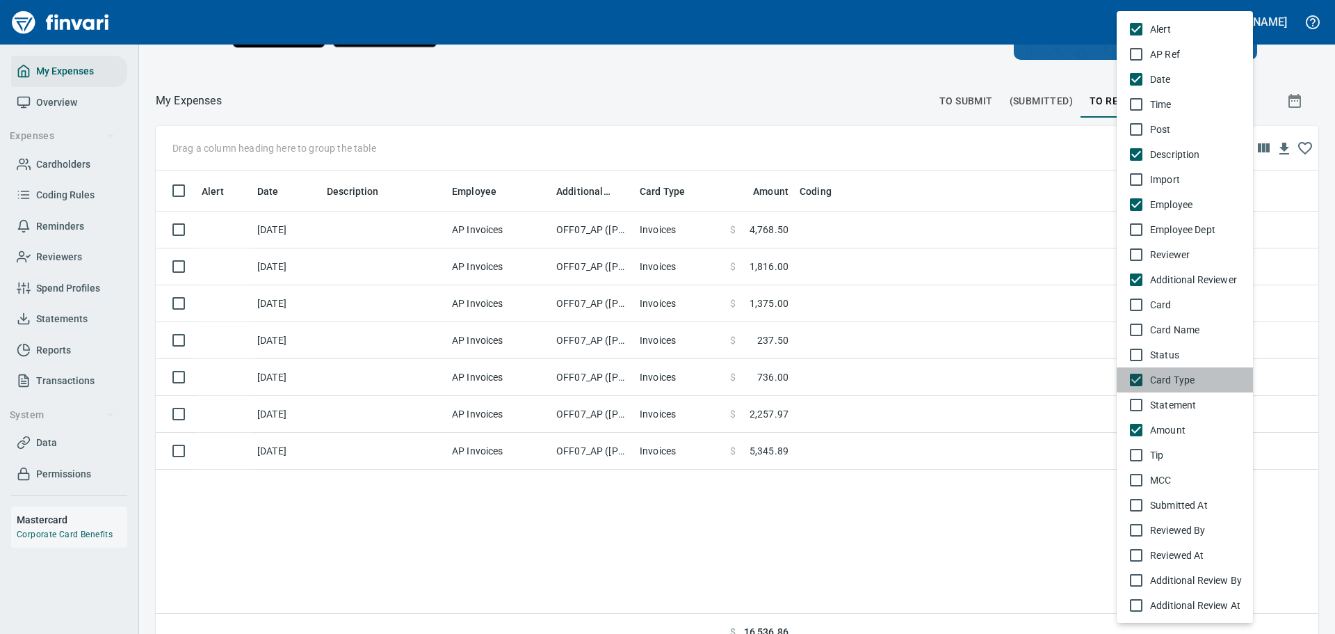
click at [1157, 374] on span "Card Type" at bounding box center [1196, 380] width 92 height 14
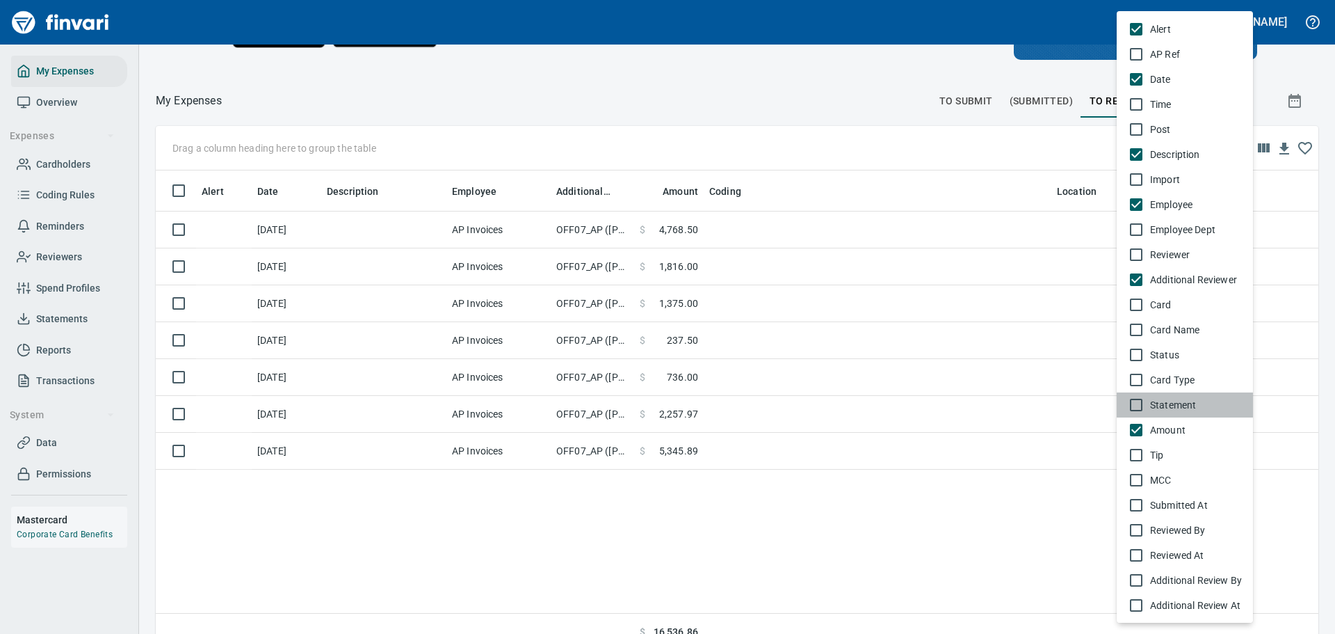
click at [1156, 401] on span "Statement" at bounding box center [1196, 405] width 92 height 14
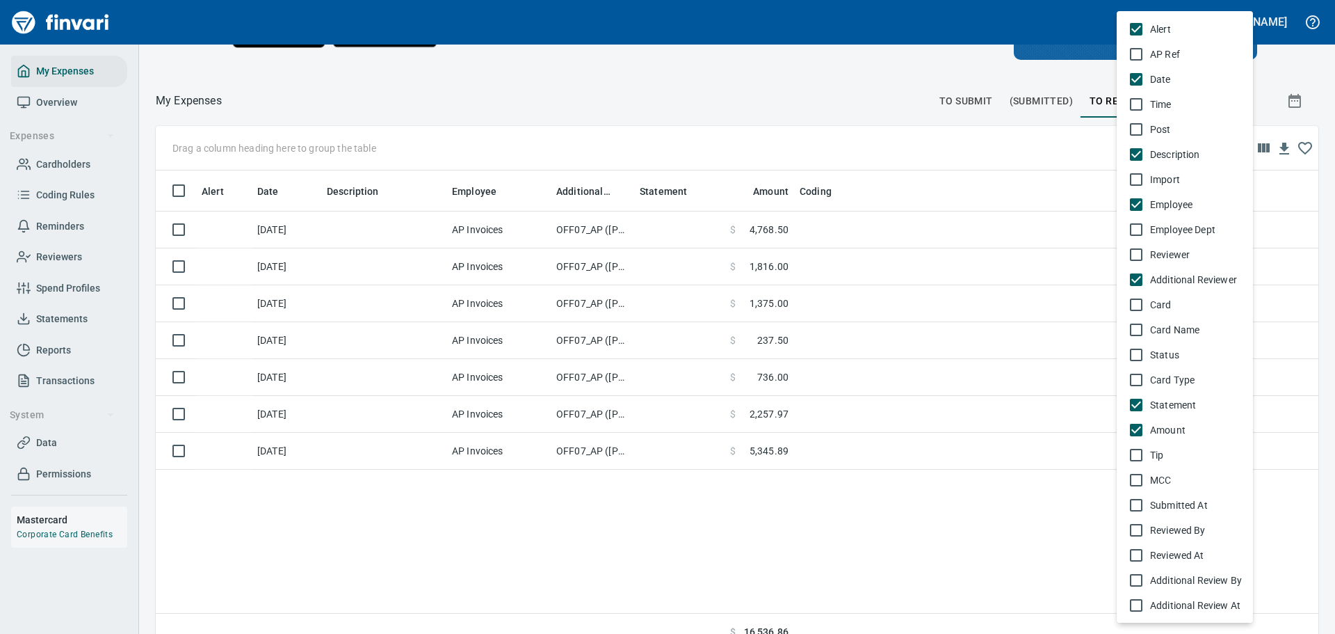
click at [1156, 401] on span "Statement" at bounding box center [1196, 405] width 92 height 14
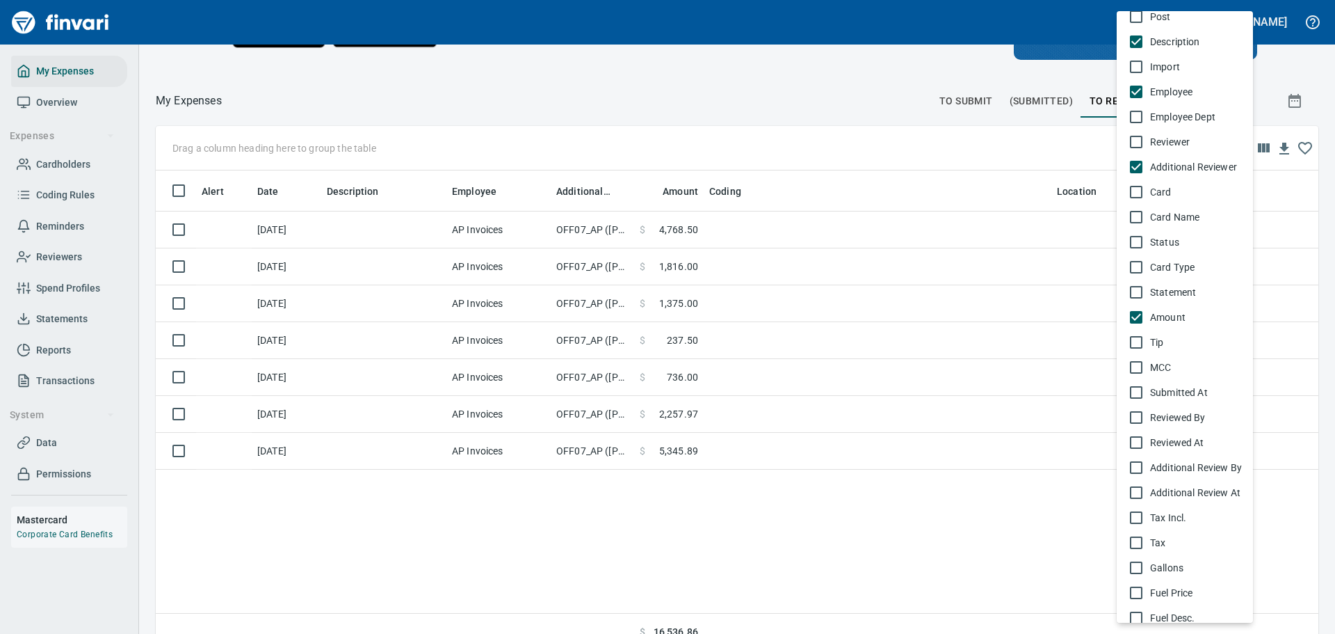
scroll to position [139, 0]
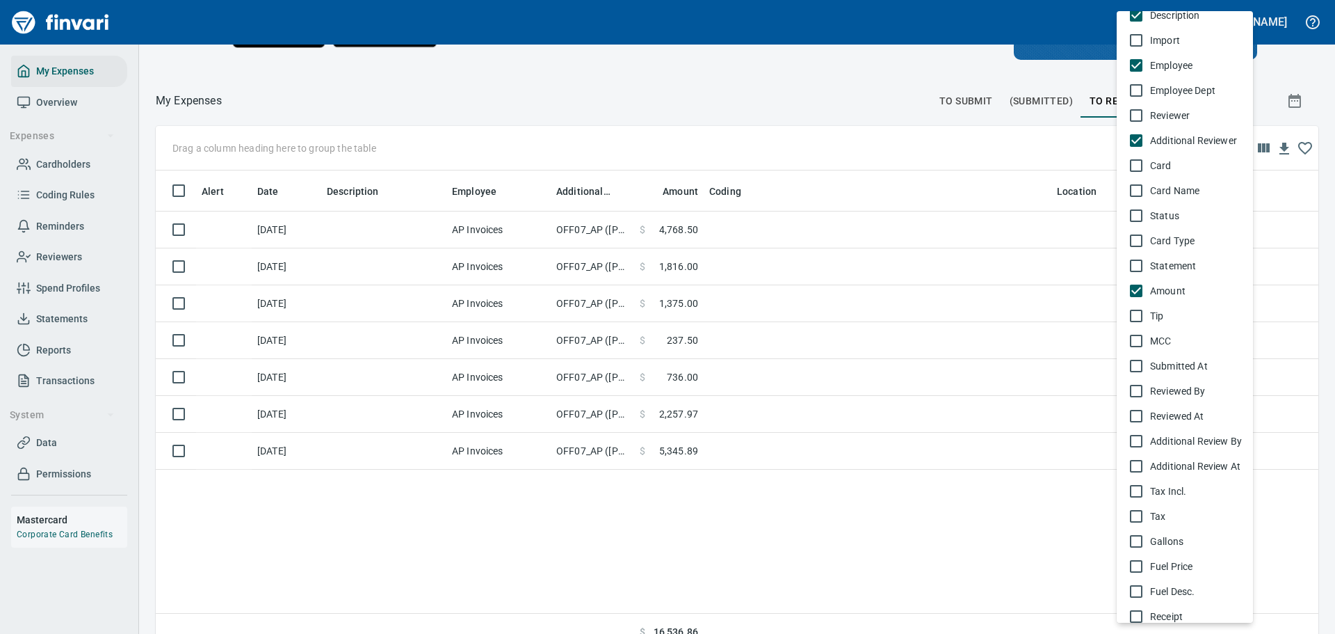
click at [1162, 311] on span "Tip" at bounding box center [1196, 316] width 92 height 14
click at [1164, 341] on span "MCC" at bounding box center [1196, 341] width 92 height 14
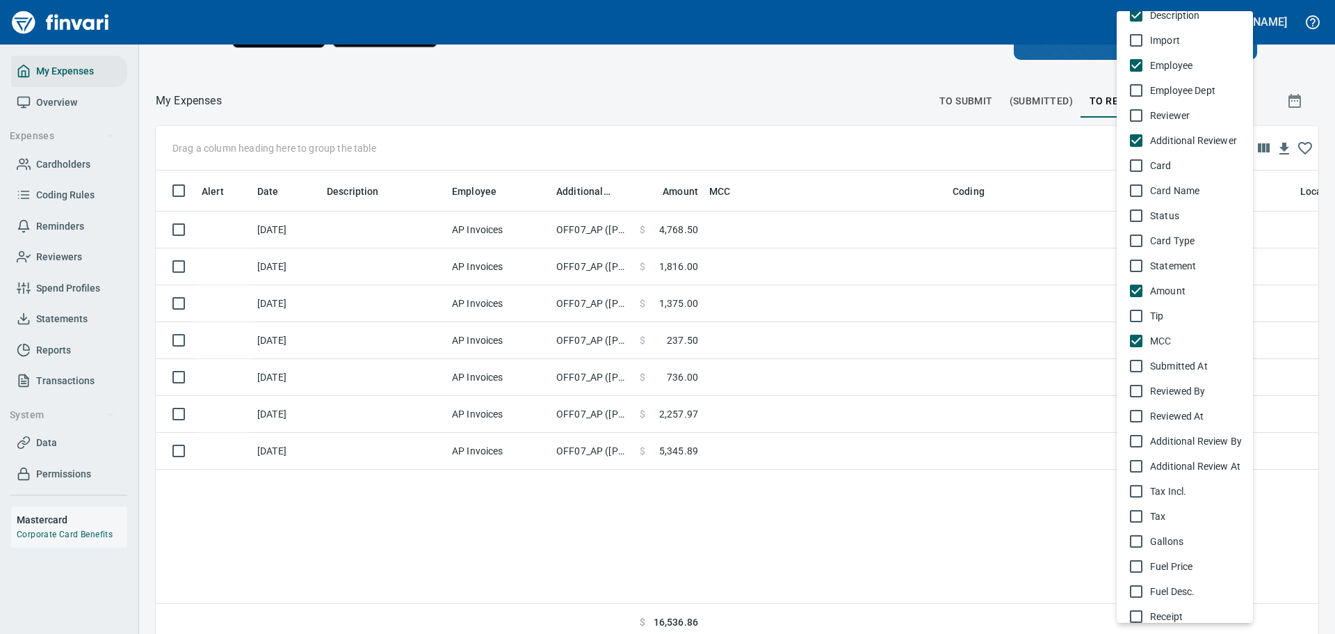
click at [1164, 341] on span "MCC" at bounding box center [1196, 341] width 92 height 14
click at [1163, 366] on span "Submitted At" at bounding box center [1196, 366] width 92 height 14
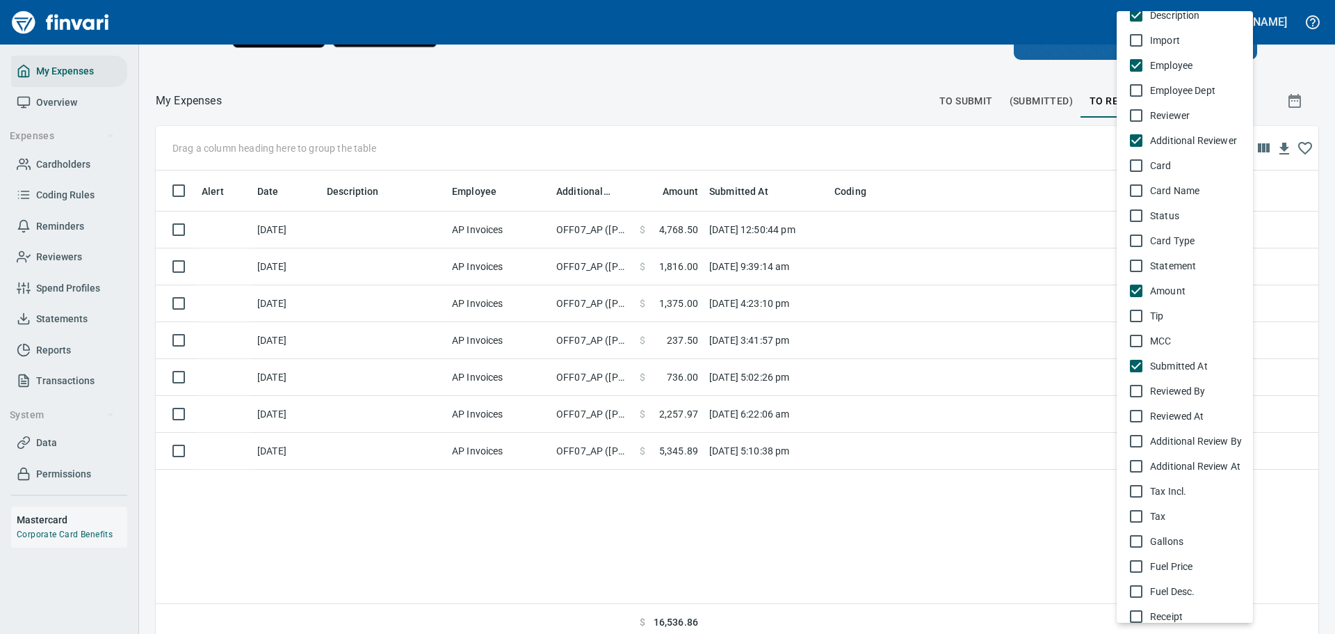
scroll to position [0, 0]
click at [1163, 366] on span "Submitted At" at bounding box center [1196, 366] width 92 height 14
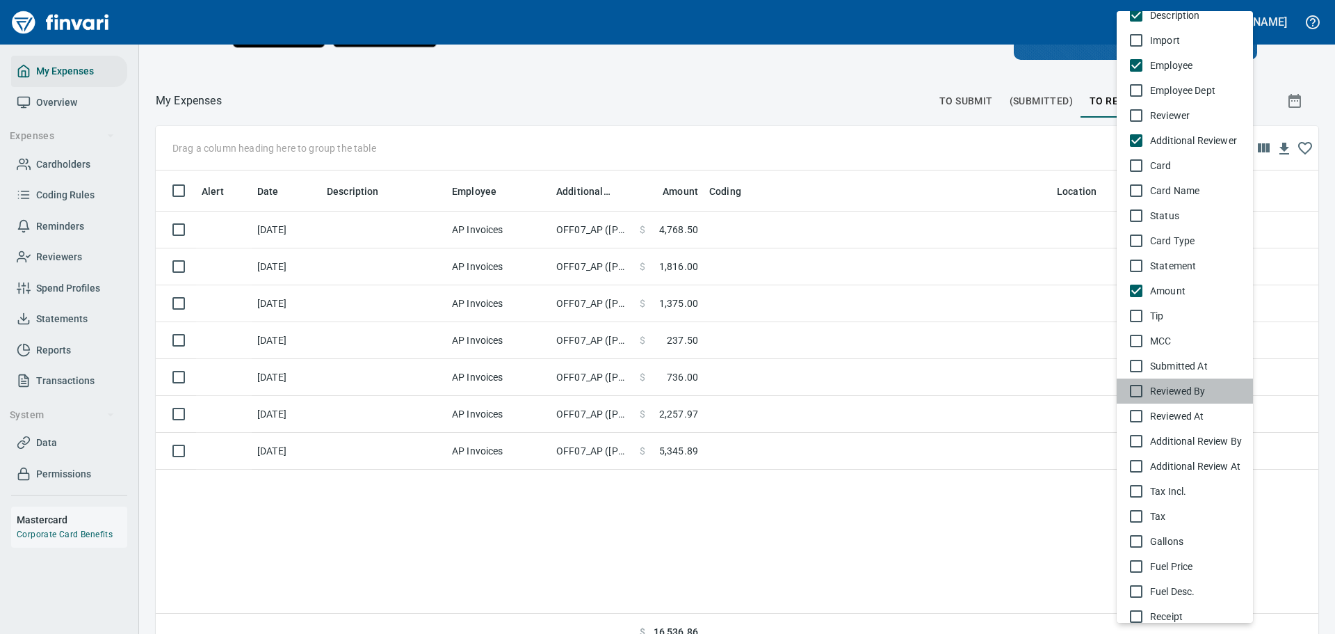
click at [1160, 389] on span "Reviewed By" at bounding box center [1196, 391] width 92 height 14
click at [1157, 413] on span "Reviewed At" at bounding box center [1196, 416] width 92 height 14
click at [1159, 440] on span "Additional Review By" at bounding box center [1196, 441] width 92 height 14
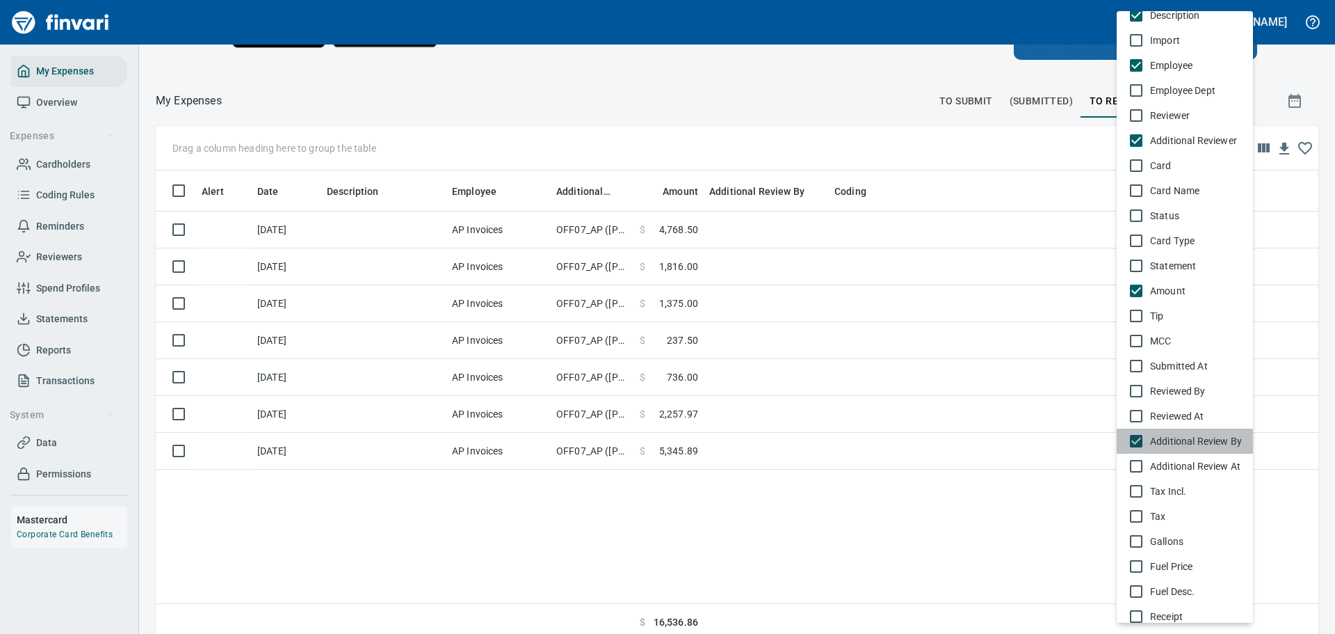
click at [1159, 440] on span "Additional Review By" at bounding box center [1196, 441] width 92 height 14
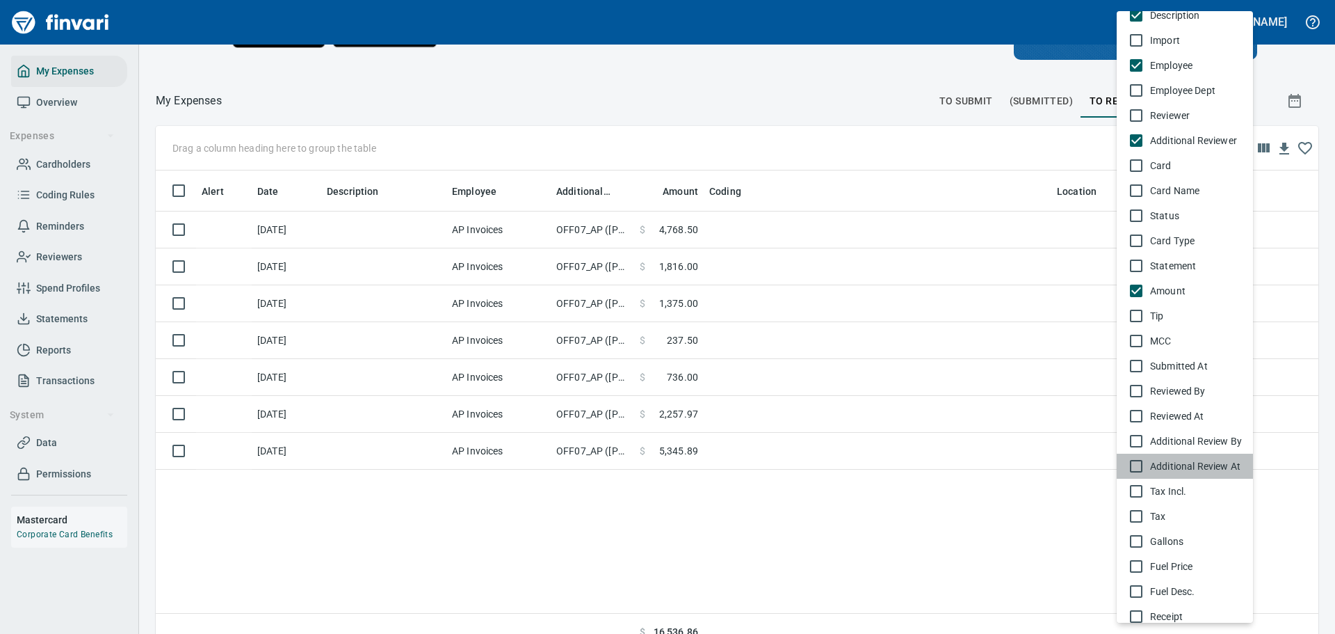
click at [1157, 463] on span "Additional Review At" at bounding box center [1196, 466] width 92 height 14
click at [1155, 493] on span "Tax Incl." at bounding box center [1196, 491] width 92 height 14
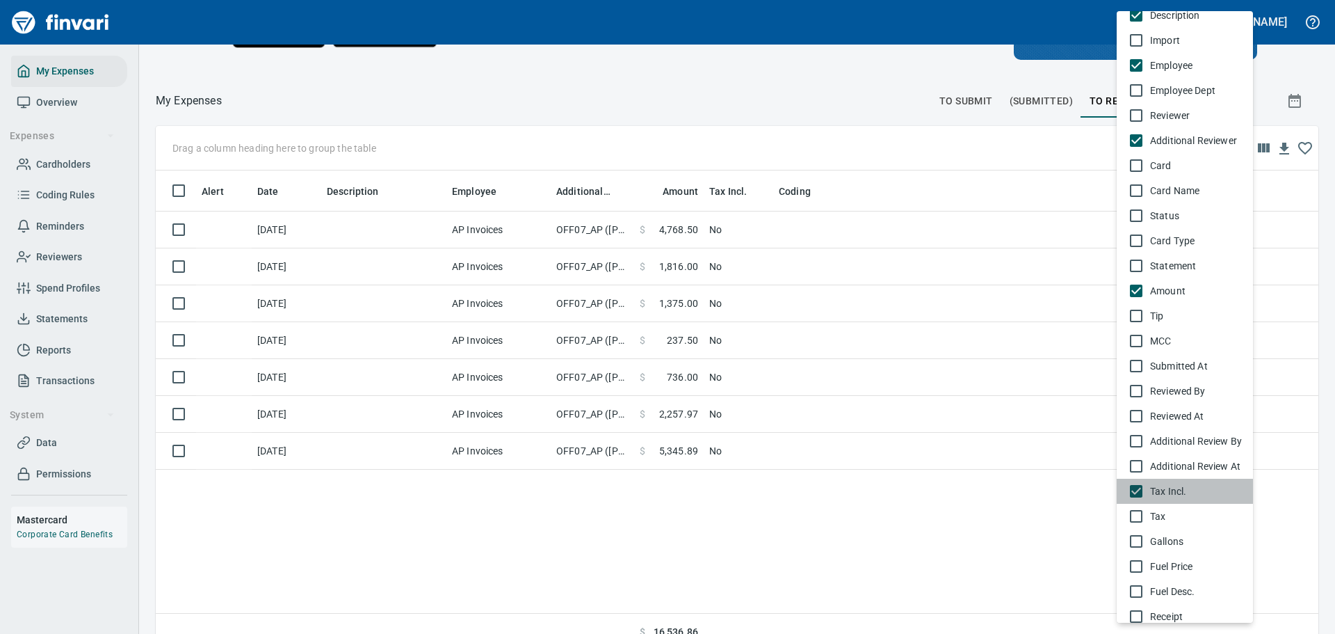
click at [1155, 493] on span "Tax Incl." at bounding box center [1196, 491] width 92 height 14
click at [1150, 515] on div "Tax" at bounding box center [1193, 516] width 97 height 14
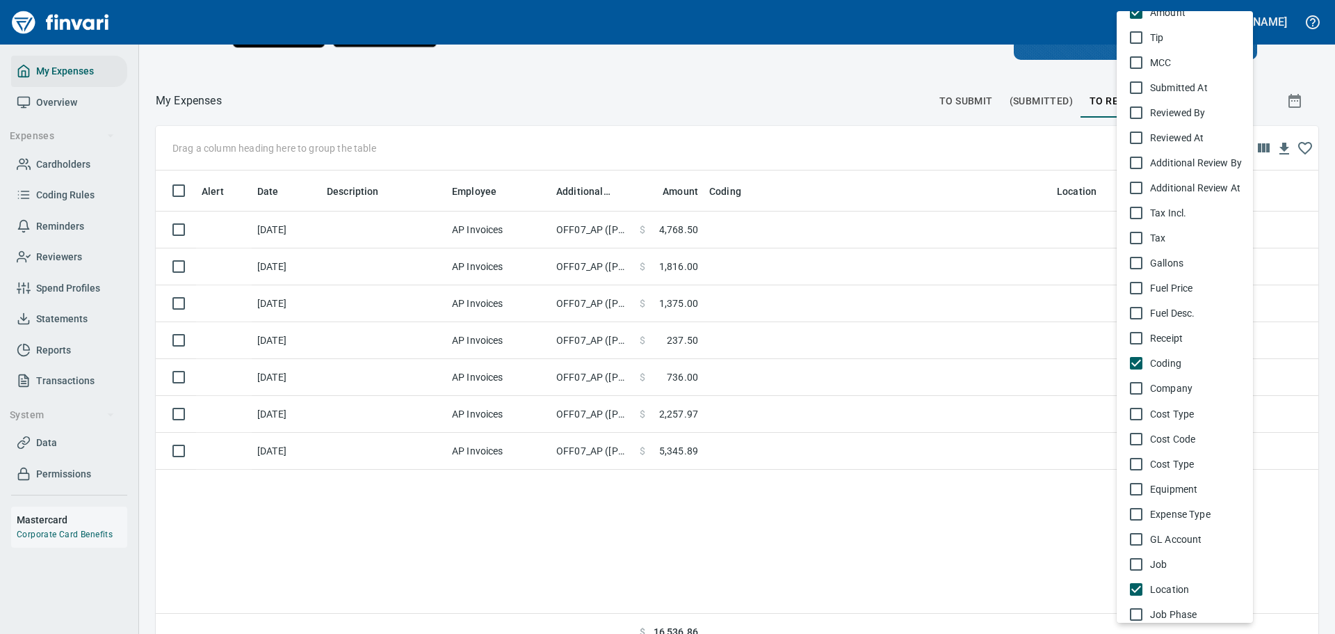
click at [1177, 342] on span "Receipt" at bounding box center [1196, 338] width 92 height 14
click at [1177, 382] on span "Company" at bounding box center [1196, 388] width 92 height 14
click at [1006, 187] on div at bounding box center [667, 317] width 1335 height 634
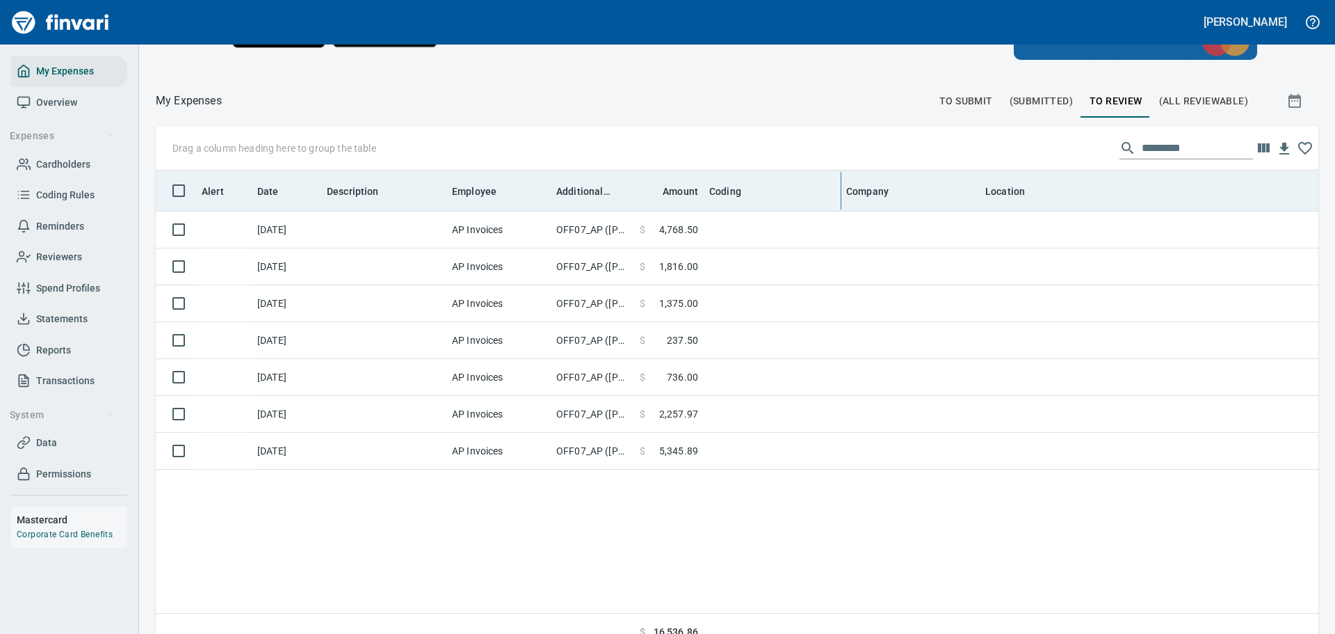
drag, startPoint x: 1052, startPoint y: 188, endPoint x: 842, endPoint y: 197, distance: 210.9
click at [842, 197] on body "[PERSON_NAME] My Expenses Overview Expenses Cardholders Coding Rules Reminders …" at bounding box center [667, 317] width 1335 height 634
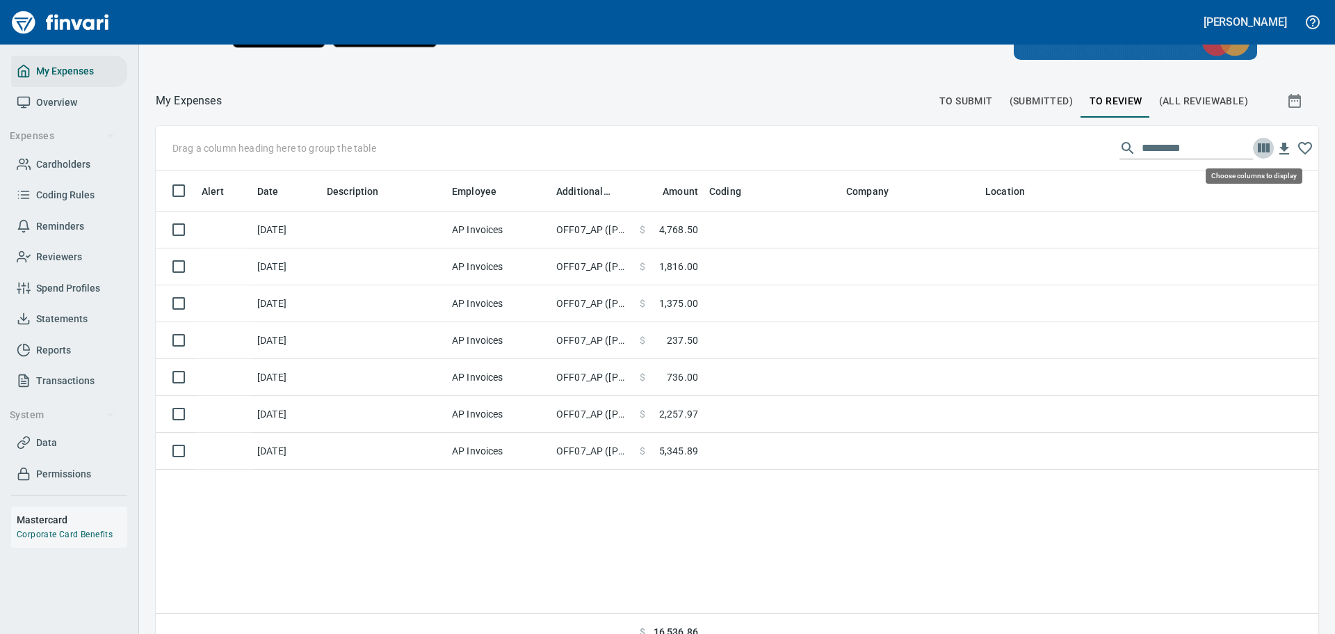
click at [1258, 147] on icon "button" at bounding box center [1264, 147] width 12 height 9
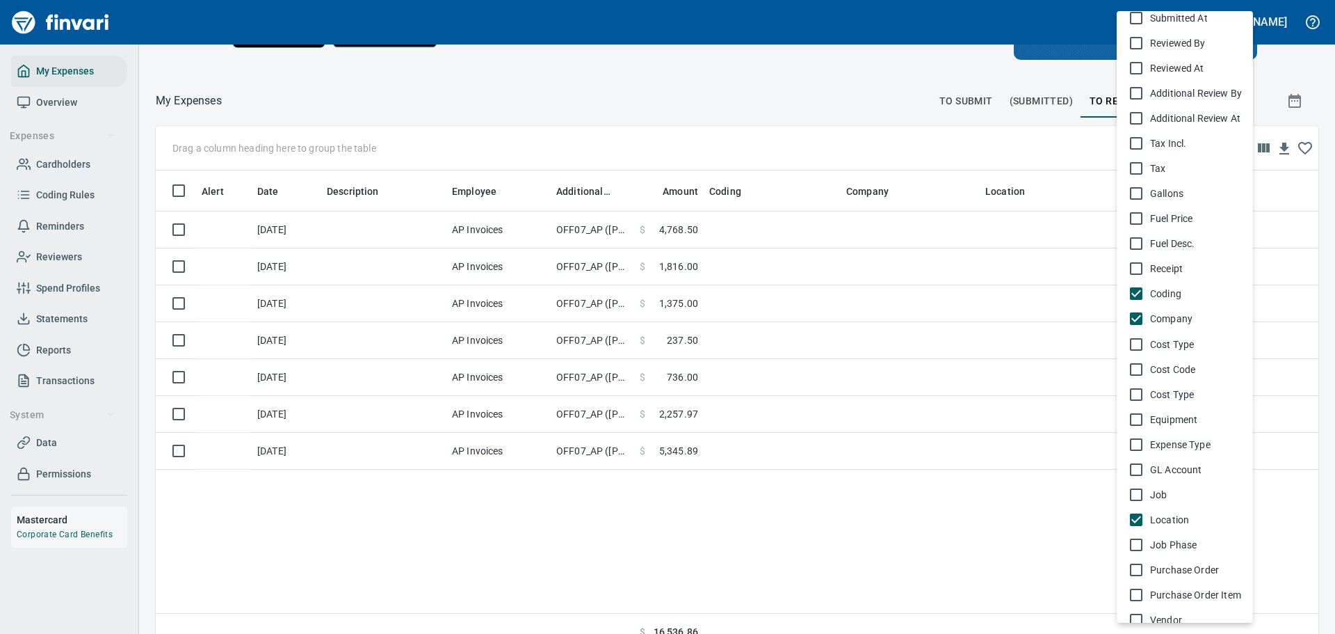
click at [1171, 314] on span "Company" at bounding box center [1196, 319] width 92 height 14
click at [1173, 346] on span "Cost Type" at bounding box center [1196, 344] width 92 height 14
click at [1166, 438] on span "Expense Type" at bounding box center [1196, 444] width 92 height 14
click at [1153, 466] on span "GL Account" at bounding box center [1196, 470] width 92 height 14
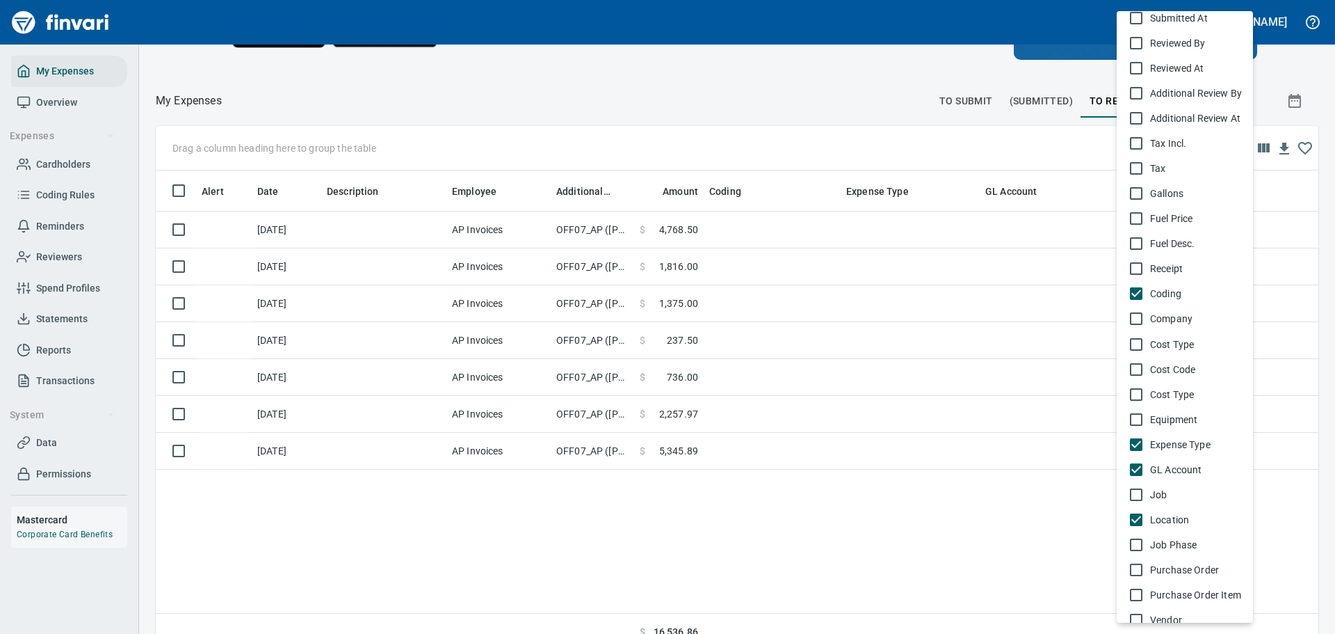
scroll to position [470, 1142]
click at [1153, 466] on span "GL Account" at bounding box center [1196, 470] width 92 height 14
click at [1165, 441] on span "Expense Type" at bounding box center [1196, 444] width 92 height 14
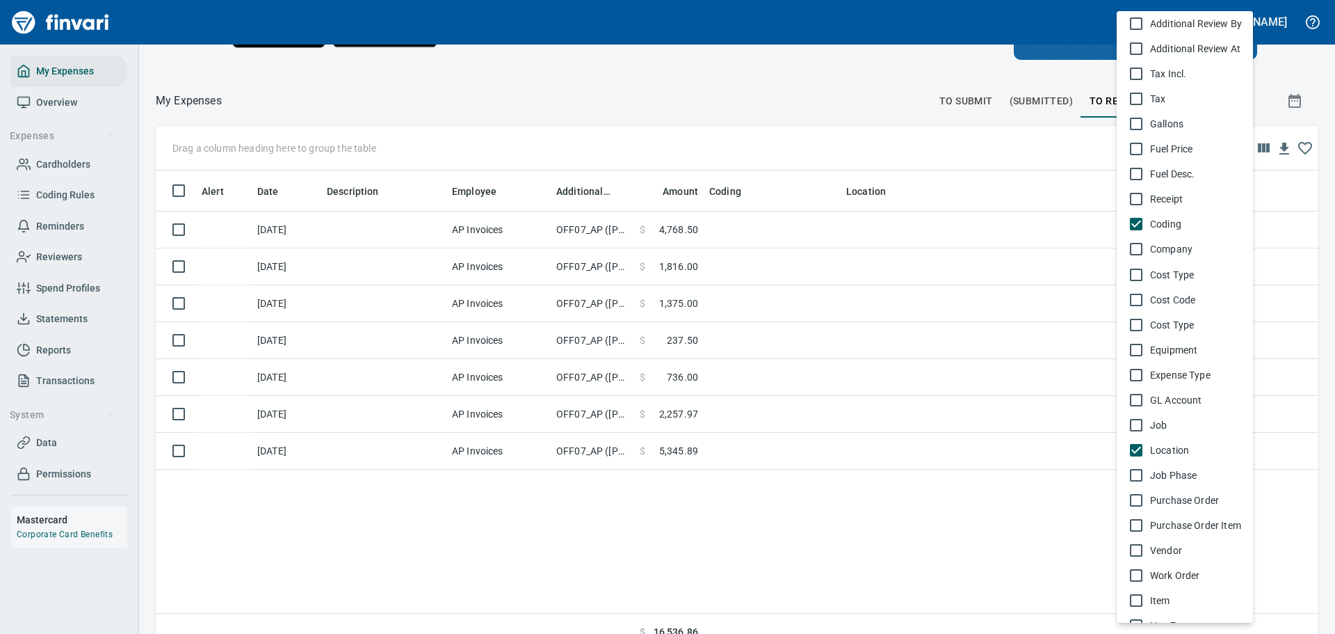
scroll to position [602, 0]
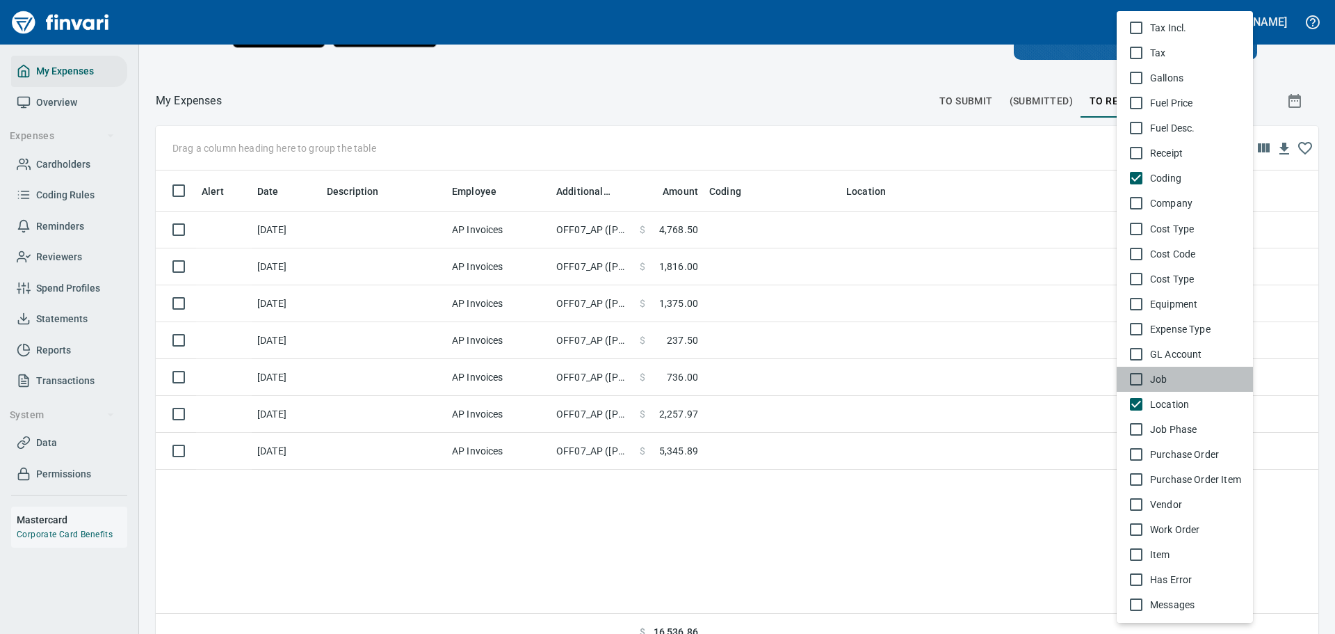
click at [1170, 375] on span "Job" at bounding box center [1196, 379] width 92 height 14
click at [1159, 454] on span "Purchase Order" at bounding box center [1196, 454] width 92 height 14
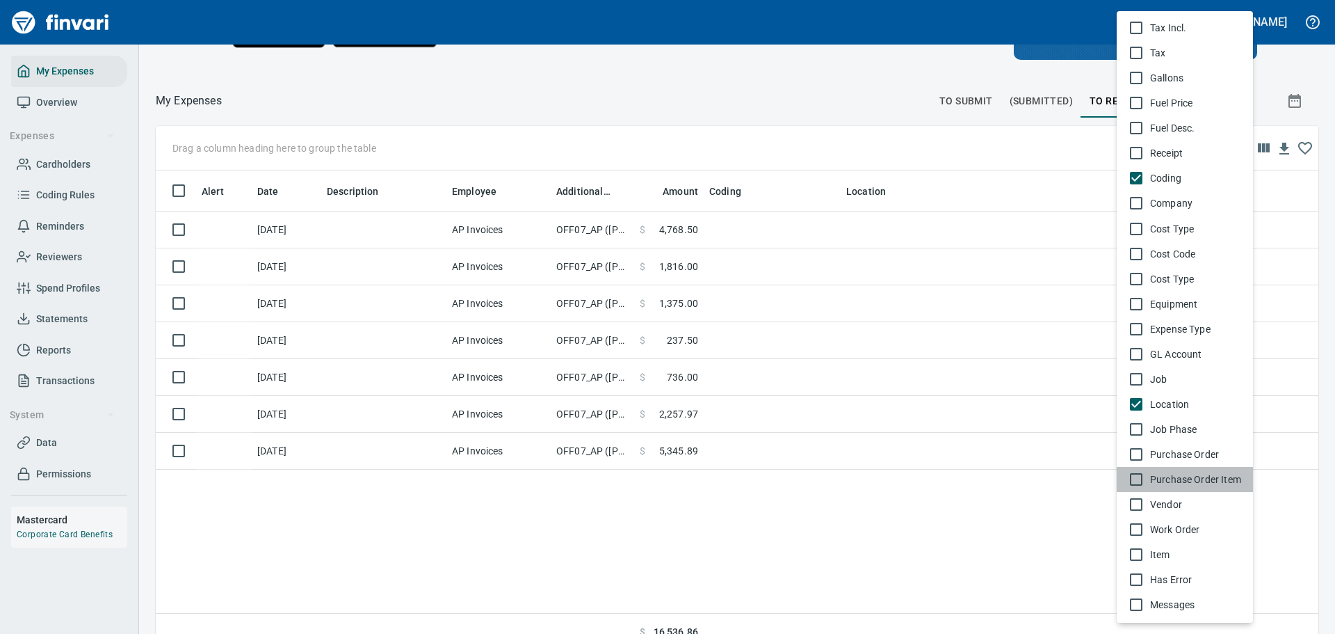
click at [1158, 474] on span "Purchase Order Item" at bounding box center [1196, 479] width 92 height 14
click at [1157, 495] on li "Vendor" at bounding box center [1185, 504] width 136 height 25
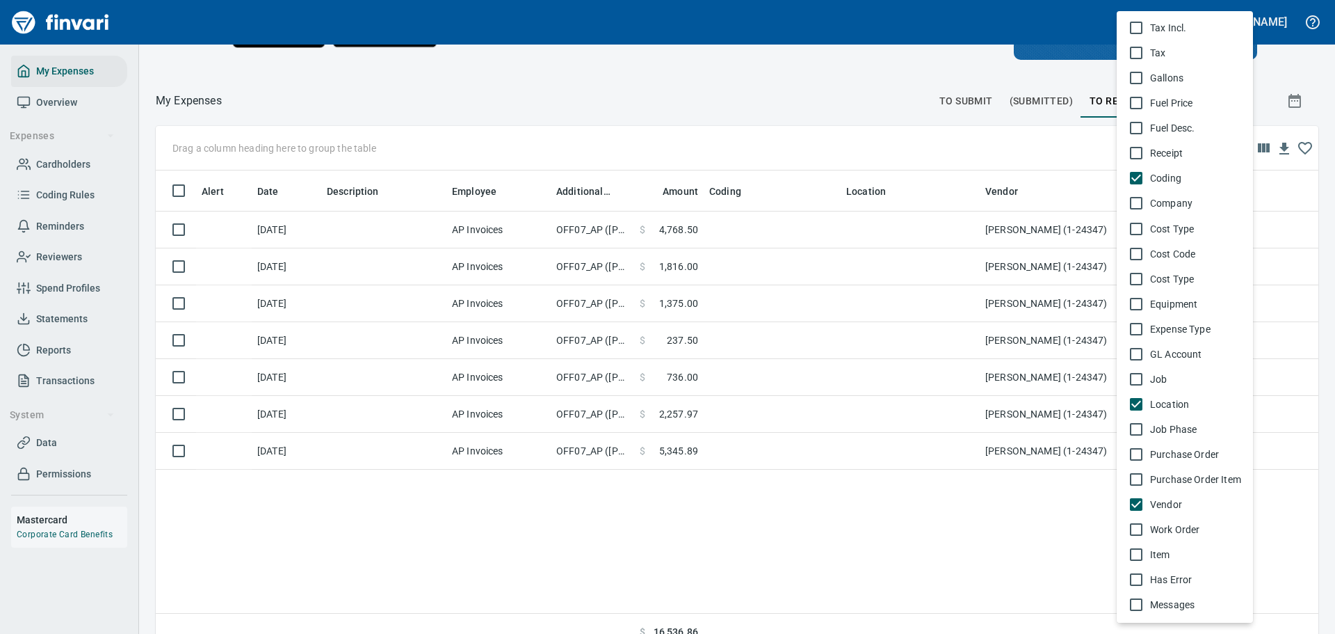
click at [1156, 550] on span "Item" at bounding box center [1196, 554] width 92 height 14
click at [1049, 187] on div at bounding box center [667, 317] width 1335 height 634
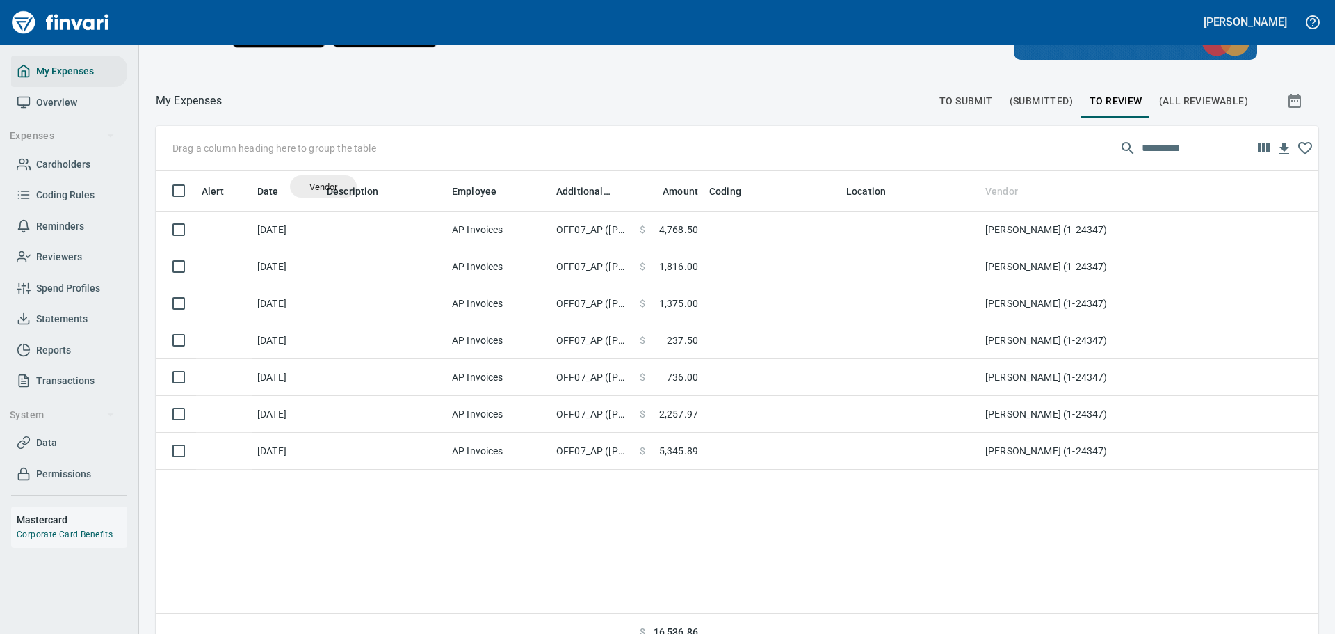
drag, startPoint x: 1045, startPoint y: 187, endPoint x: 323, endPoint y: 186, distance: 721.2
click at [323, 186] on body "[PERSON_NAME] My Expenses Overview Expenses Cardholders Coding Rules Reminders …" at bounding box center [667, 317] width 1335 height 634
drag, startPoint x: 1005, startPoint y: 190, endPoint x: 325, endPoint y: 189, distance: 679.5
click at [325, 189] on body "[PERSON_NAME] My Expenses Overview Expenses Cardholders Coding Rules Reminders …" at bounding box center [667, 317] width 1335 height 634
drag, startPoint x: 1006, startPoint y: 194, endPoint x: 280, endPoint y: 156, distance: 727.1
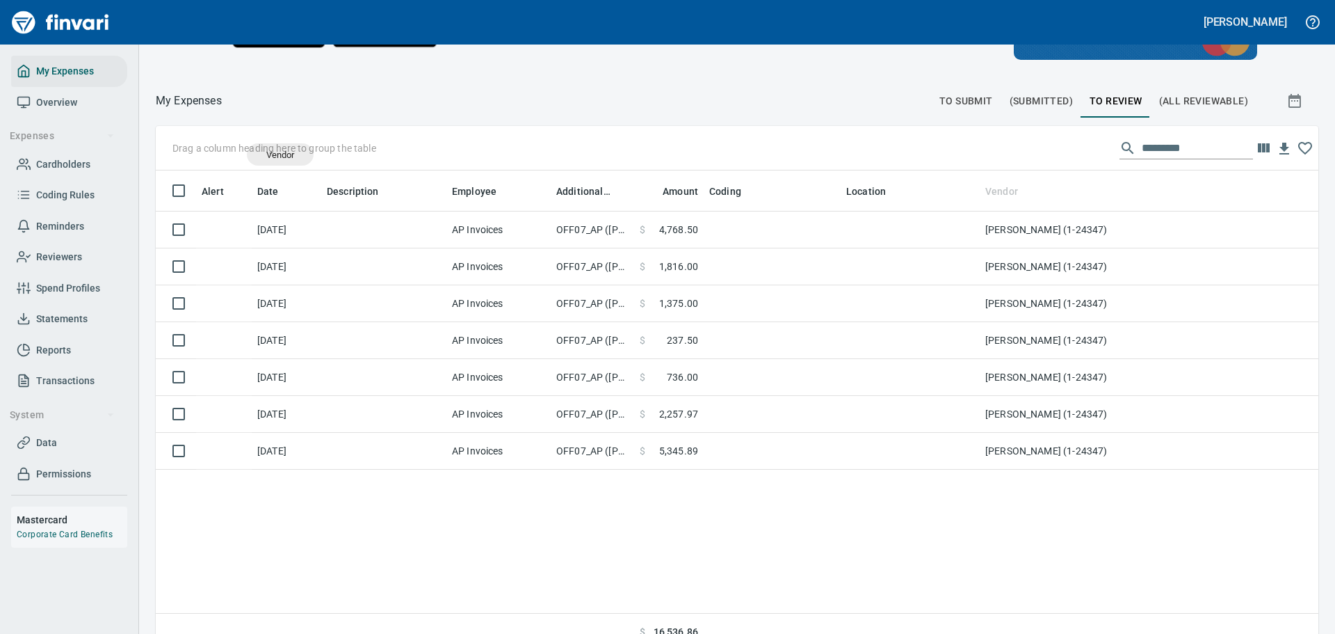
click at [280, 156] on body "[PERSON_NAME] My Expenses Overview Expenses Cardholders Coding Rules Reminders …" at bounding box center [667, 317] width 1335 height 634
drag, startPoint x: 1006, startPoint y: 193, endPoint x: 892, endPoint y: 142, distance: 124.9
click at [892, 142] on body "[PERSON_NAME] My Expenses Overview Expenses Cardholders Coding Rules Reminders …" at bounding box center [667, 317] width 1335 height 634
drag, startPoint x: 1002, startPoint y: 193, endPoint x: 200, endPoint y: 152, distance: 802.9
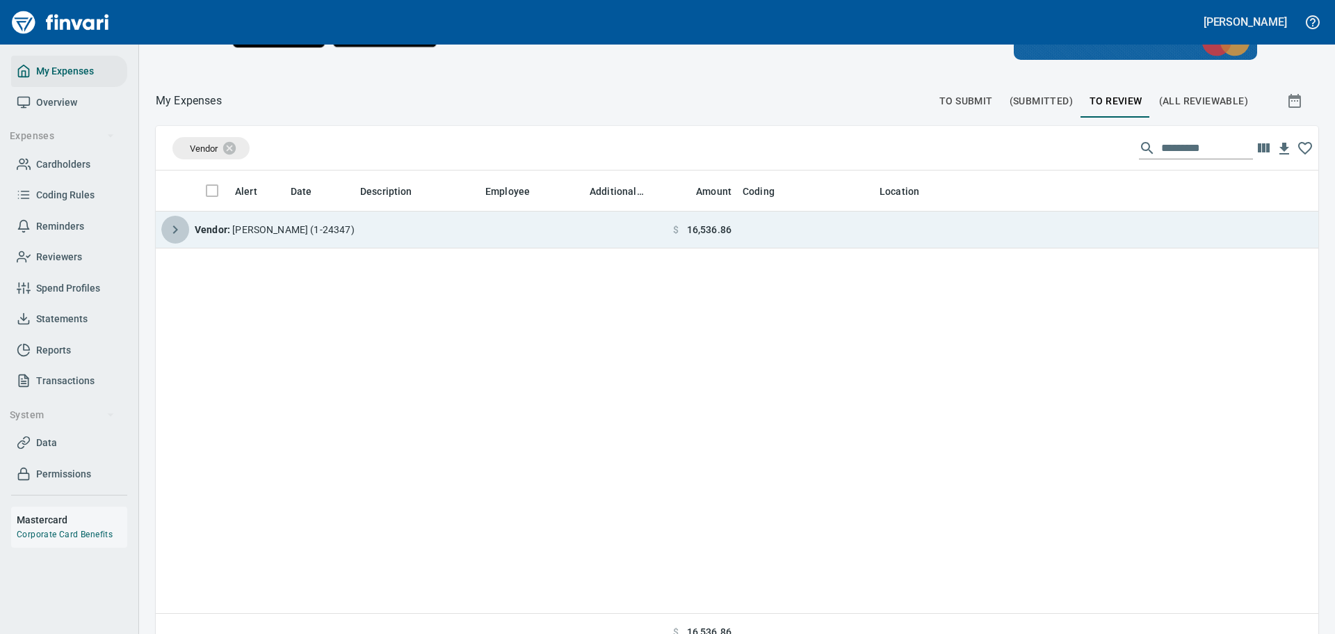
click at [174, 229] on icon "button" at bounding box center [175, 229] width 17 height 17
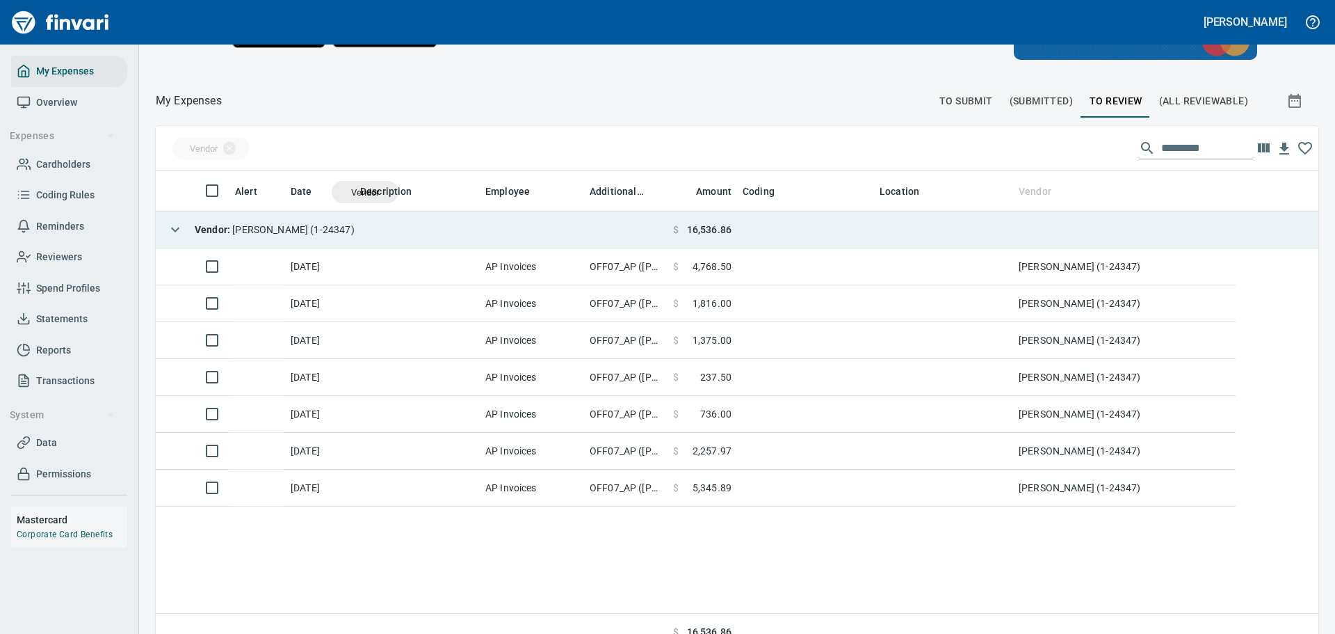
drag, startPoint x: 200, startPoint y: 143, endPoint x: 365, endPoint y: 192, distance: 172.5
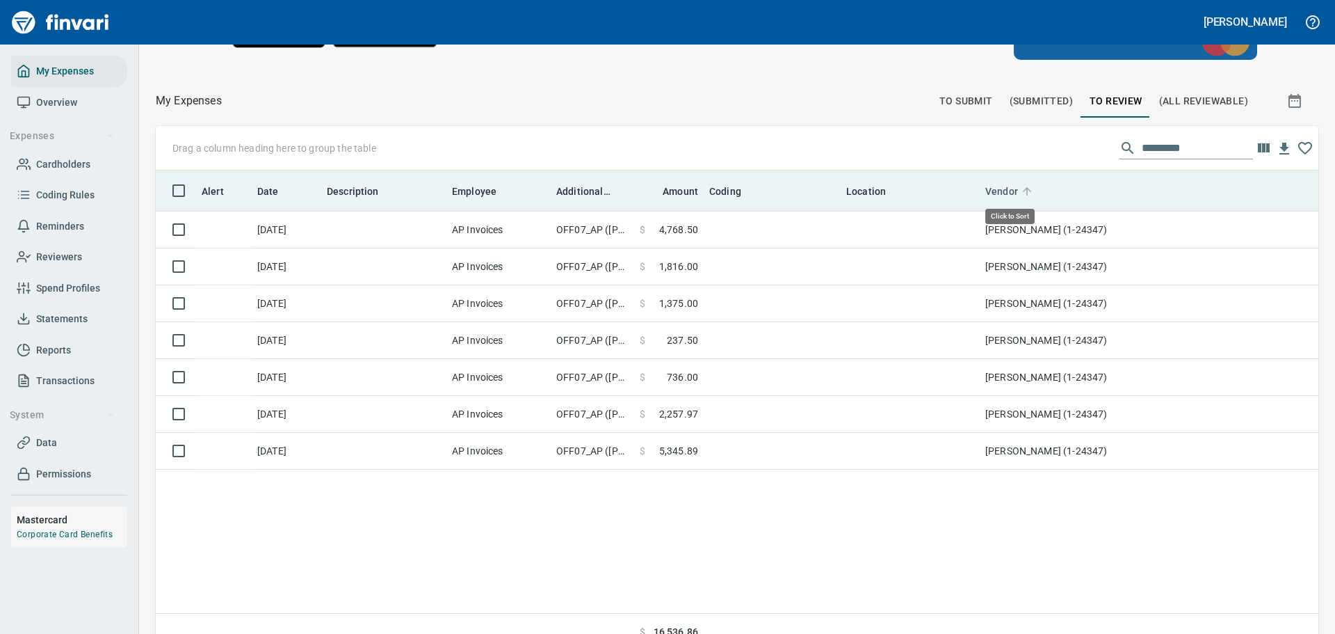
click at [1035, 188] on span "Vendor" at bounding box center [1011, 191] width 51 height 17
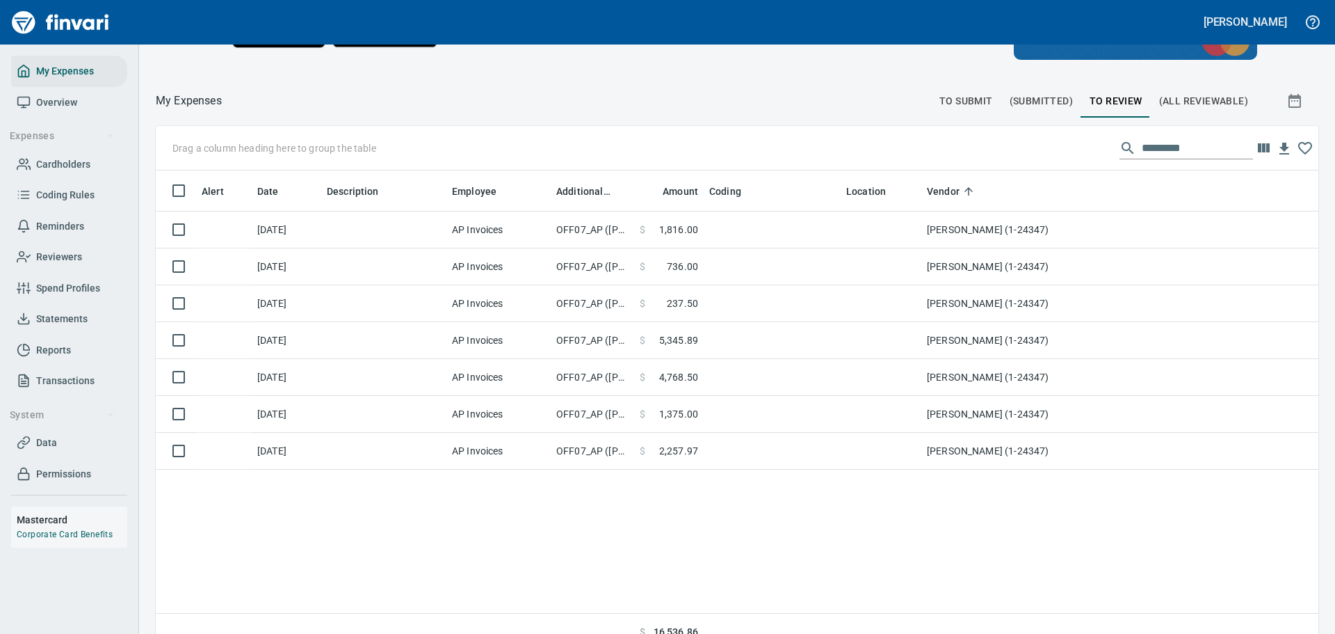
drag, startPoint x: 981, startPoint y: 182, endPoint x: 922, endPoint y: 193, distance: 59.6
click at [922, 193] on body "[PERSON_NAME] My Expenses Overview Expenses Cardholders Coding Rules Reminders …" at bounding box center [667, 317] width 1335 height 634
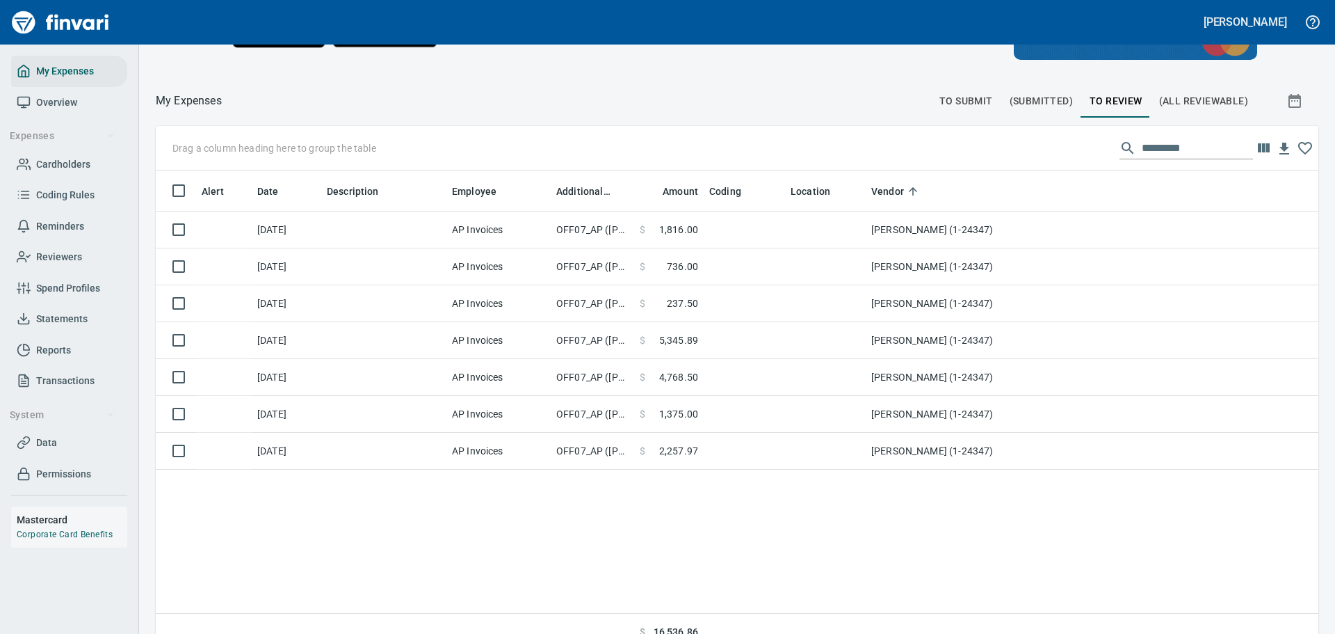
drag, startPoint x: 839, startPoint y: 184, endPoint x: 783, endPoint y: 193, distance: 56.4
click at [783, 193] on body "[PERSON_NAME] My Expenses Overview Expenses Cardholders Coding Rules Reminders …" at bounding box center [667, 317] width 1335 height 634
click at [1255, 152] on icon "button" at bounding box center [1263, 148] width 17 height 17
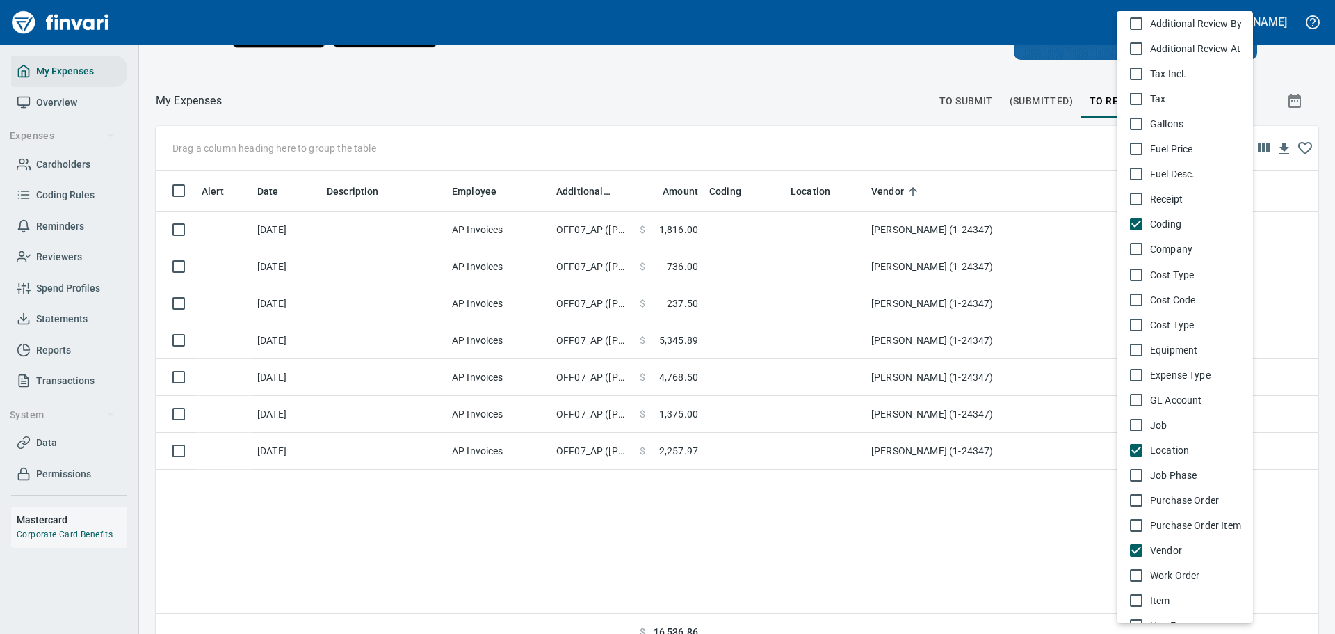
scroll to position [602, 0]
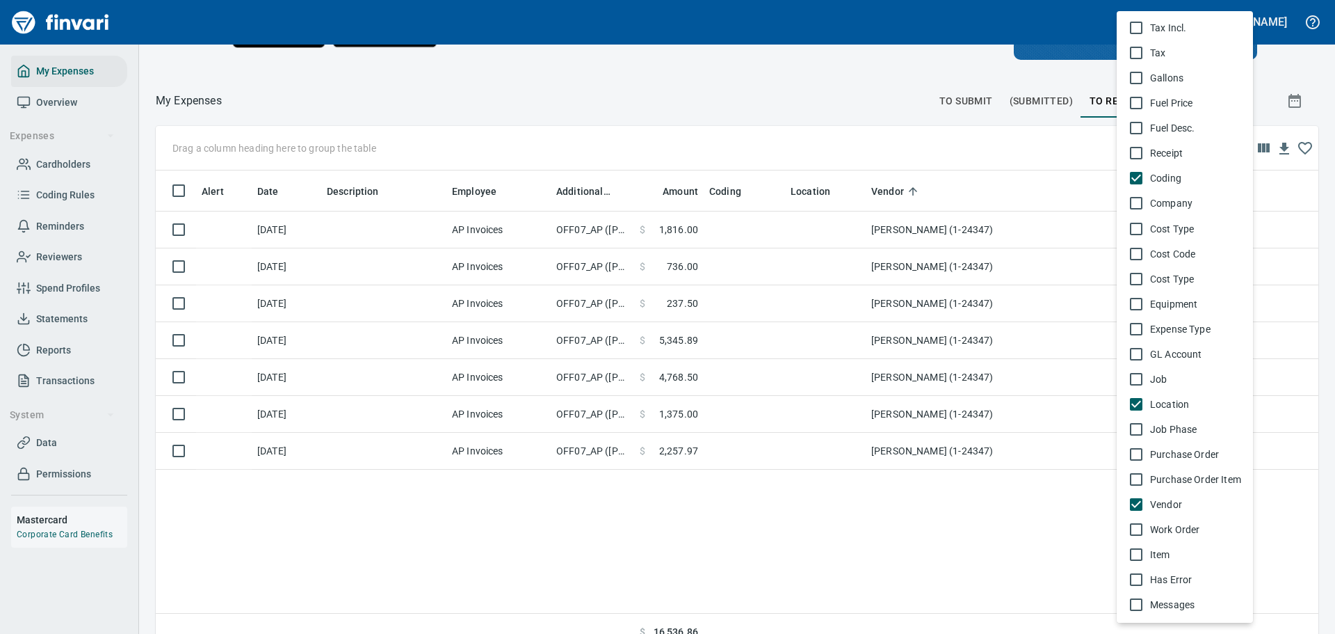
click at [1162, 603] on span "Messages" at bounding box center [1196, 604] width 92 height 14
click at [575, 232] on div at bounding box center [667, 317] width 1335 height 634
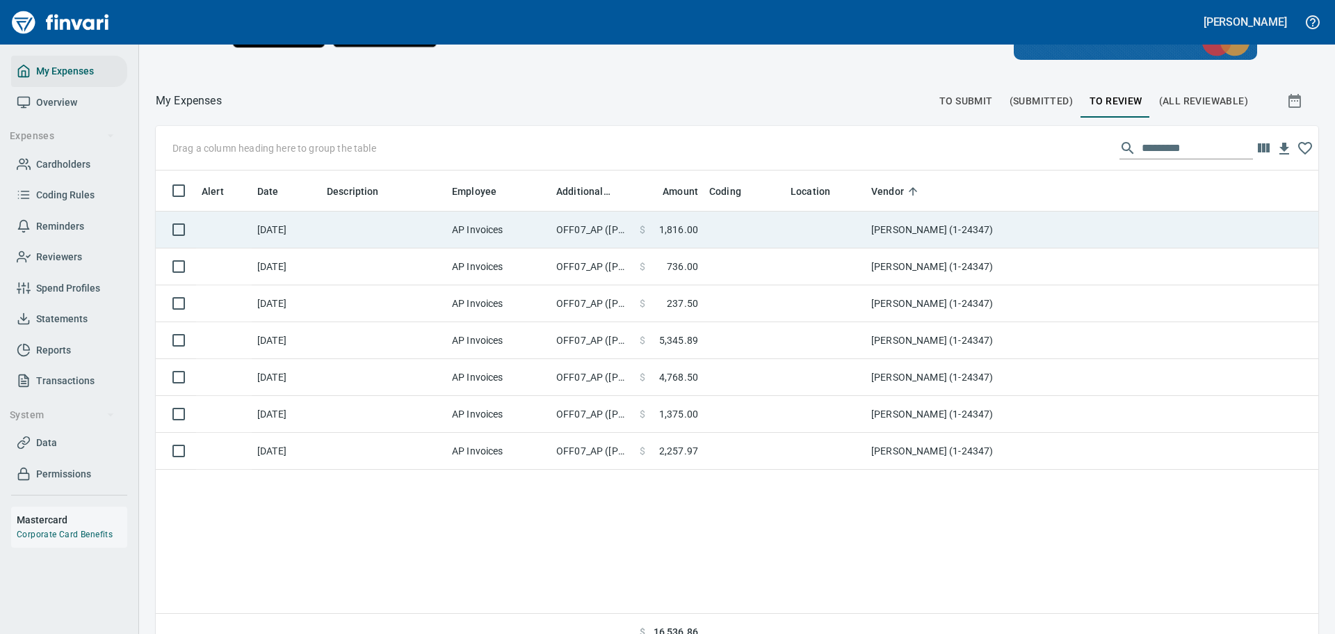
click at [578, 228] on td "OFF07_AP ([PERSON_NAME])" at bounding box center [592, 229] width 83 height 37
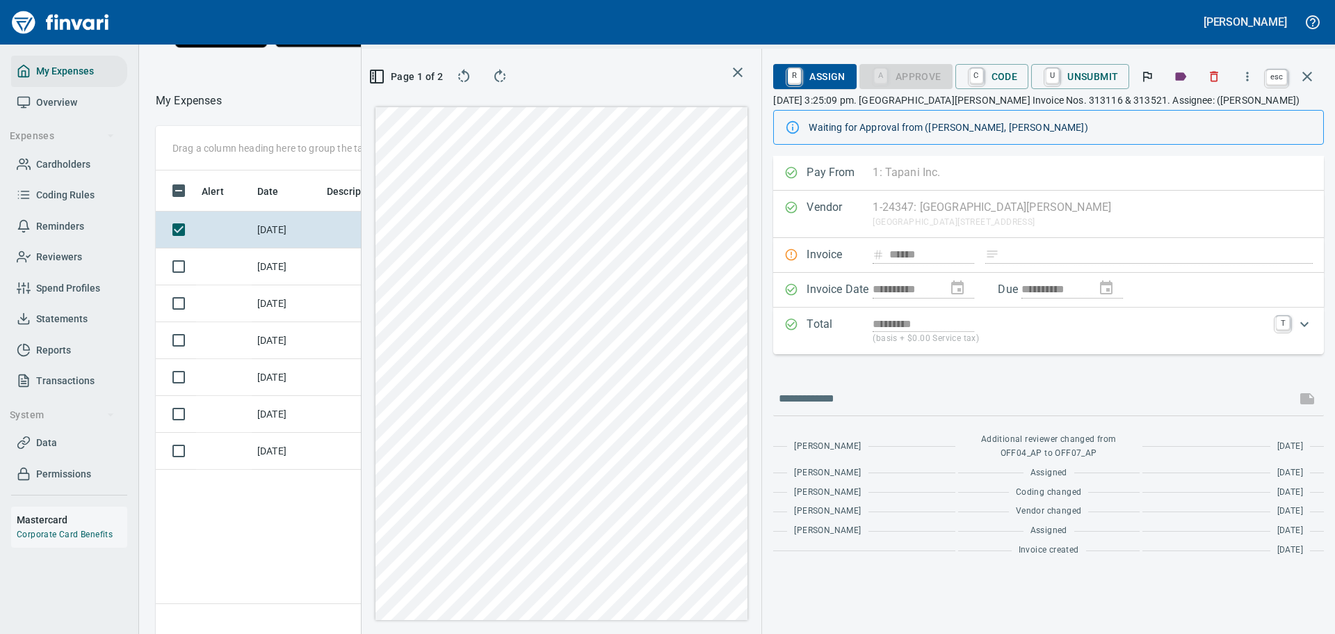
scroll to position [460, 794]
click at [1308, 77] on icon "button" at bounding box center [1308, 77] width 10 height 10
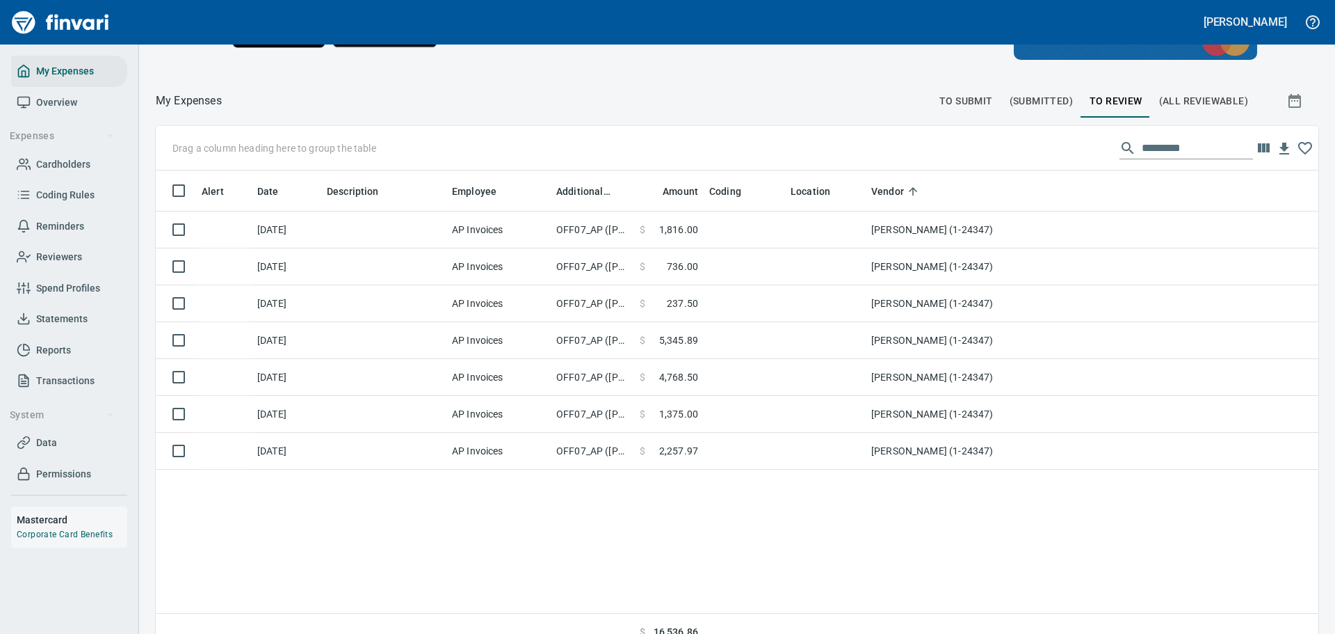
scroll to position [470, 1142]
click at [66, 223] on span "Reminders" at bounding box center [60, 226] width 48 height 17
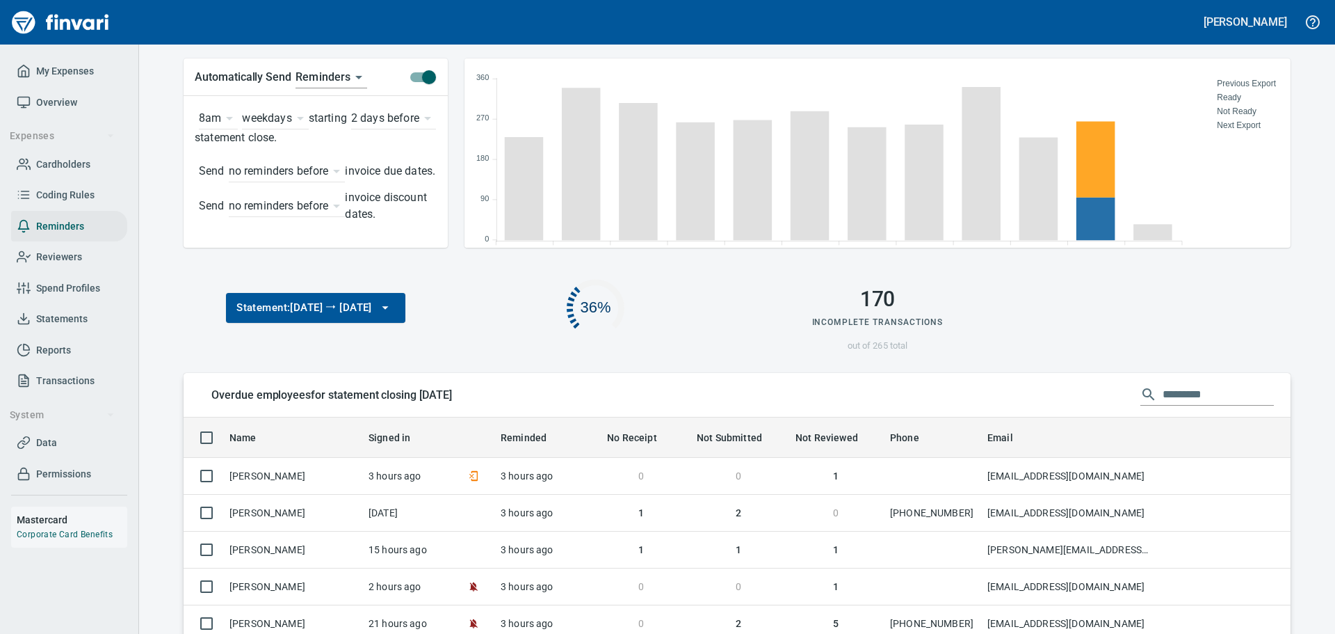
scroll to position [358, 1066]
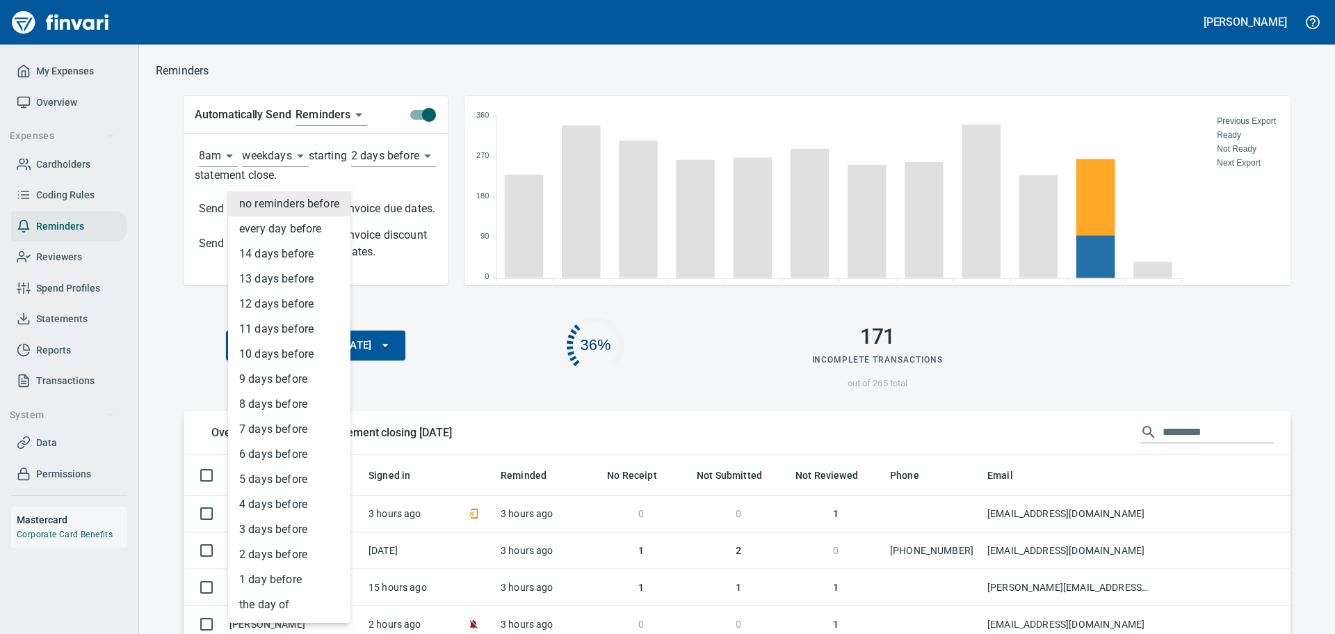
click at [336, 217] on body "[PERSON_NAME] My Expenses Overview Expenses Cardholders Coding Rules Reminders …" at bounding box center [667, 317] width 1335 height 634
click at [412, 175] on div at bounding box center [667, 317] width 1335 height 634
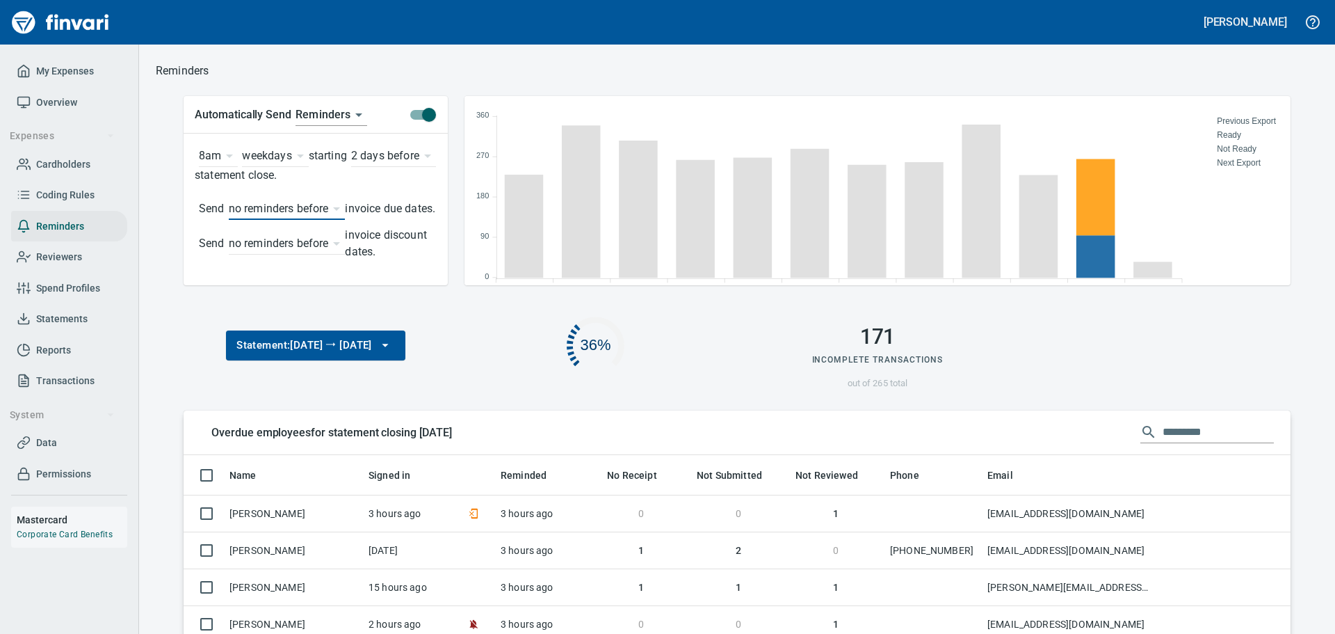
click at [358, 111] on body "[PERSON_NAME] My Expenses Overview Expenses Cardholders Coding Rules Reminders …" at bounding box center [667, 317] width 1335 height 634
click at [358, 111] on li "Reminders" at bounding box center [348, 114] width 106 height 25
click at [354, 111] on body "[PERSON_NAME] My Expenses Overview Expenses Cardholders Coding Rules Reminders …" at bounding box center [667, 317] width 1335 height 634
click at [342, 141] on li "App Reminders" at bounding box center [348, 139] width 106 height 25
click at [381, 111] on body "[PERSON_NAME] My Expenses Overview Expenses Cardholders Coding Rules Reminders …" at bounding box center [667, 317] width 1335 height 634
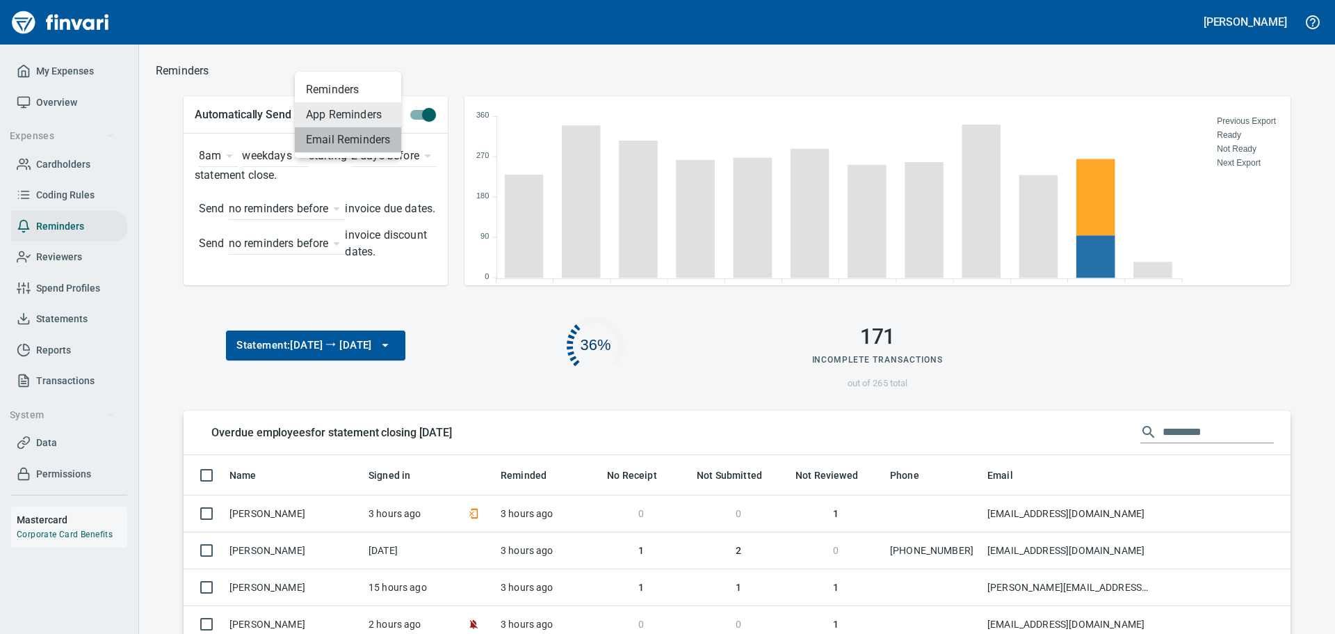
click at [359, 140] on li "Email Reminders" at bounding box center [348, 139] width 106 height 25
click at [382, 110] on body "[PERSON_NAME] My Expenses Overview Expenses Cardholders Coding Rules Reminders …" at bounding box center [667, 317] width 1335 height 634
click at [351, 63] on li "Reminders" at bounding box center [348, 64] width 106 height 25
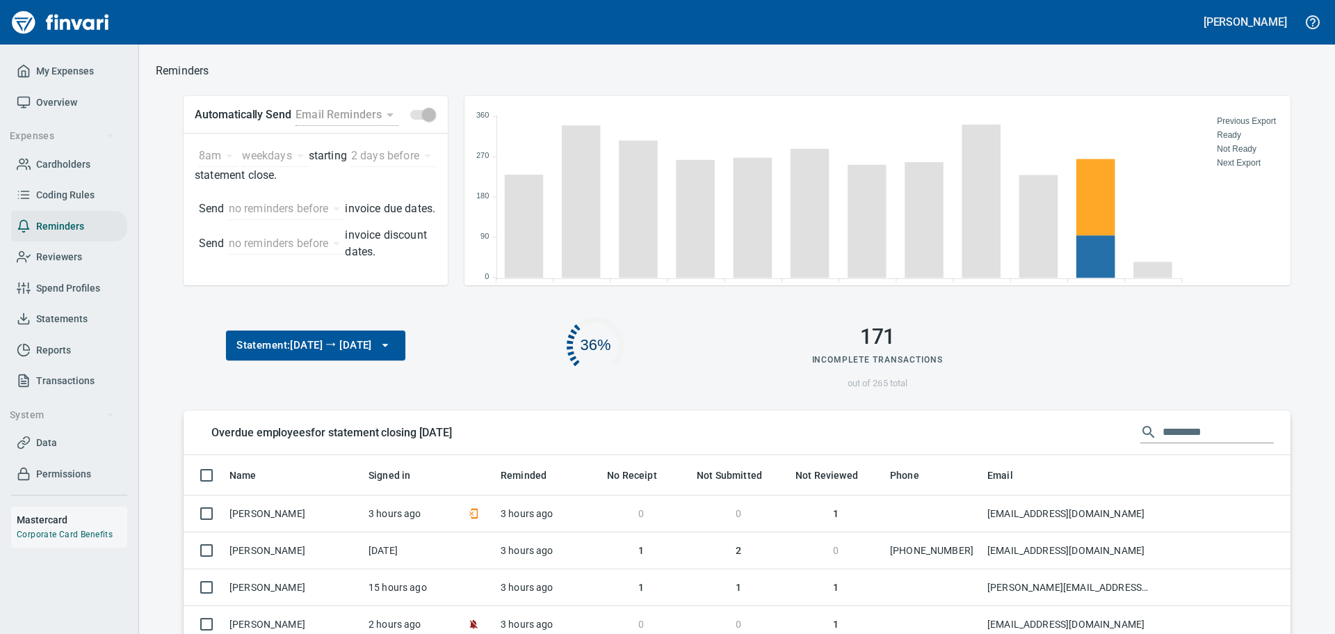
type input "***"
click at [57, 254] on span "Reviewers" at bounding box center [59, 256] width 46 height 17
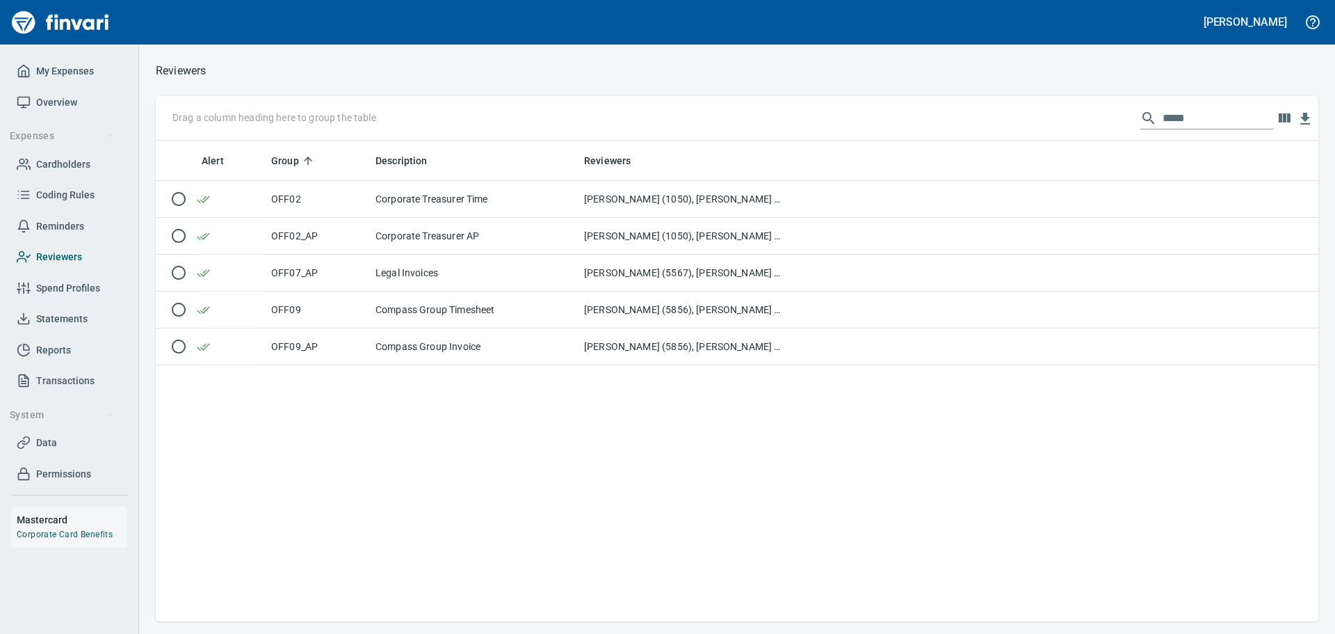
scroll to position [470, 1152]
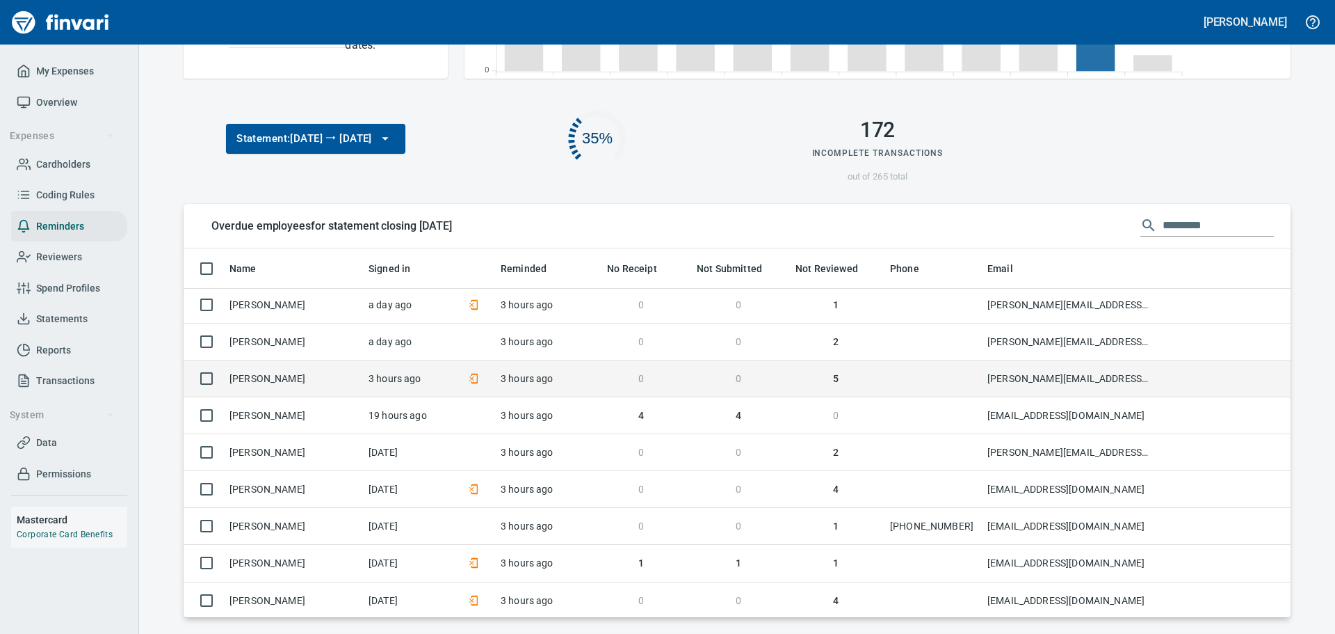
scroll to position [487, 0]
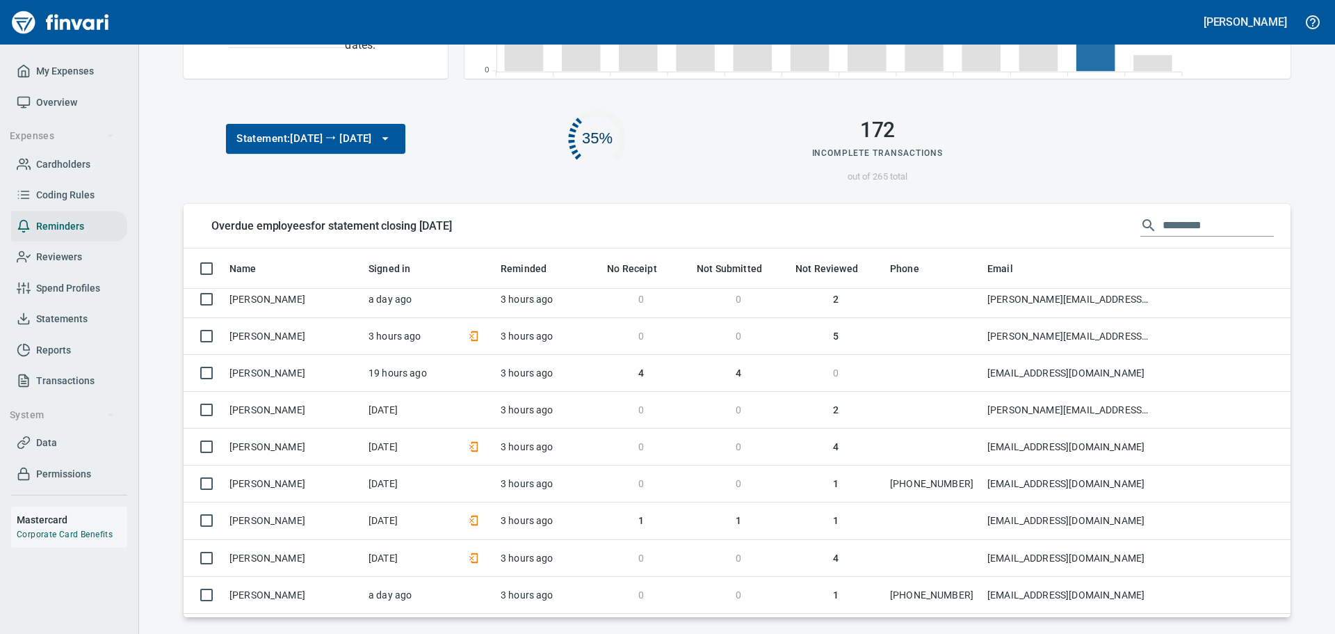
click at [65, 165] on span "Cardholders" at bounding box center [63, 164] width 54 height 17
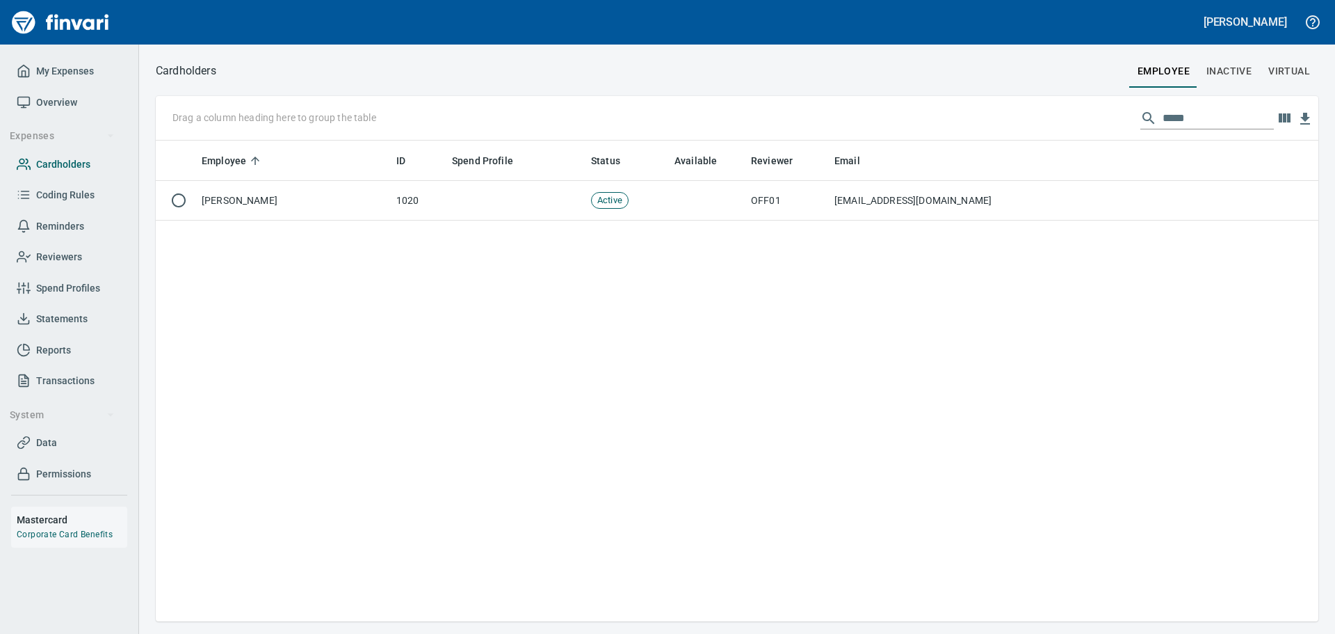
scroll to position [470, 1152]
drag, startPoint x: 1222, startPoint y: 120, endPoint x: 1157, endPoint y: 124, distance: 65.5
click at [1141, 123] on div "*****" at bounding box center [1208, 118] width 134 height 22
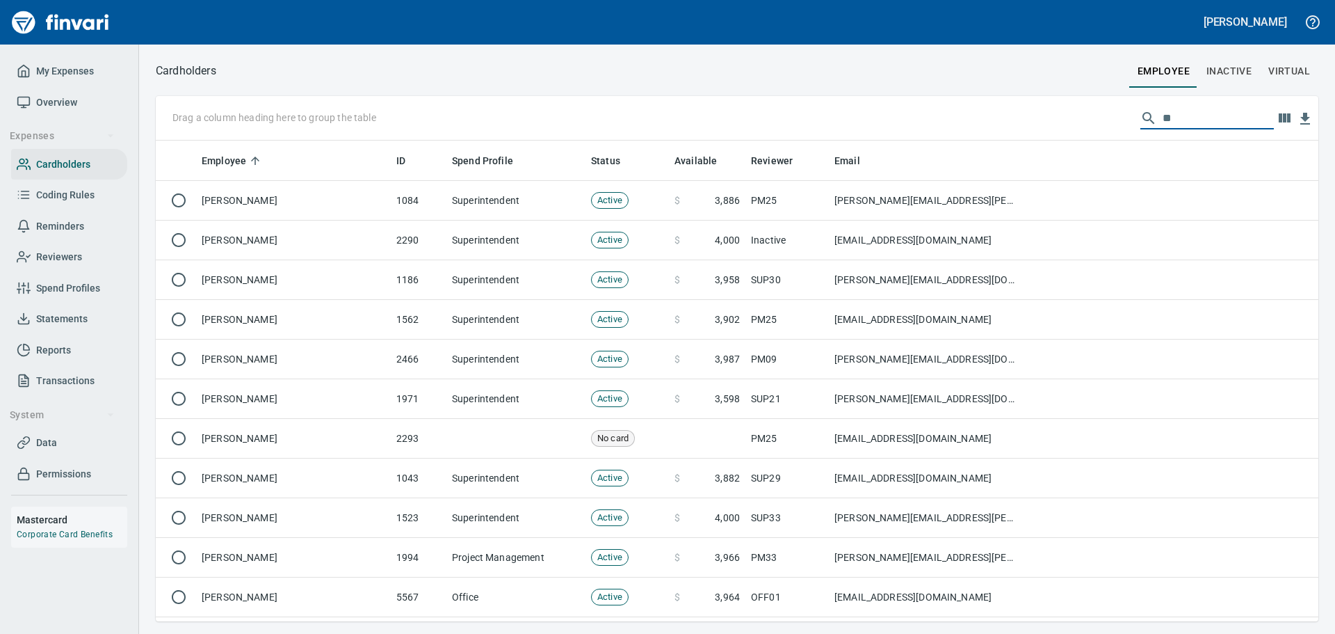
type input "*"
type input "****"
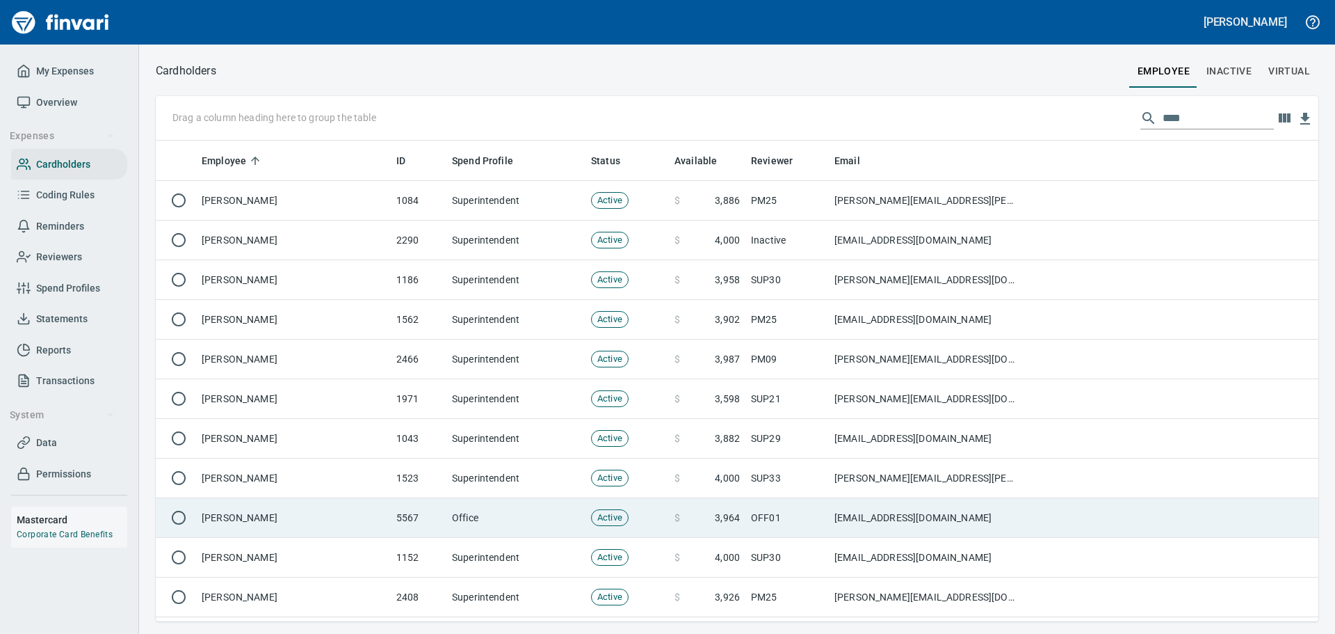
click at [254, 517] on td "[PERSON_NAME]" at bounding box center [293, 518] width 195 height 40
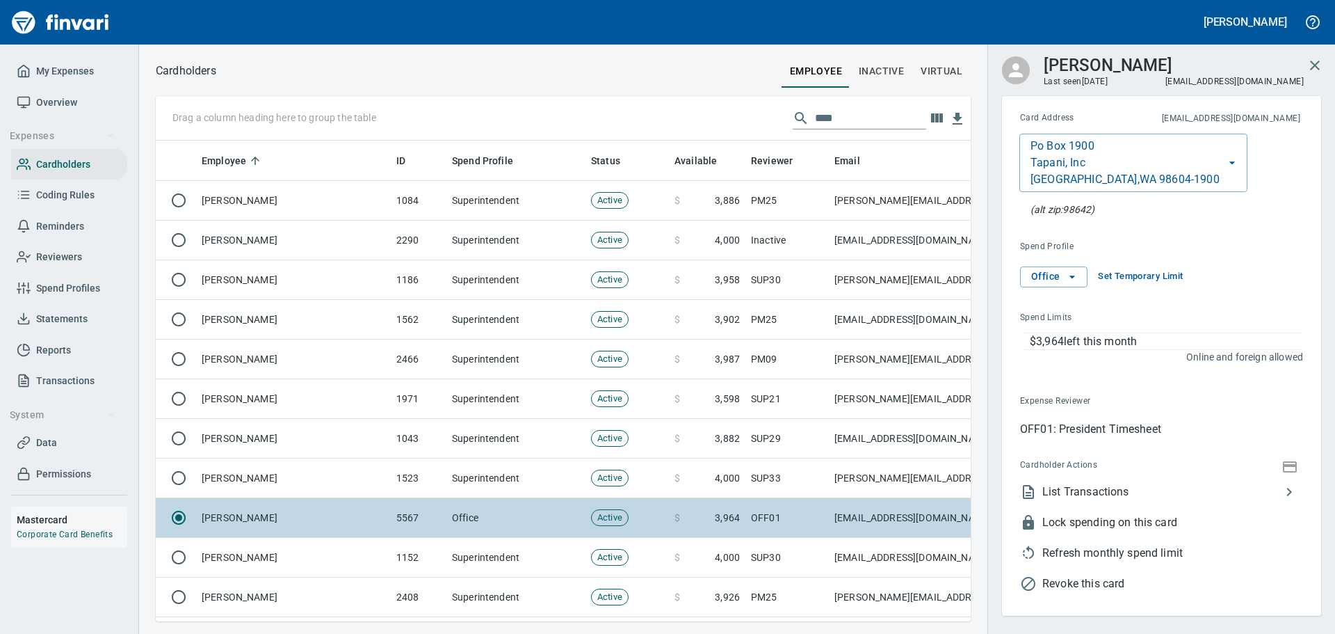
scroll to position [460, 794]
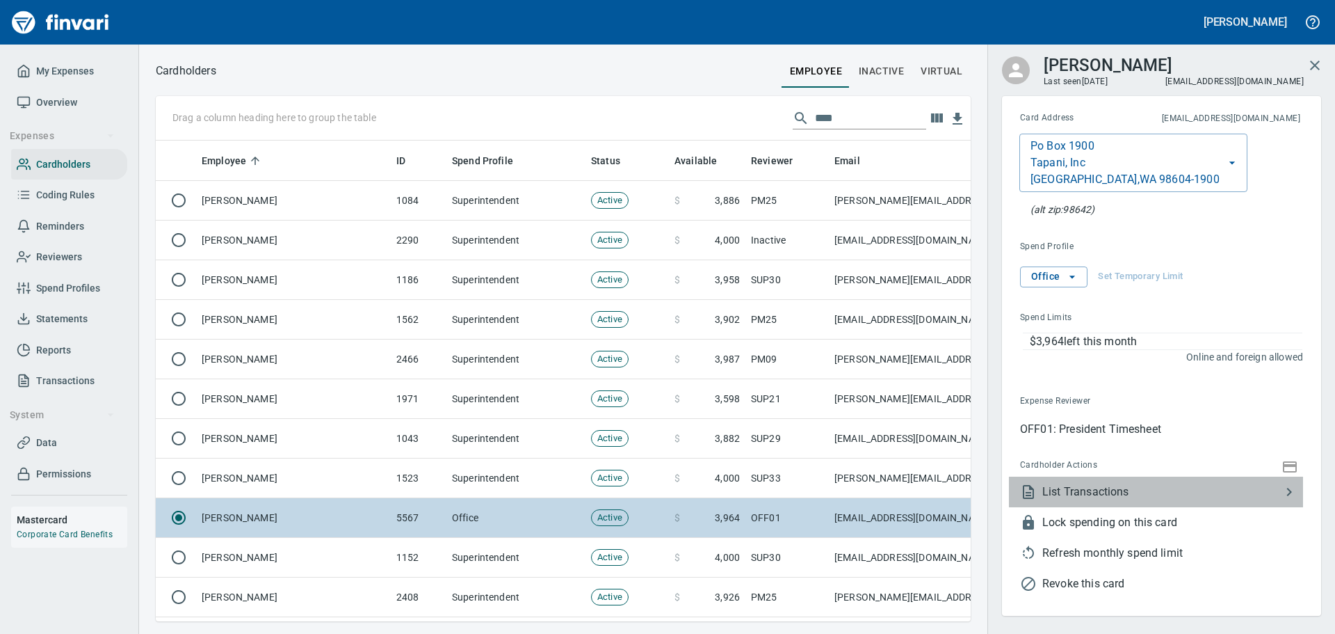
click at [1055, 495] on span "List Transactions" at bounding box center [1162, 491] width 239 height 17
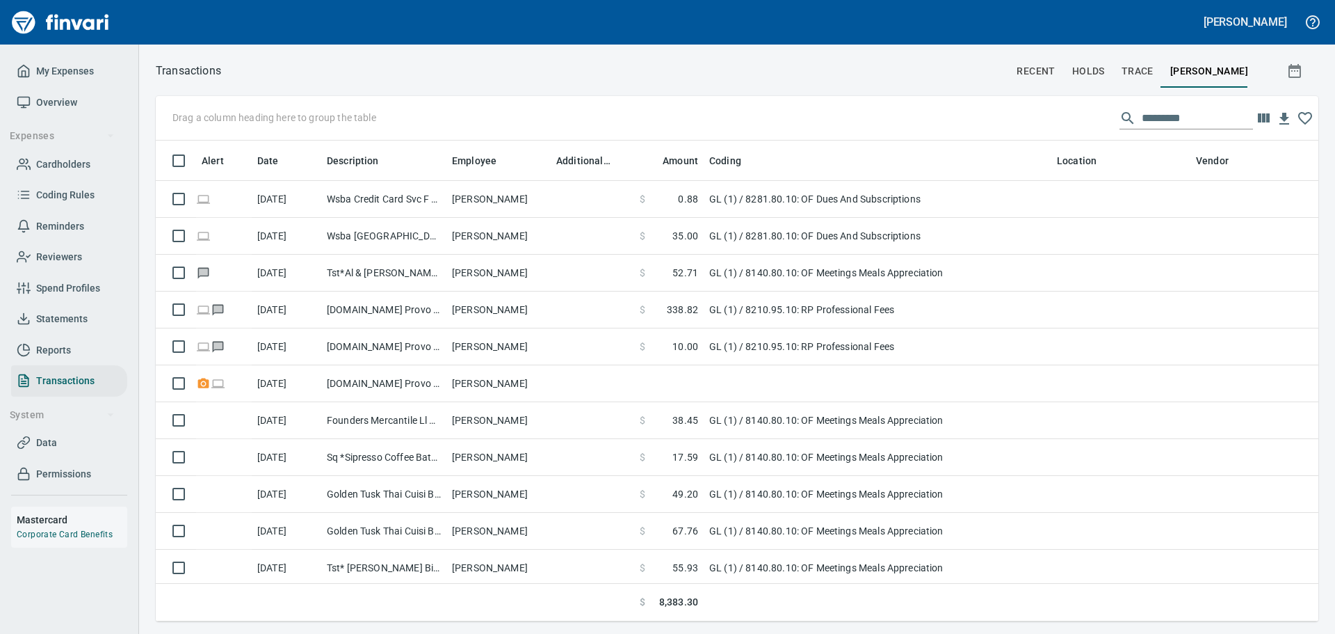
scroll to position [460, 1142]
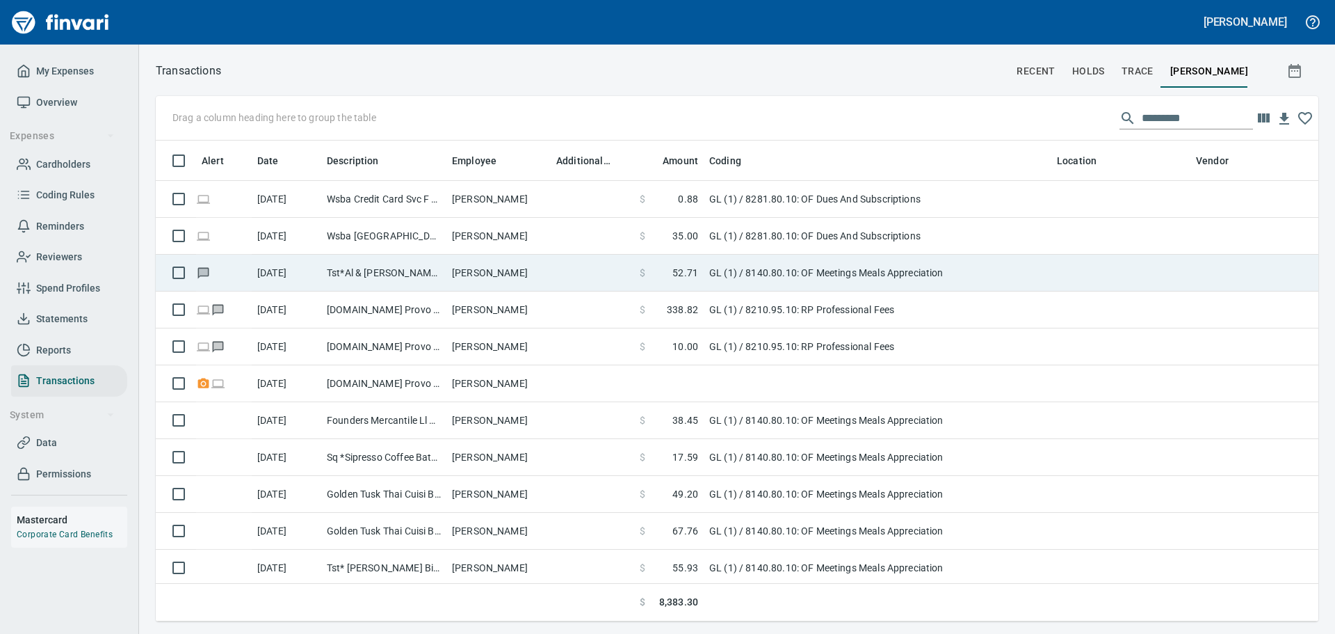
click at [206, 266] on icon at bounding box center [203, 272] width 13 height 13
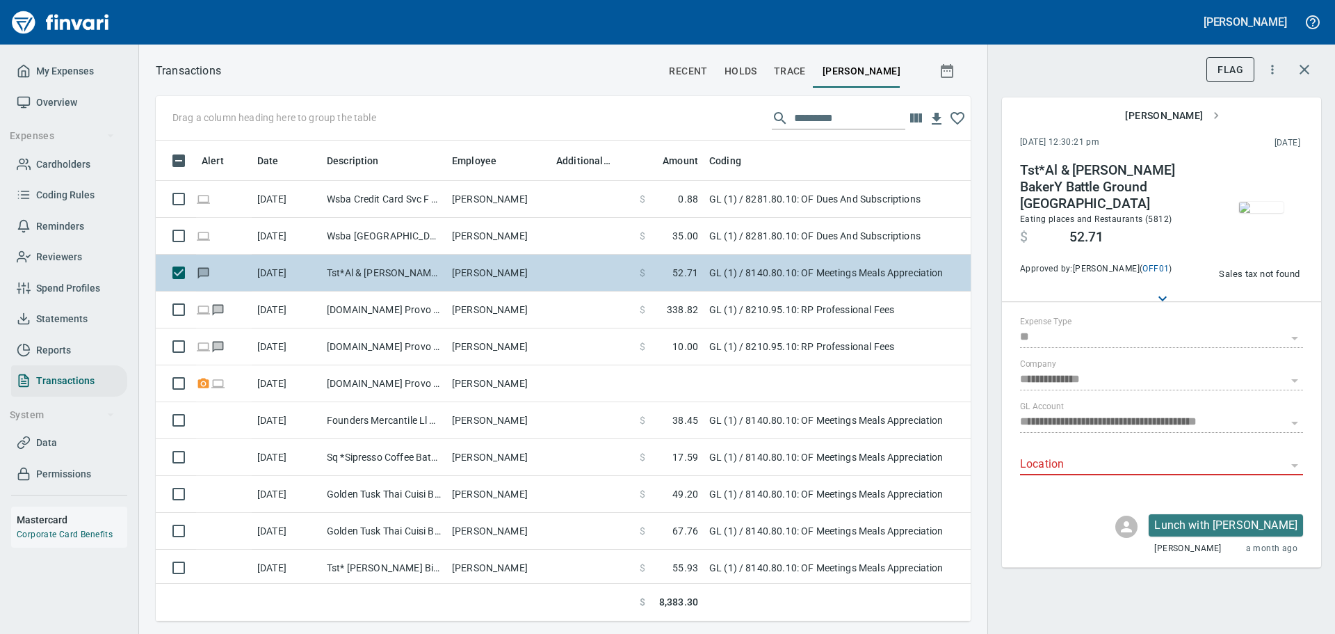
scroll to position [460, 794]
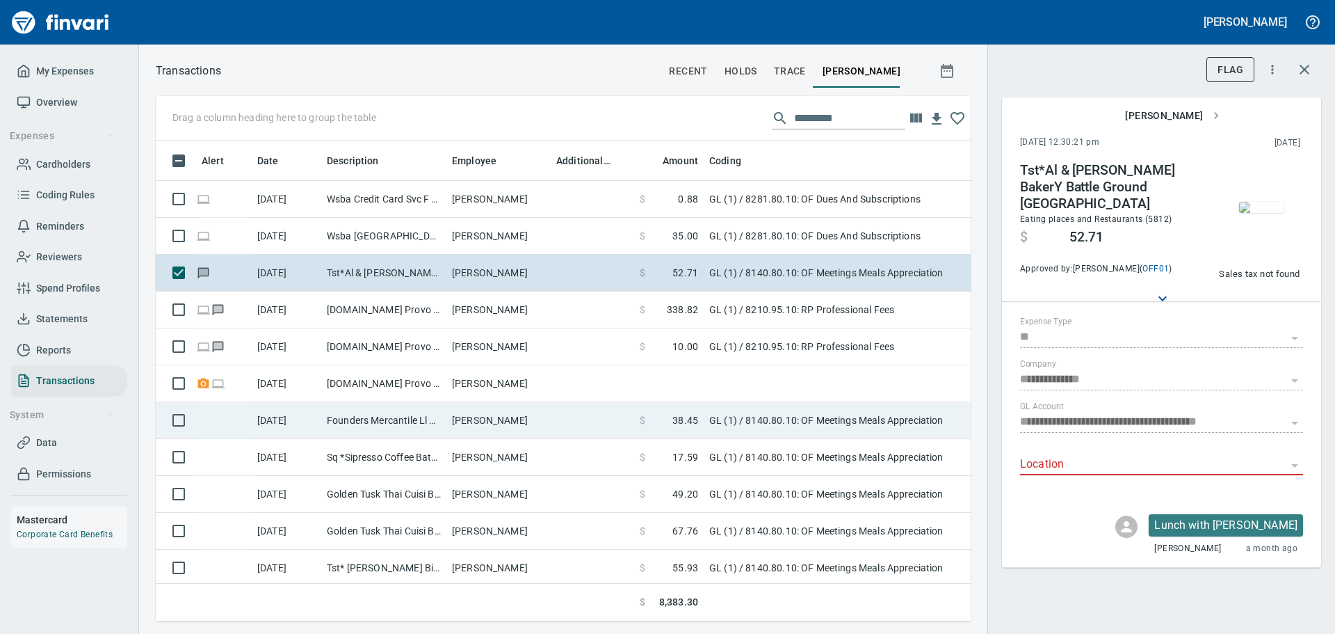
click at [371, 426] on td "Founders Mercantile Ll Battle Ground [GEOGRAPHIC_DATA]" at bounding box center [383, 420] width 125 height 37
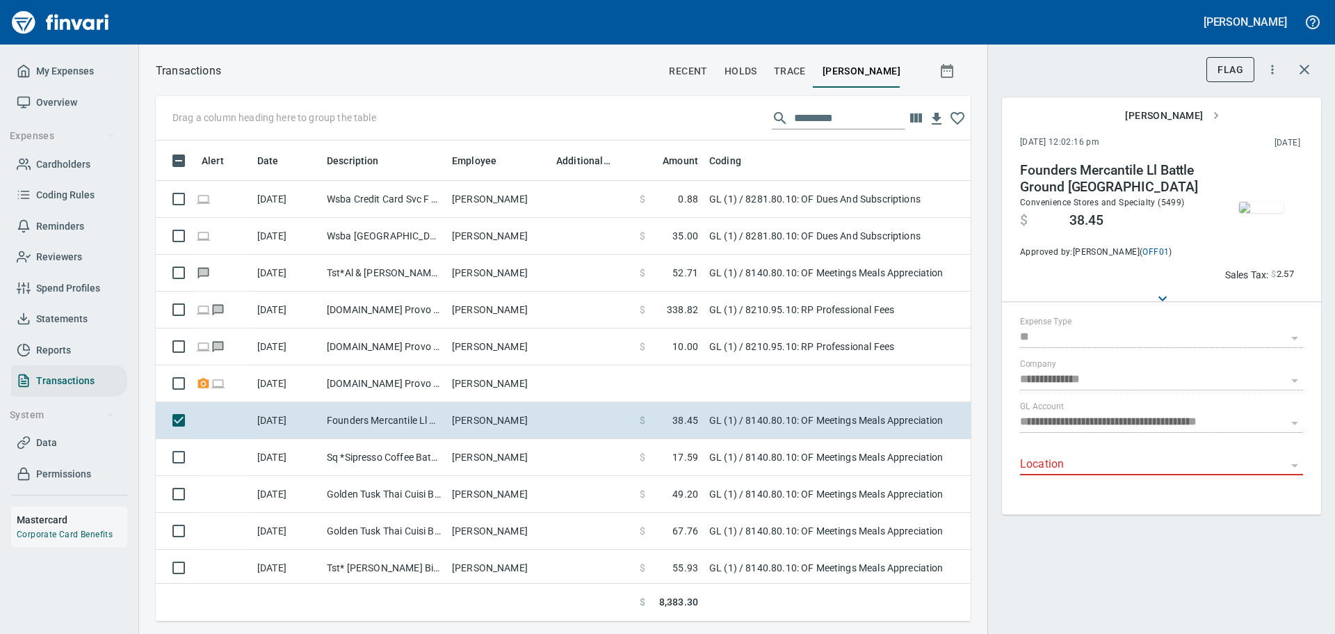
click at [1262, 212] on img "button" at bounding box center [1261, 207] width 45 height 11
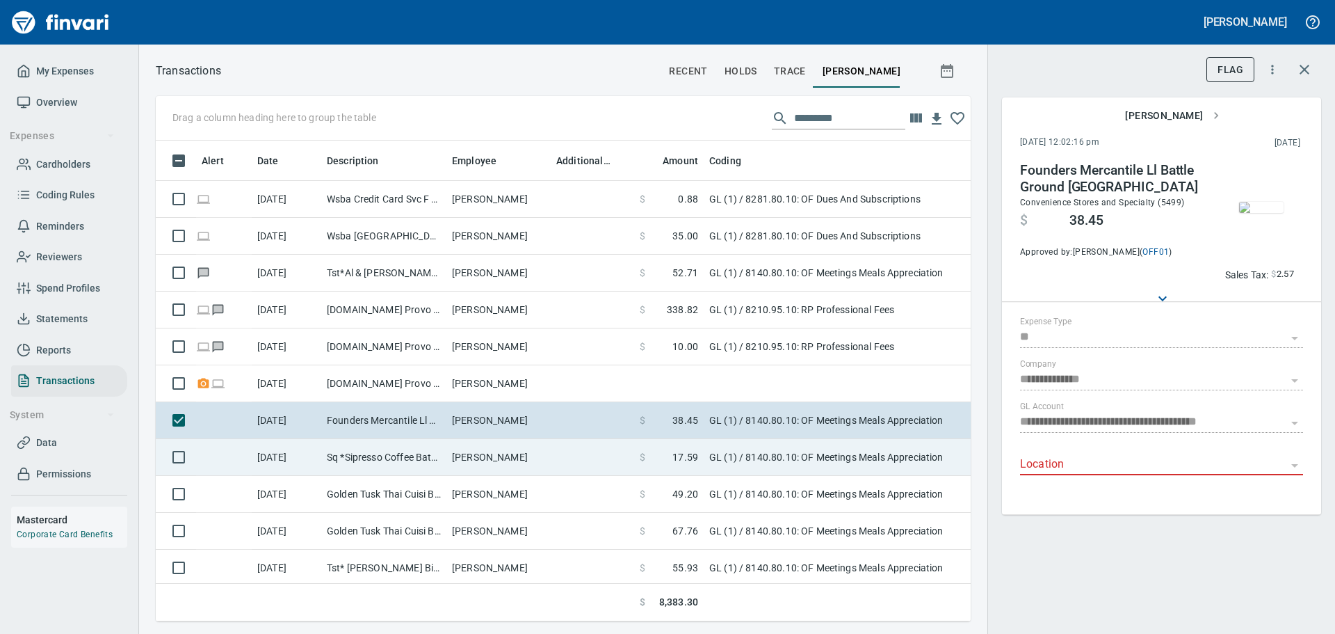
click at [408, 462] on td "Sq *Sipresso Coffee Battle Ground [GEOGRAPHIC_DATA]" at bounding box center [383, 457] width 125 height 37
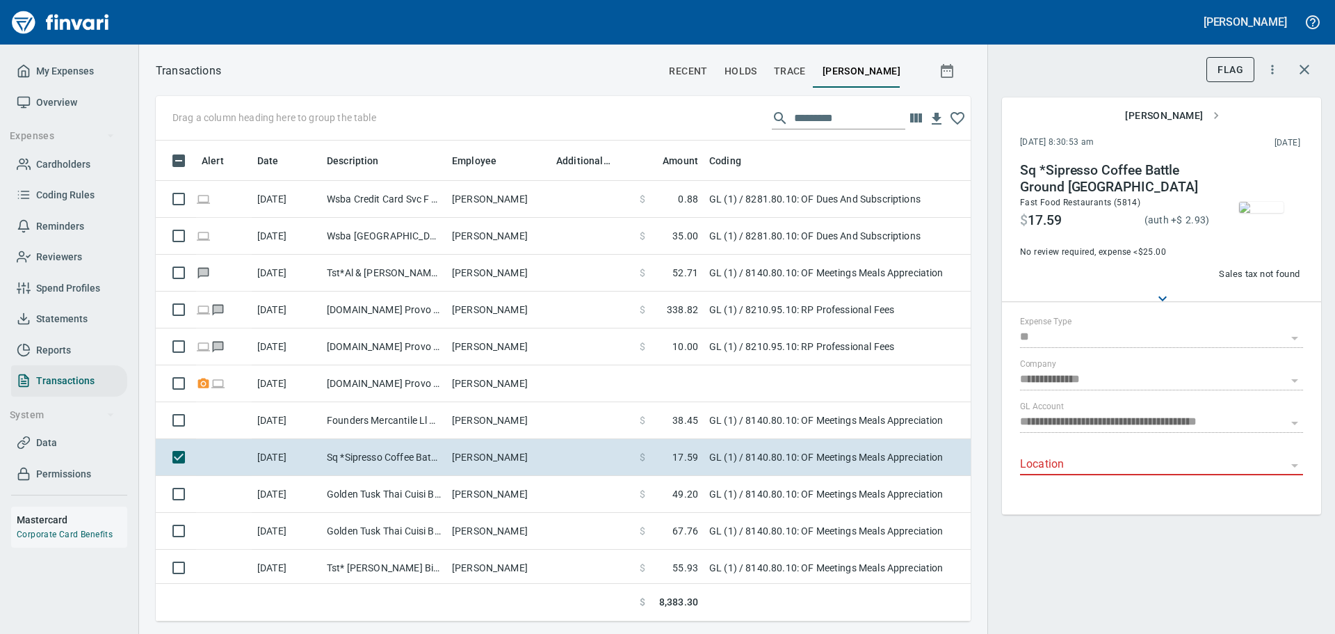
click at [1258, 213] on img "button" at bounding box center [1261, 207] width 45 height 11
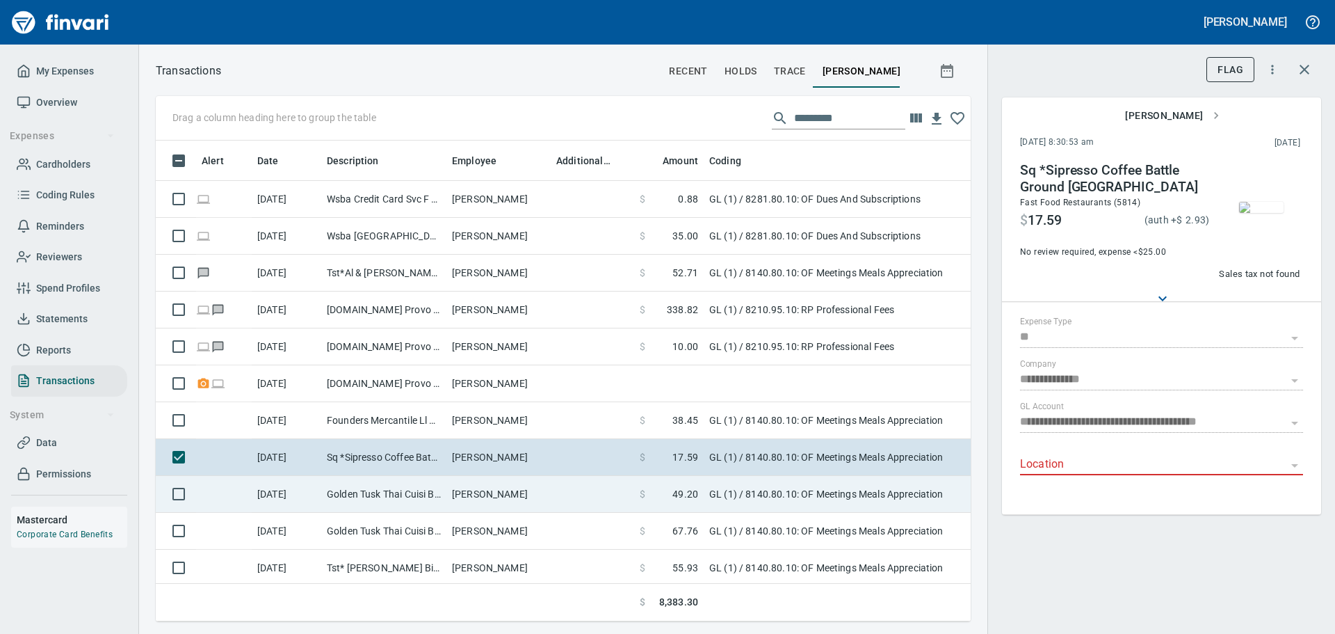
click at [385, 493] on td "Golden Tusk Thai Cuisi Battle Ground [GEOGRAPHIC_DATA]" at bounding box center [383, 494] width 125 height 37
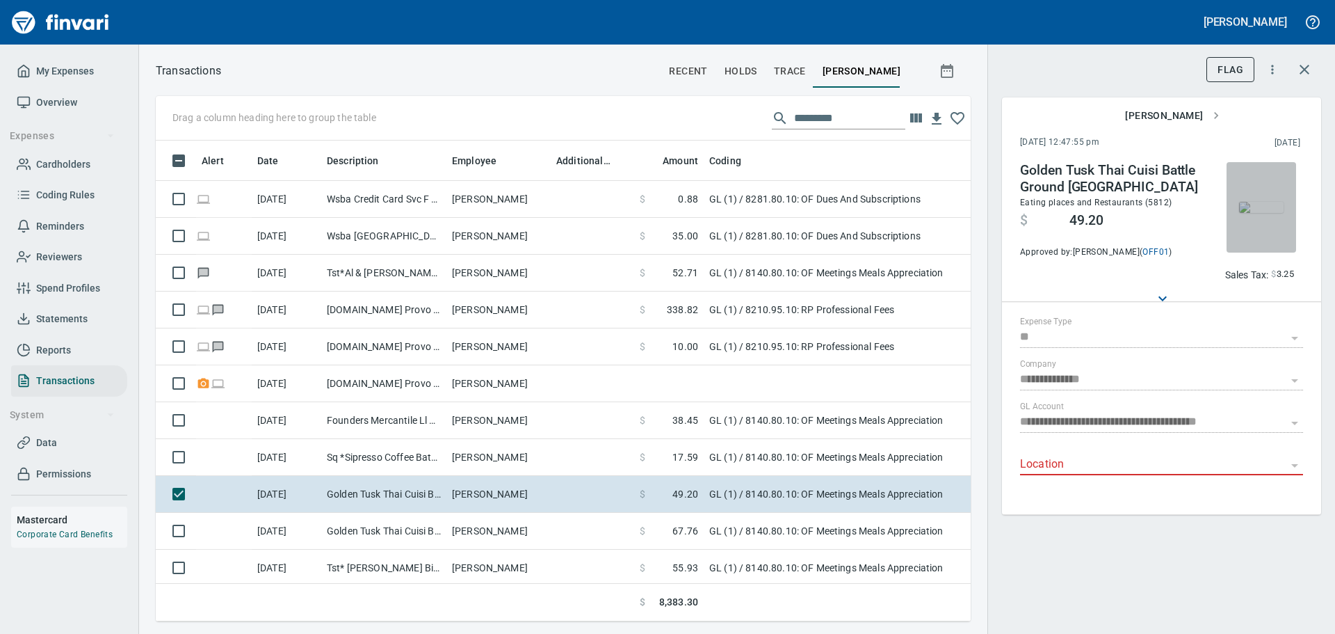
click at [1251, 208] on img "button" at bounding box center [1261, 207] width 45 height 11
click at [58, 100] on span "Overview" at bounding box center [56, 102] width 41 height 17
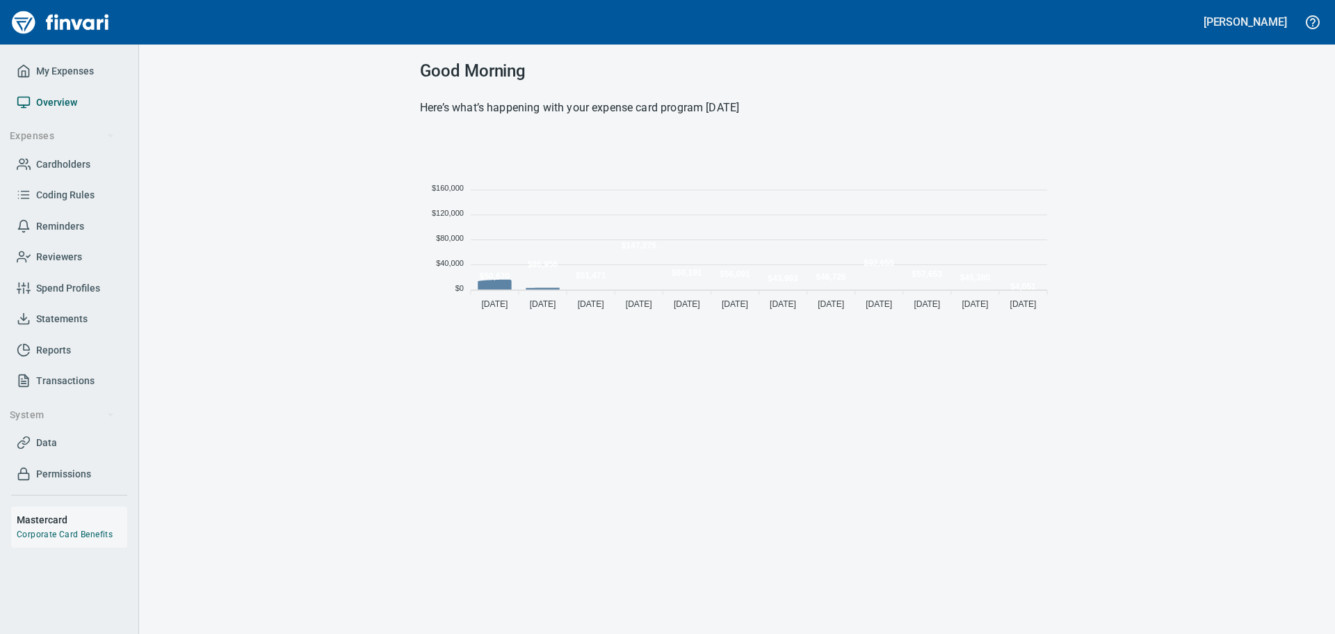
scroll to position [182, 624]
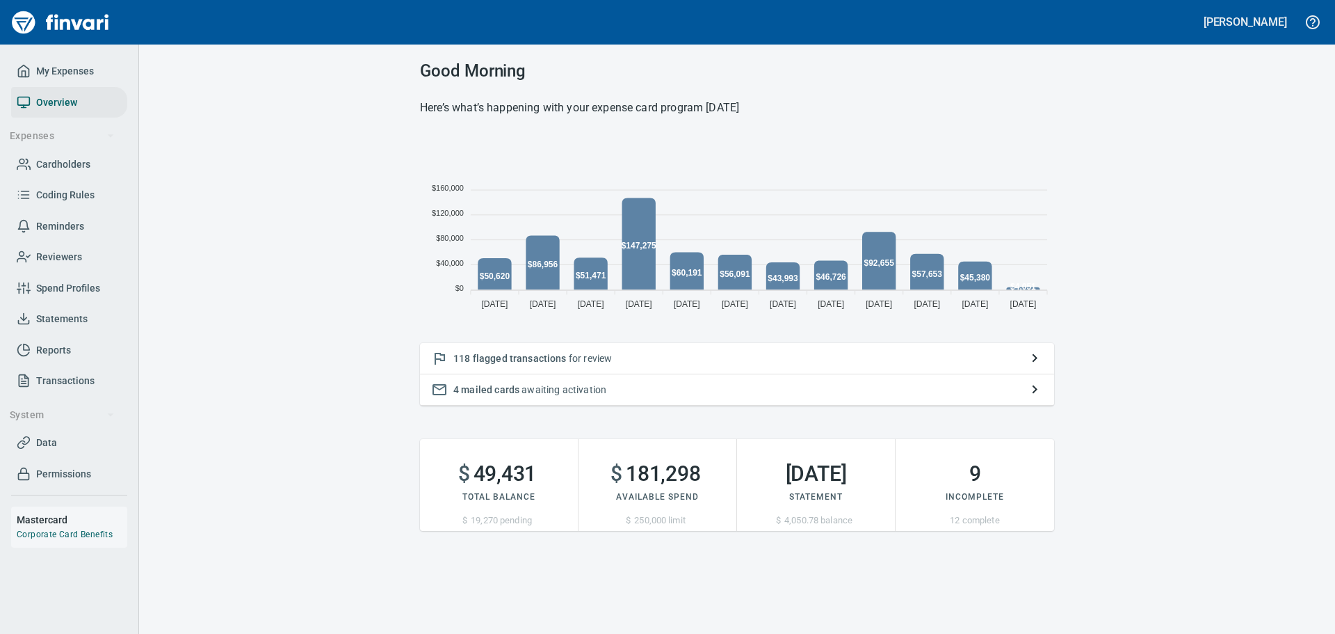
click at [45, 344] on span "Reports" at bounding box center [53, 349] width 35 height 17
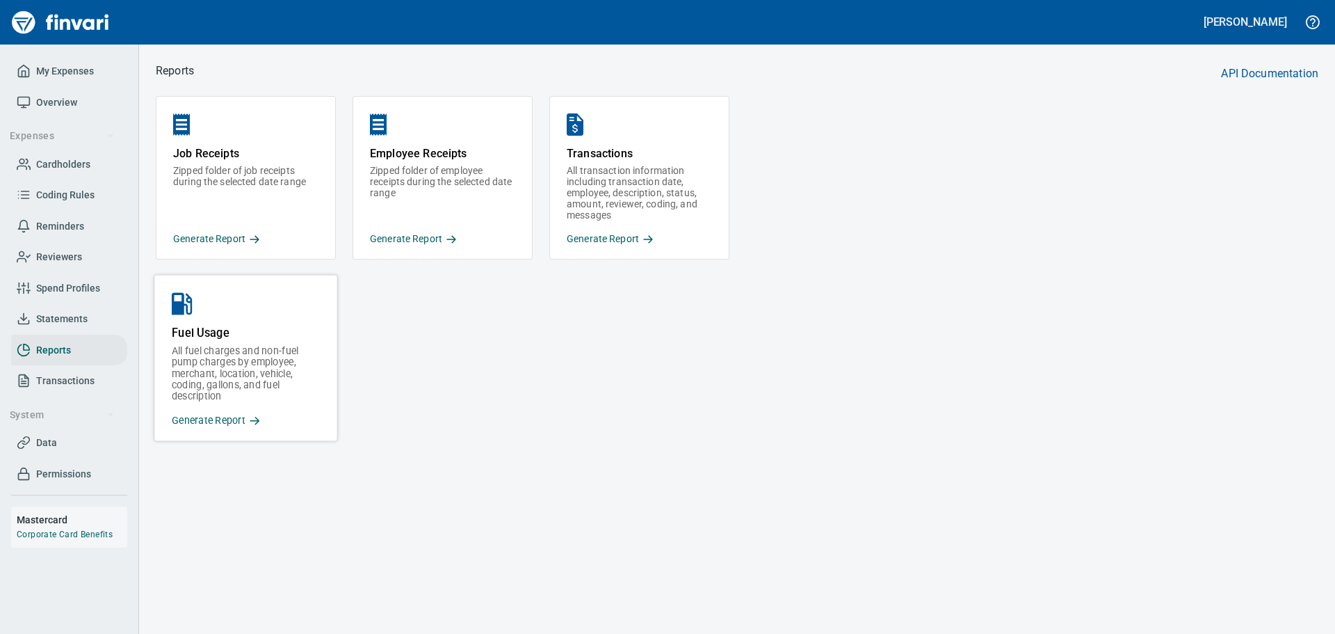
click at [215, 385] on p "All fuel charges and non-fuel pump charges by employee, merchant, location, veh…" at bounding box center [246, 373] width 148 height 57
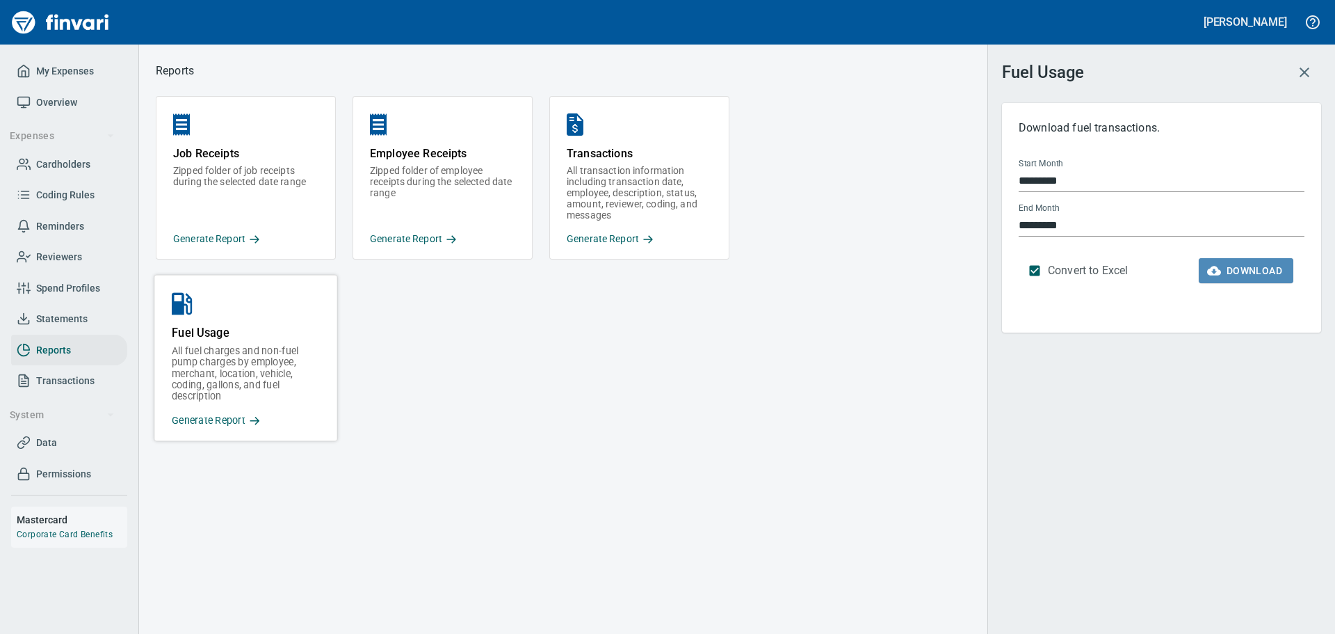
click at [1232, 269] on span "Download" at bounding box center [1246, 270] width 72 height 17
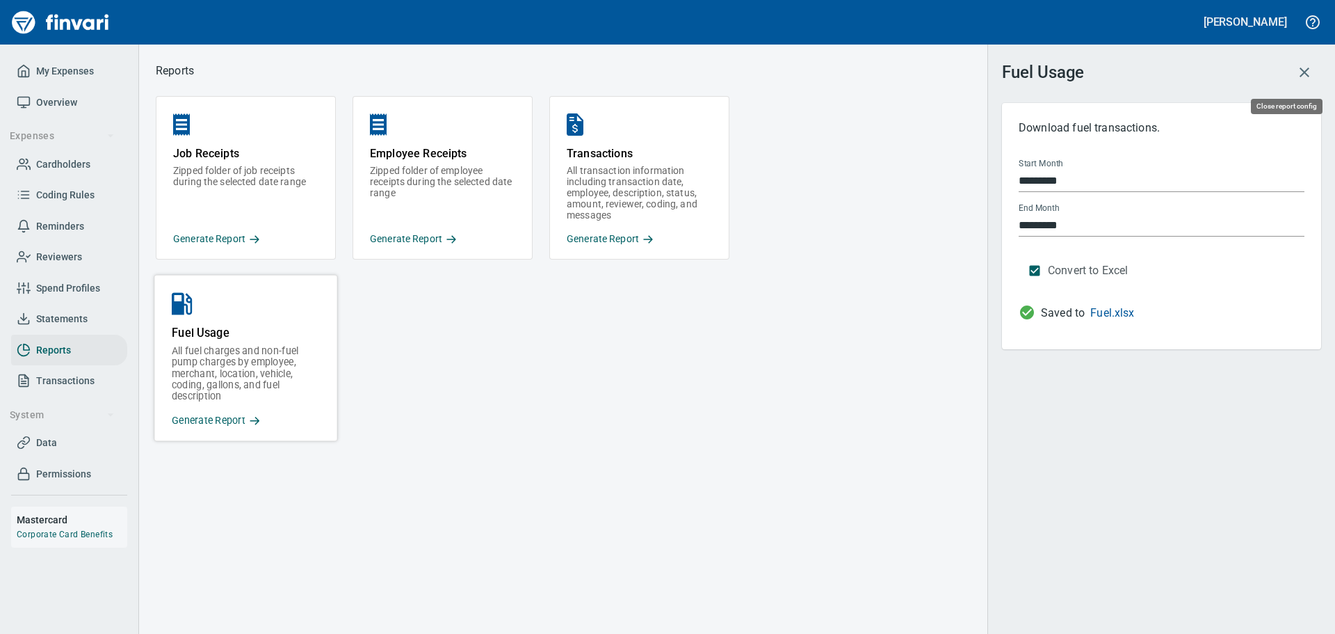
click at [1308, 66] on icon "button" at bounding box center [1304, 72] width 17 height 17
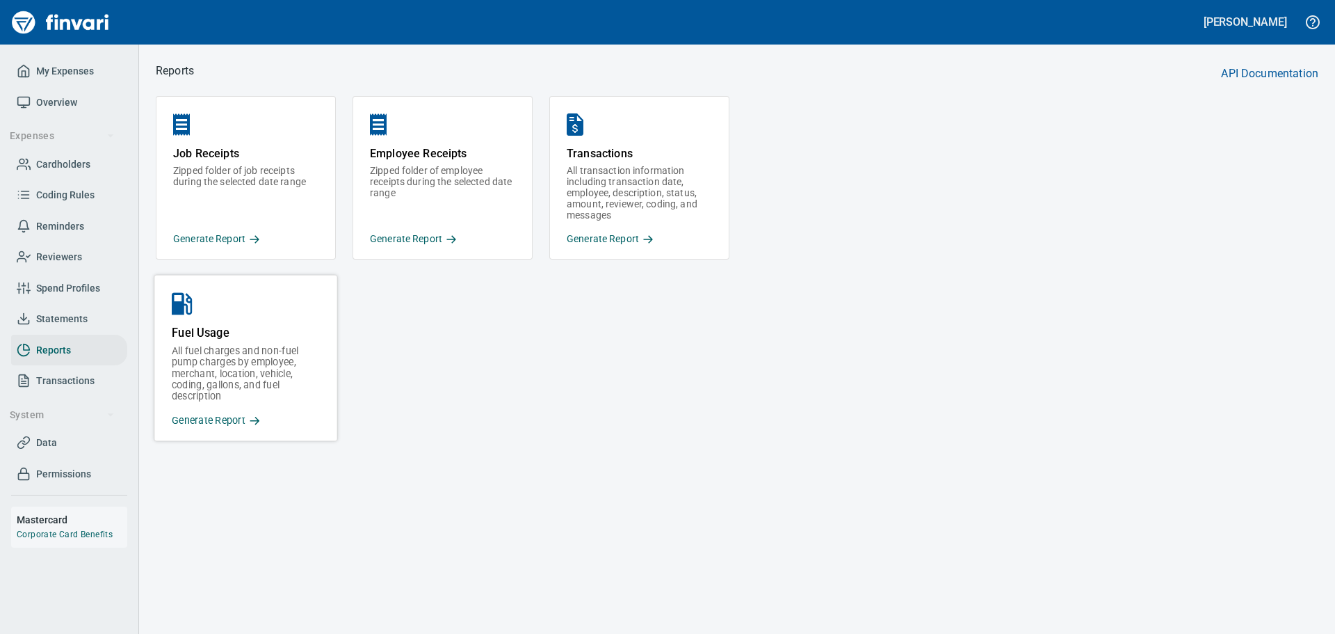
click at [239, 416] on p "Generate Report" at bounding box center [246, 420] width 148 height 15
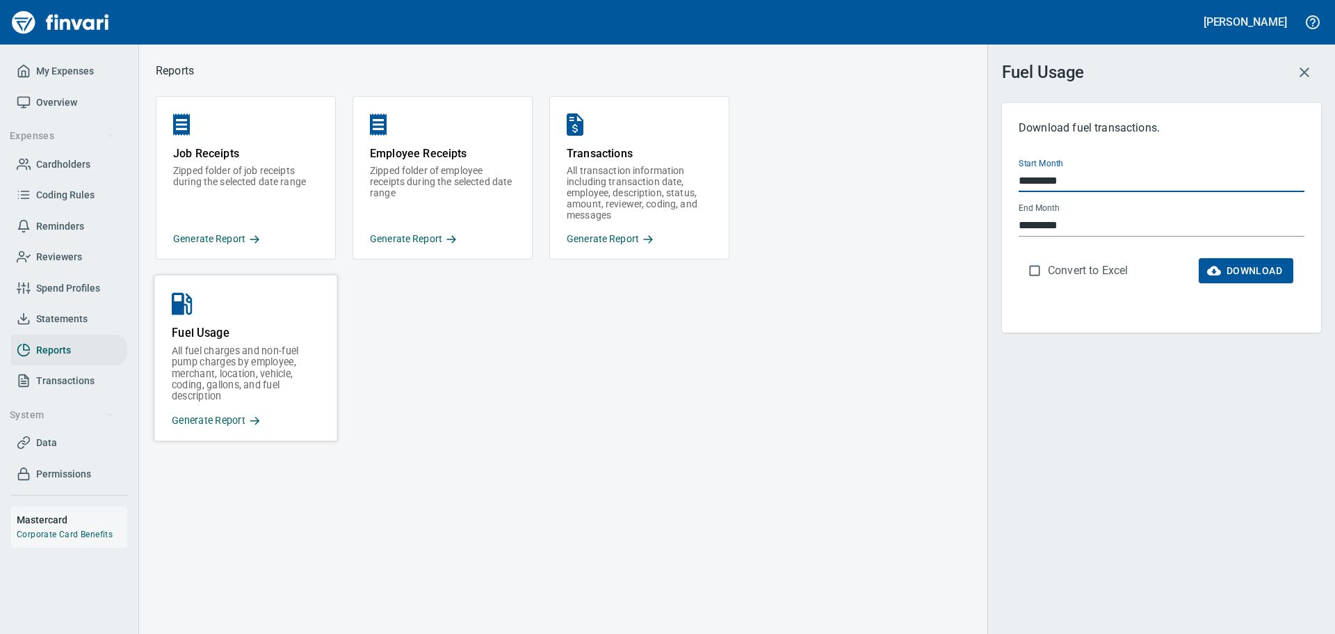
drag, startPoint x: 1104, startPoint y: 179, endPoint x: 992, endPoint y: 181, distance: 112.7
click at [992, 181] on div "Fuel Usage Download fuel transactions. Start Month ********* End Month ********…" at bounding box center [1162, 317] width 348 height 634
click at [1107, 188] on input "*********" at bounding box center [1162, 181] width 286 height 22
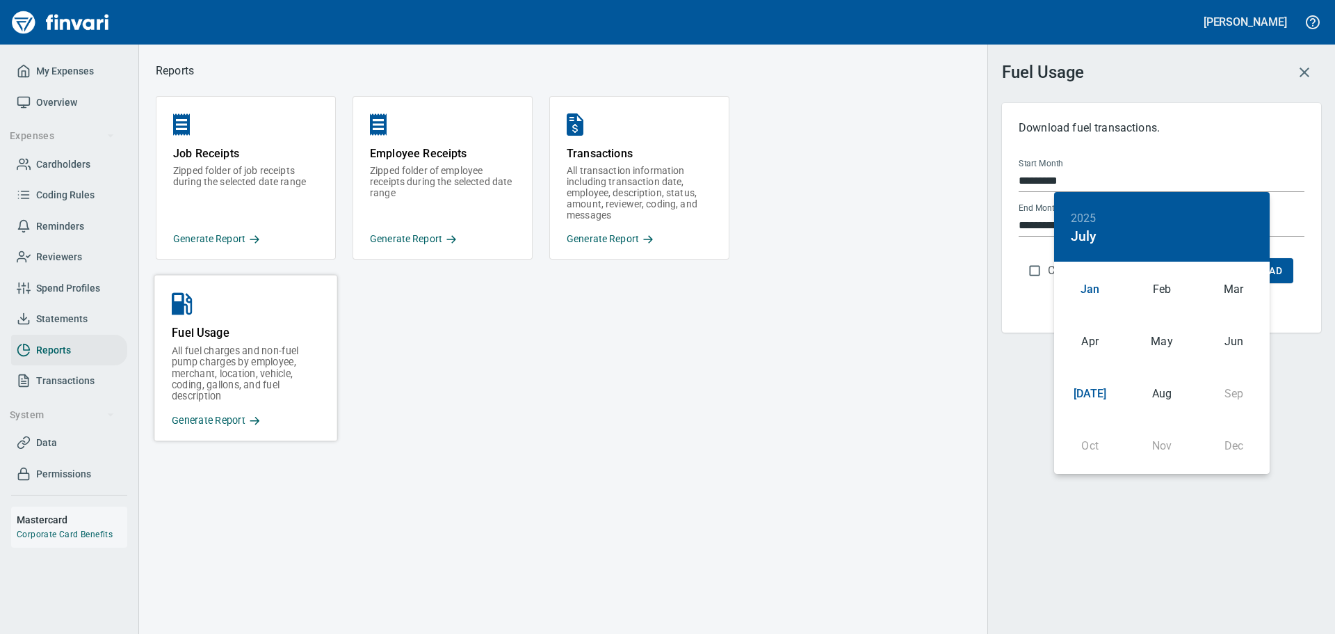
click at [1092, 288] on div "Jan" at bounding box center [1090, 290] width 72 height 52
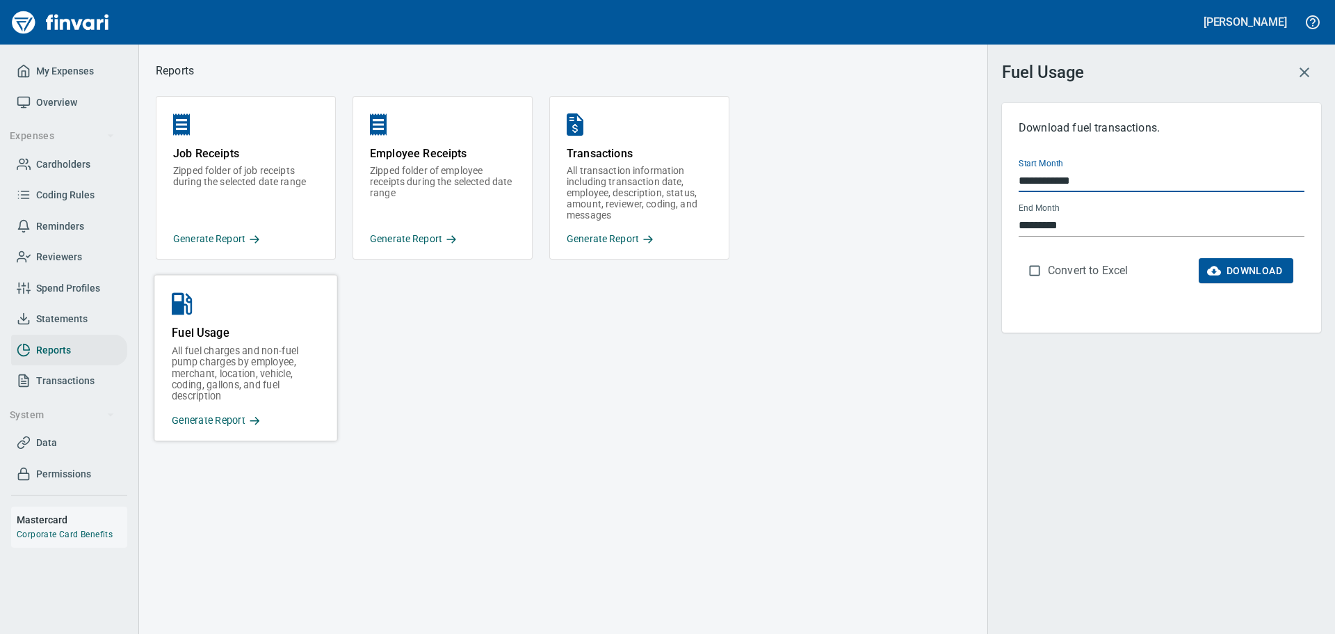
type input "**********"
click at [1216, 273] on icon "button" at bounding box center [1214, 270] width 14 height 9
